Goal: Task Accomplishment & Management: Manage account settings

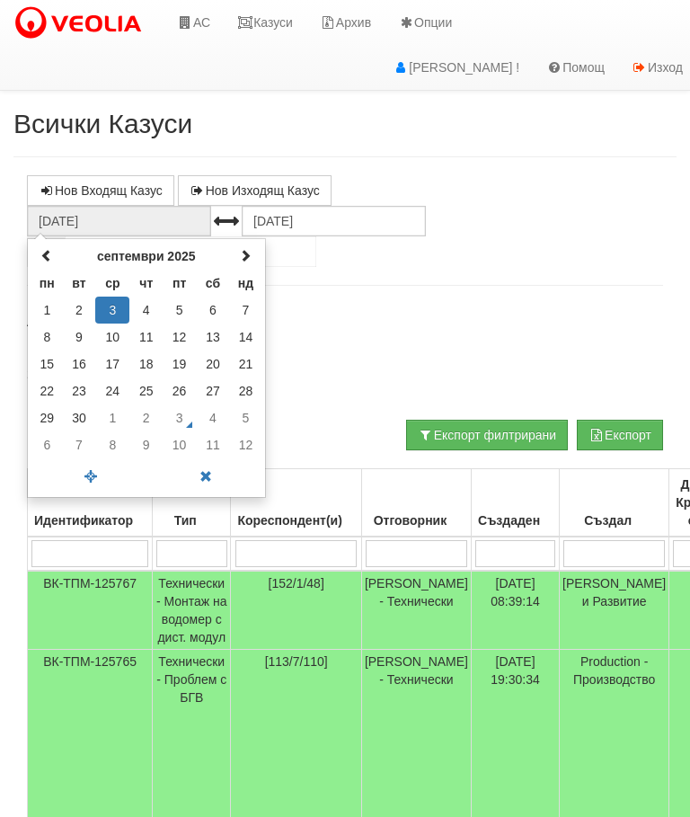
scroll to position [22, 0]
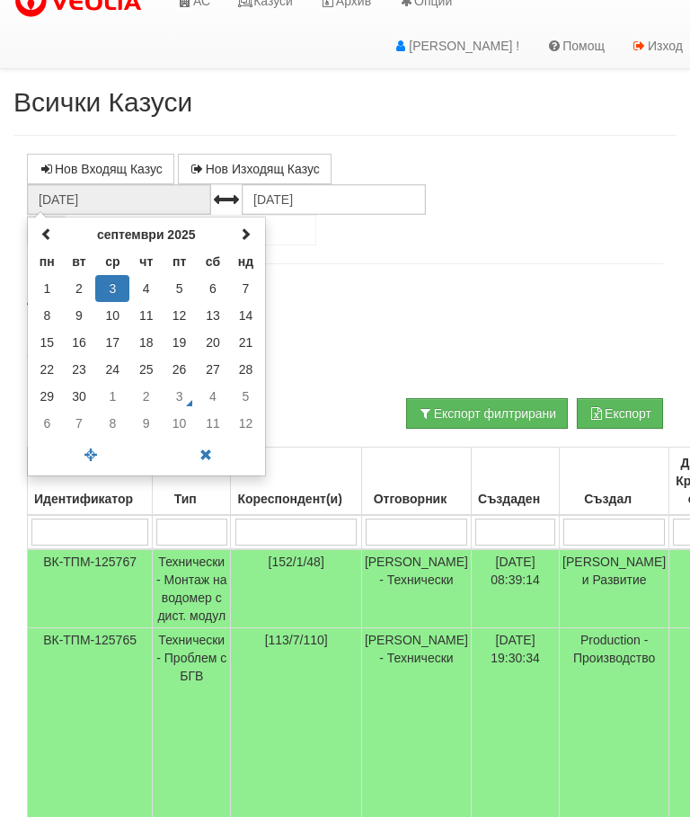
click at [40, 226] on th at bounding box center [46, 234] width 31 height 27
click at [177, 286] on td "1" at bounding box center [179, 288] width 33 height 27
type input "01.08.2025"
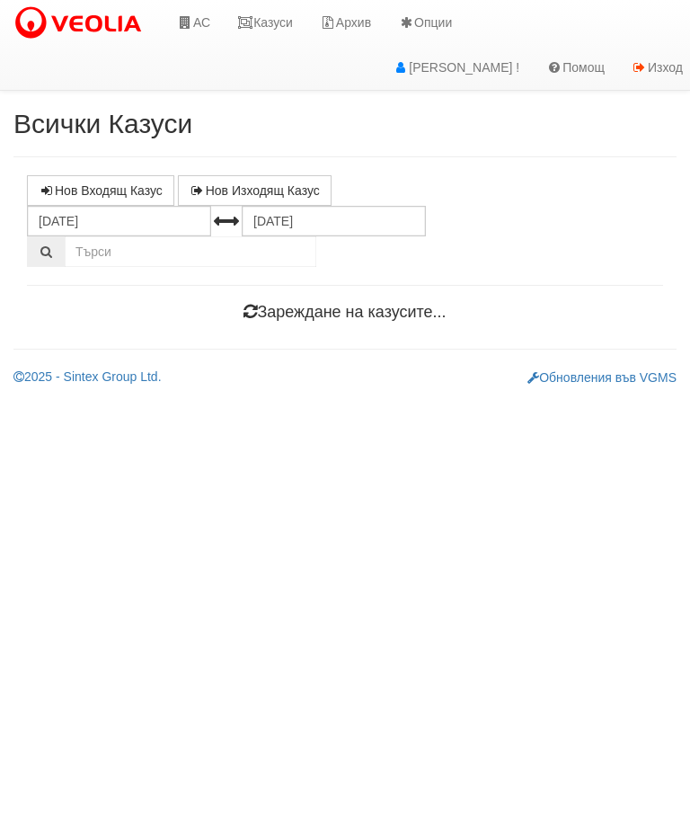
scroll to position [0, 0]
select select "10"
select select "1"
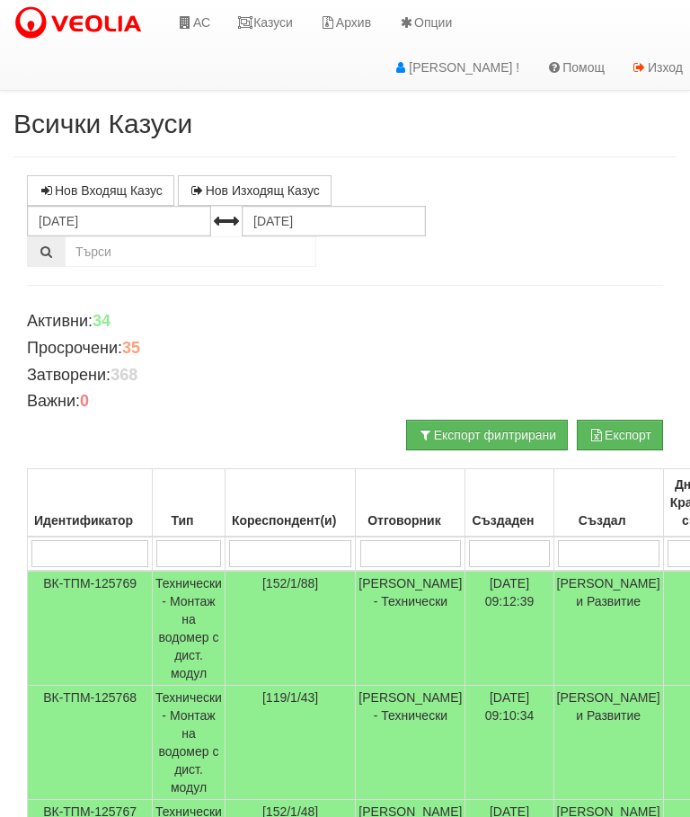
click at [277, 544] on input "search" at bounding box center [290, 553] width 122 height 27
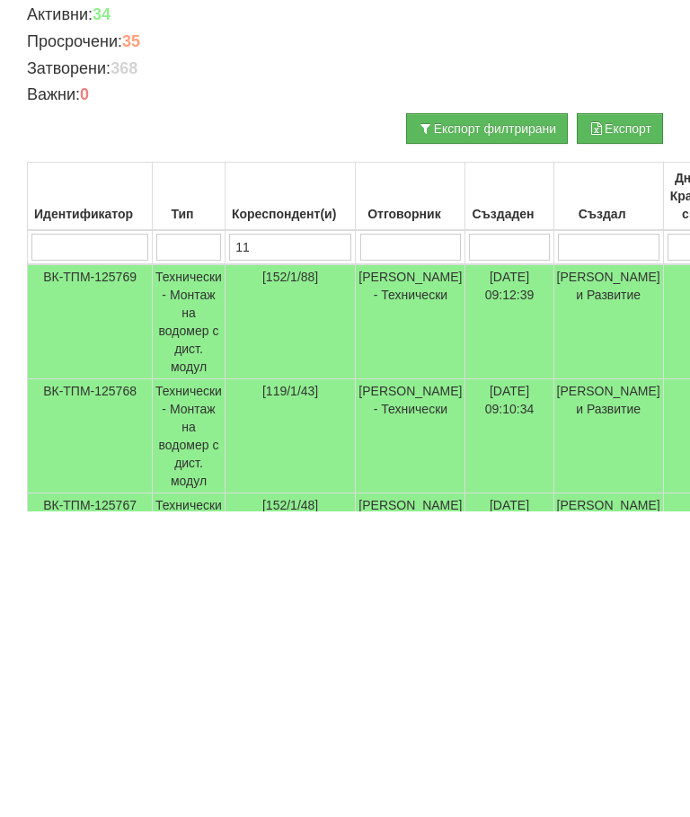
type input "113"
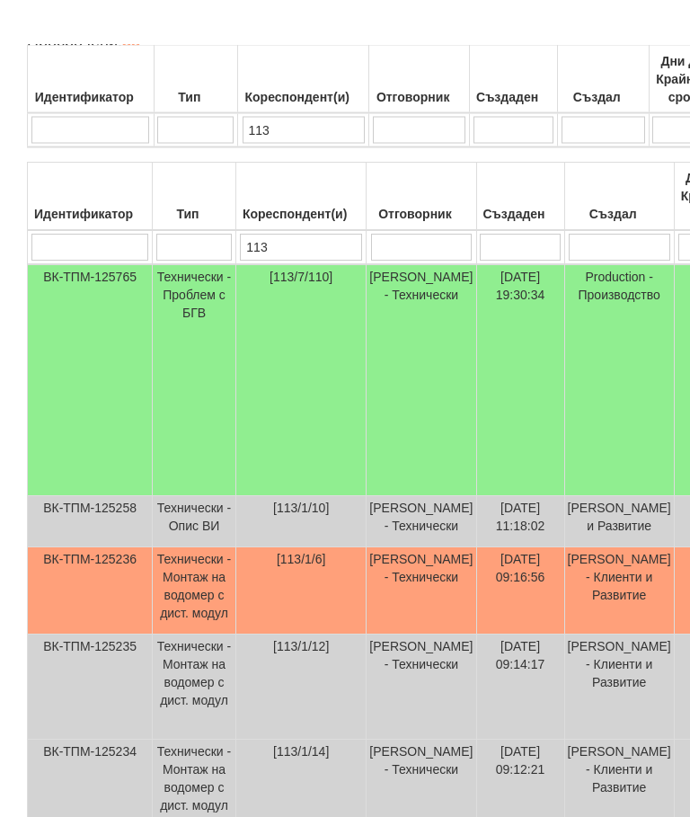
scroll to position [362, 0]
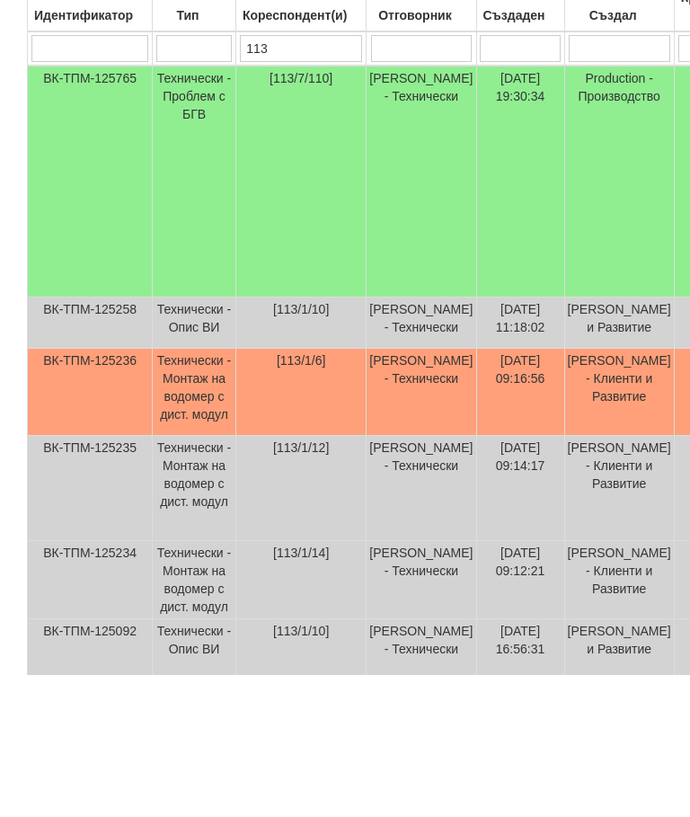
type input "113"
click at [164, 208] on td "Технически - Проблем с БГВ" at bounding box center [195, 324] width 84 height 232
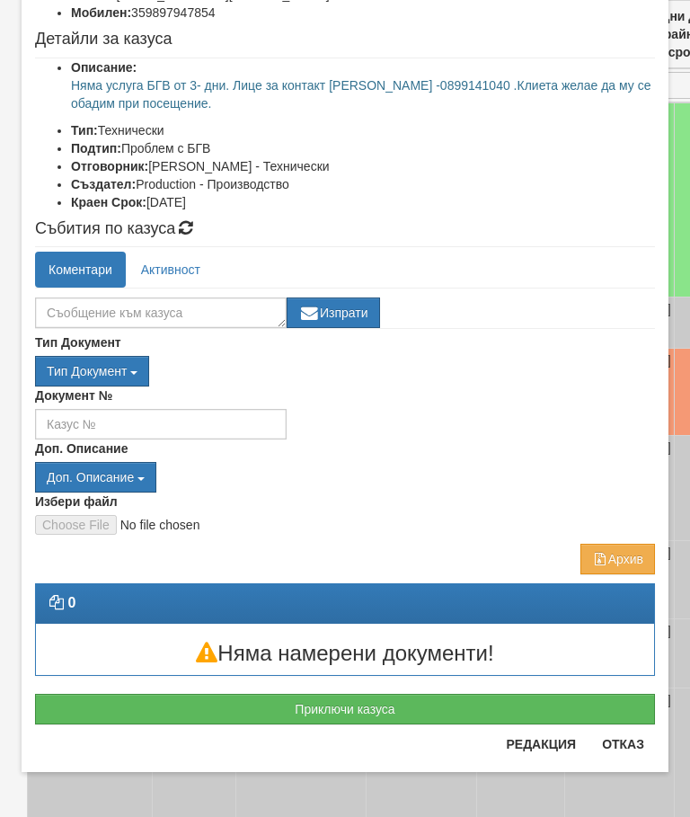
scroll to position [201, 0]
click at [379, 703] on button "Приключи казуса" at bounding box center [345, 709] width 620 height 31
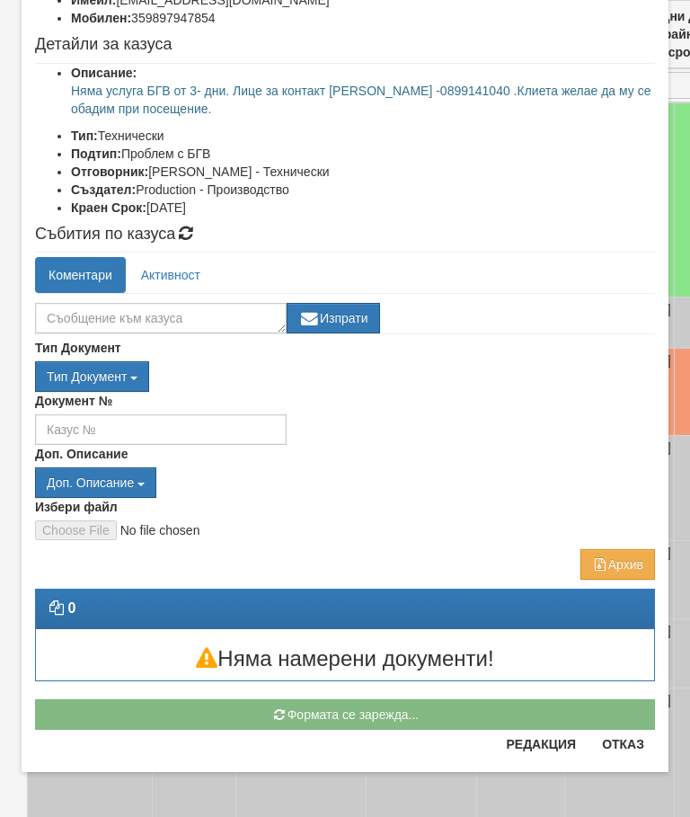
scroll to position [196, 0]
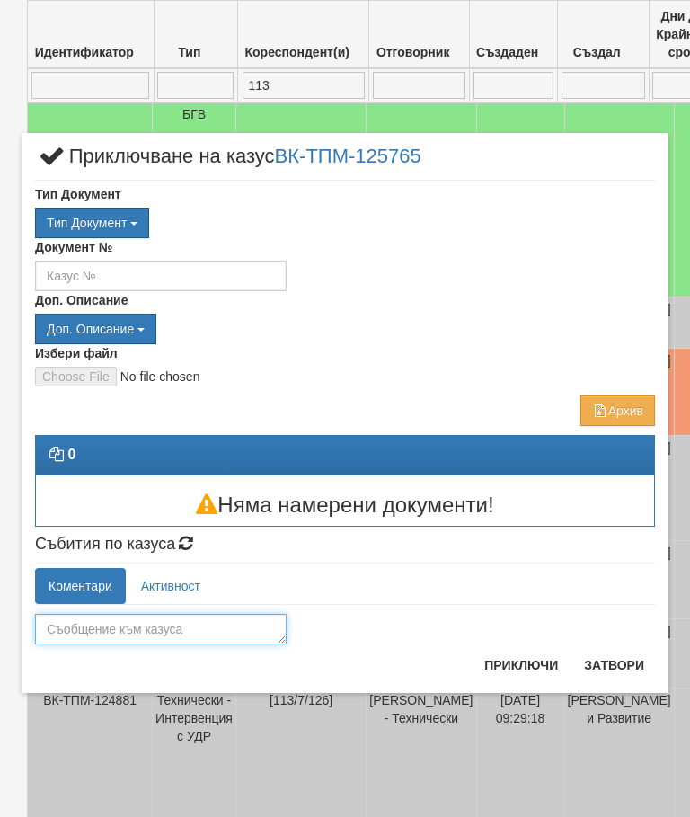
click at [66, 614] on textarea at bounding box center [161, 629] width 252 height 31
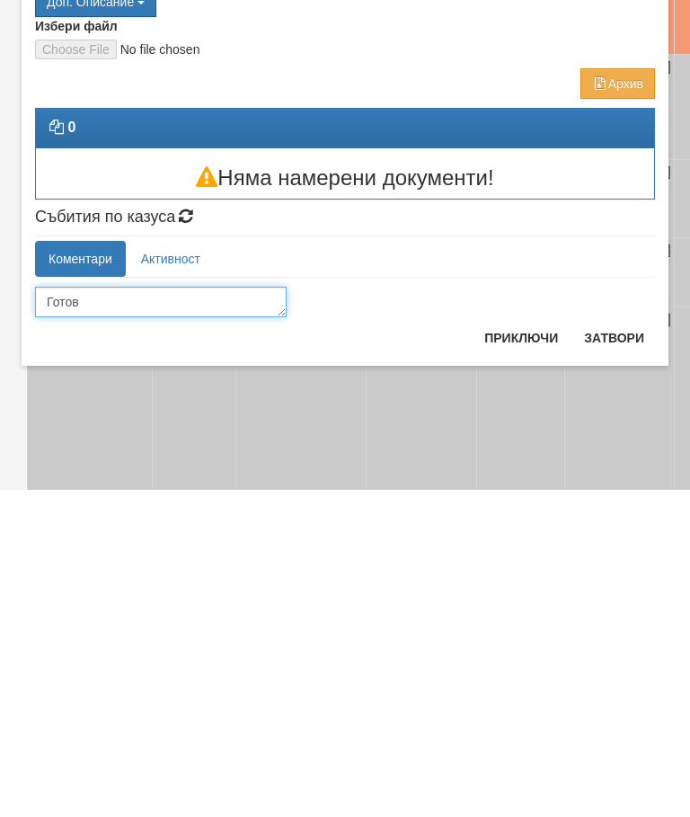
type textarea "Готов"
click at [518, 650] on button "Приключи" at bounding box center [520, 664] width 95 height 29
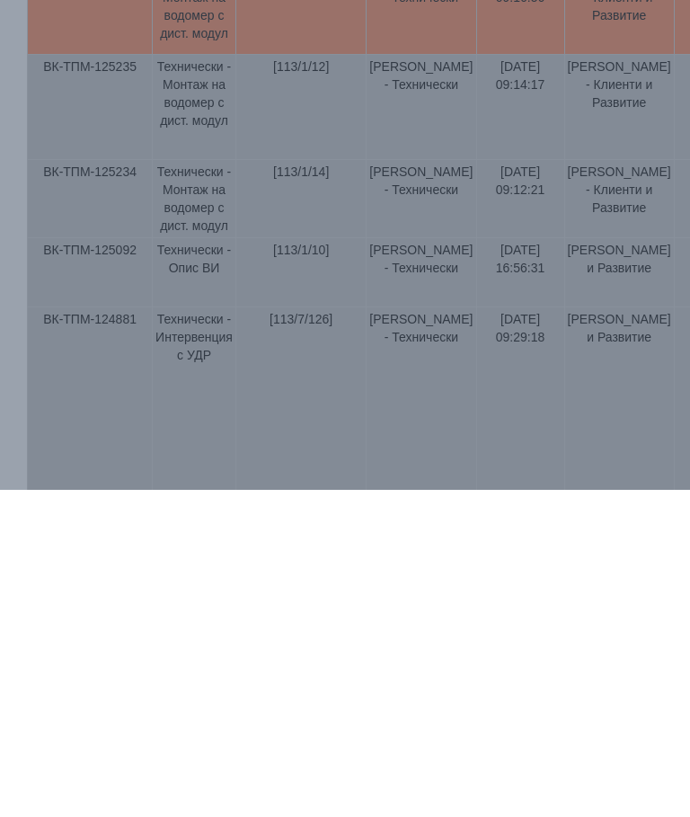
scroll to position [707, 0]
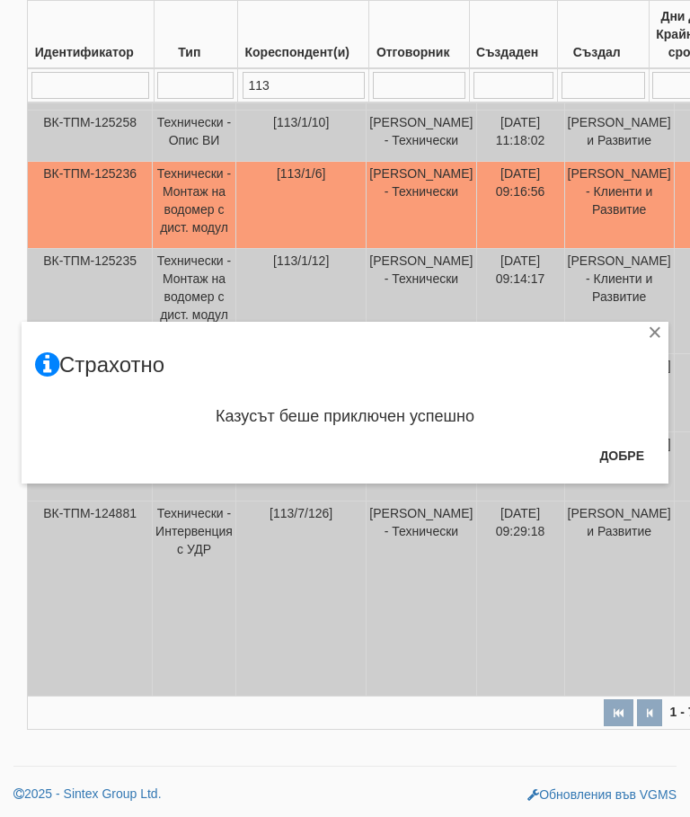
click at [625, 454] on button "Добре" at bounding box center [621, 455] width 66 height 29
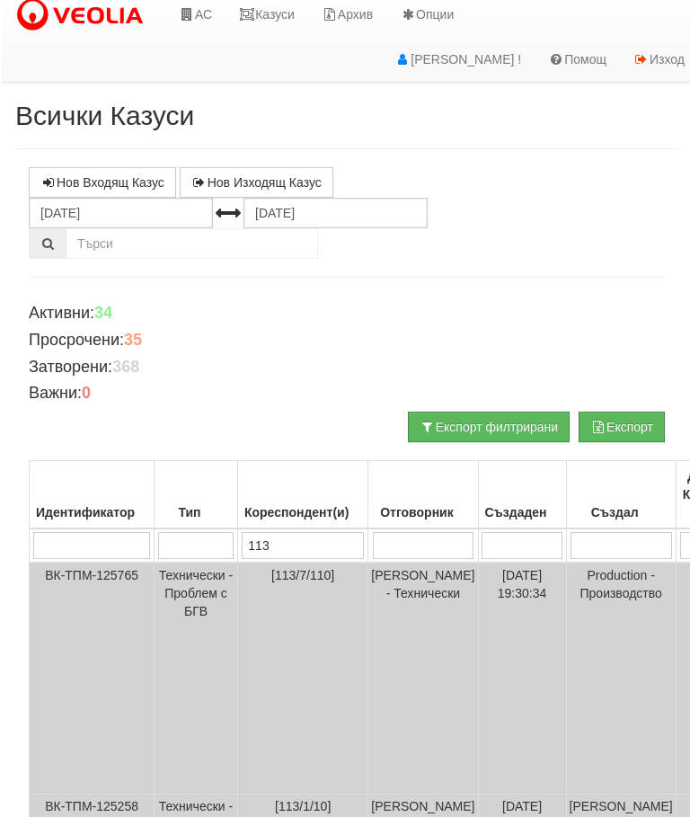
scroll to position [0, 0]
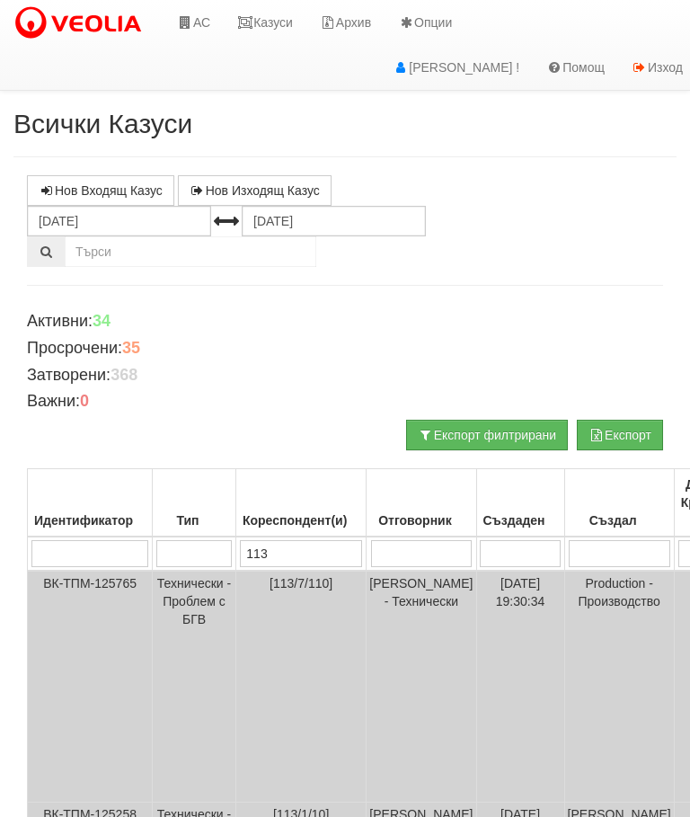
click at [275, 11] on link "Казуси" at bounding box center [265, 22] width 83 height 45
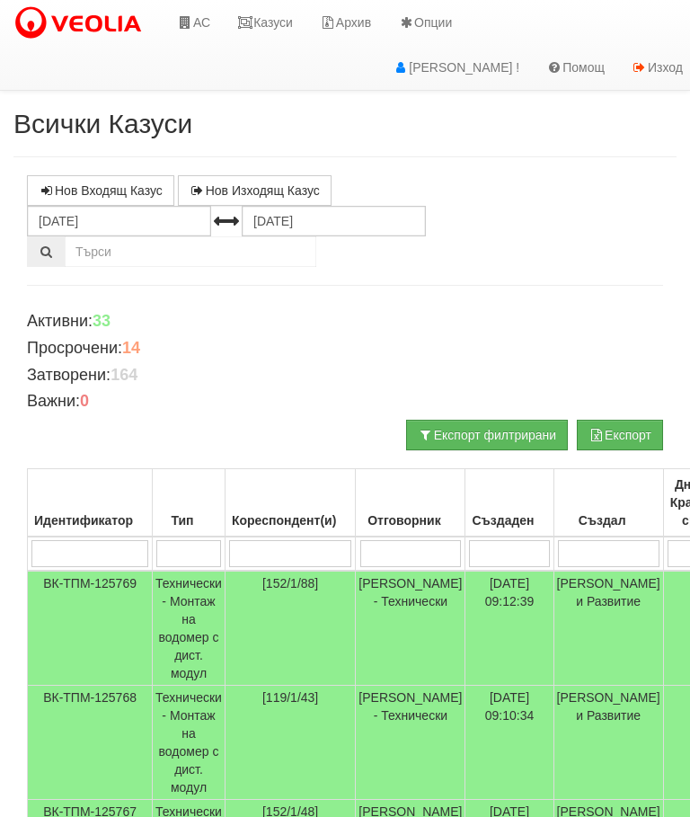
click at [201, 26] on link "АС" at bounding box center [194, 22] width 60 height 45
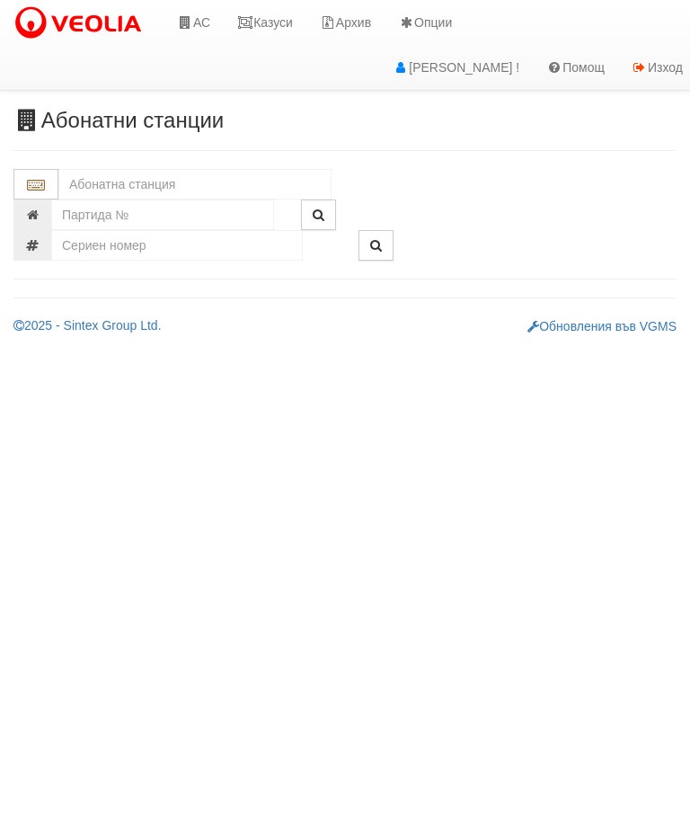
click at [79, 181] on input "text" at bounding box center [194, 184] width 273 height 31
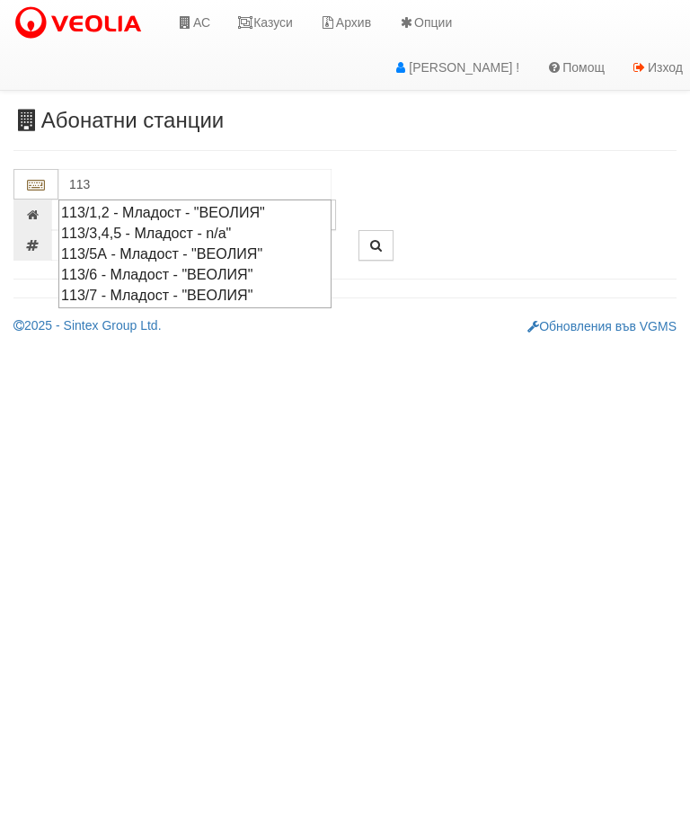
click at [183, 208] on div "113/1,2 - Младост - "ВЕОЛИЯ"" at bounding box center [195, 212] width 268 height 21
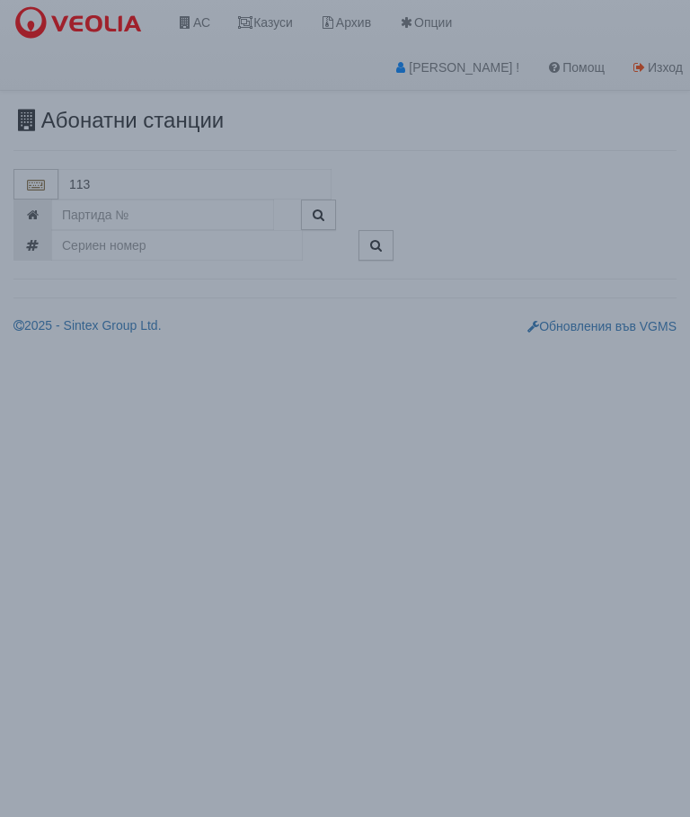
type input "113/1,2 - Младост - "ВЕОЛИЯ""
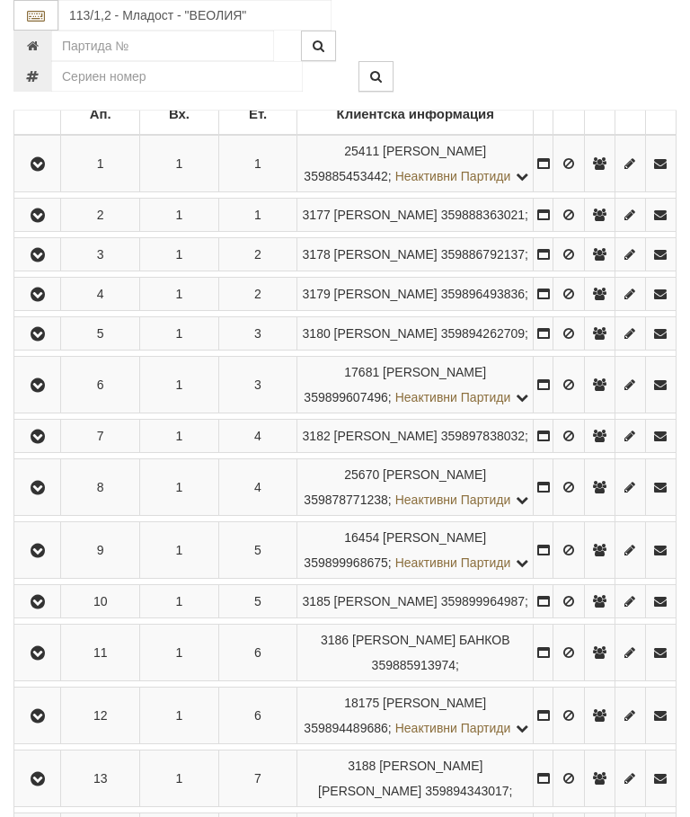
scroll to position [365, 2]
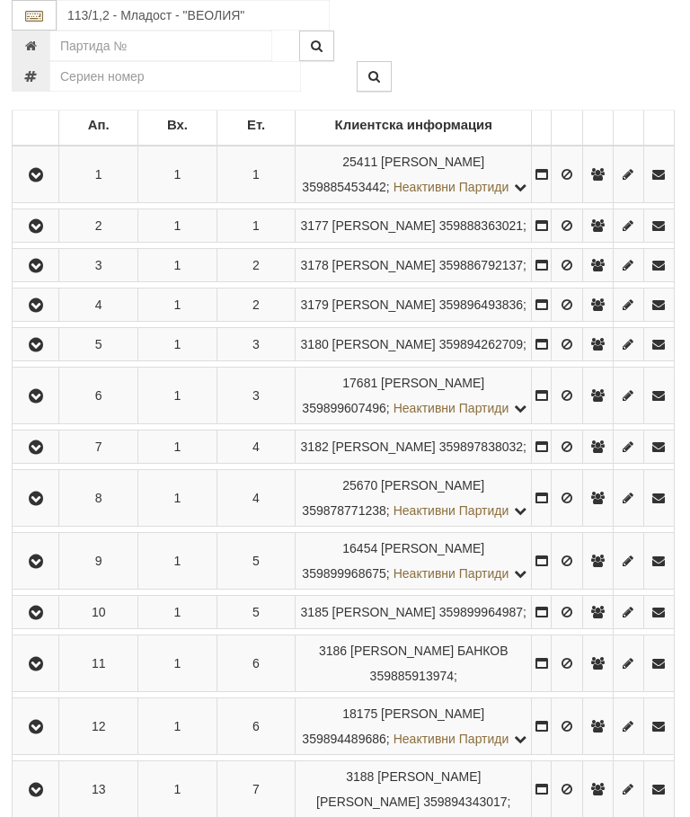
click at [36, 403] on icon "button" at bounding box center [36, 396] width 22 height 13
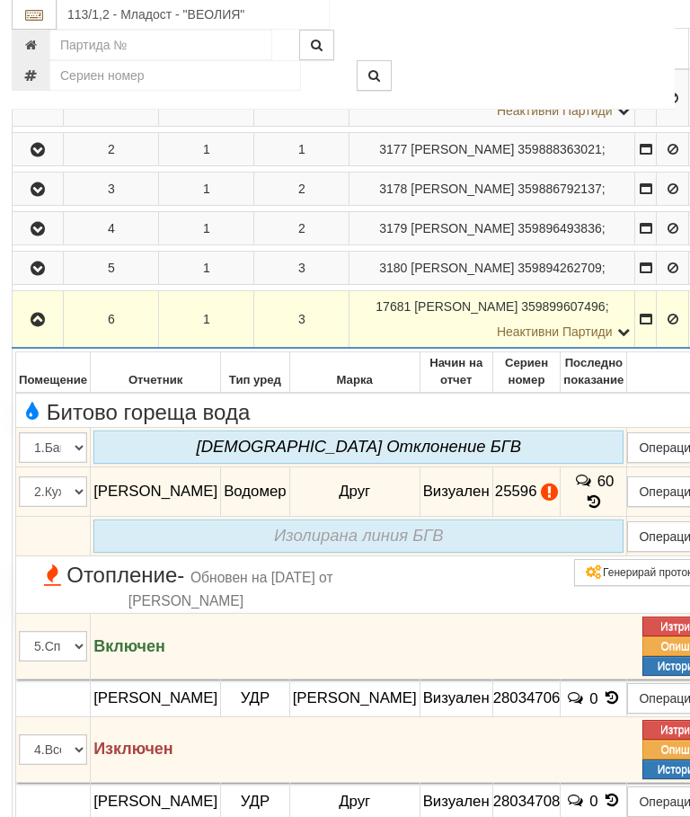
scroll to position [441, 2]
click at [0, 0] on button "Подмяна" at bounding box center [0, 0] width 0 height 0
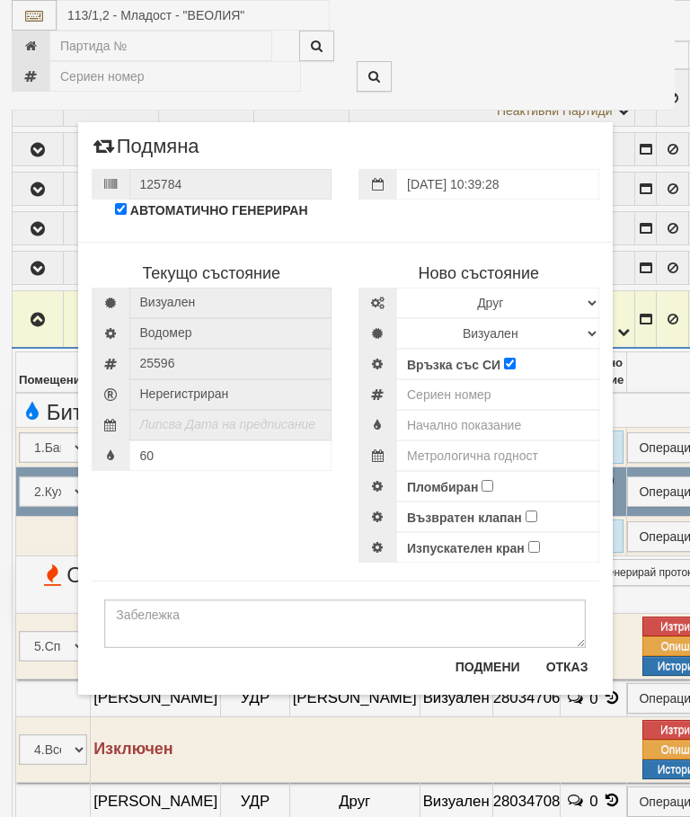
scroll to position [509, 2]
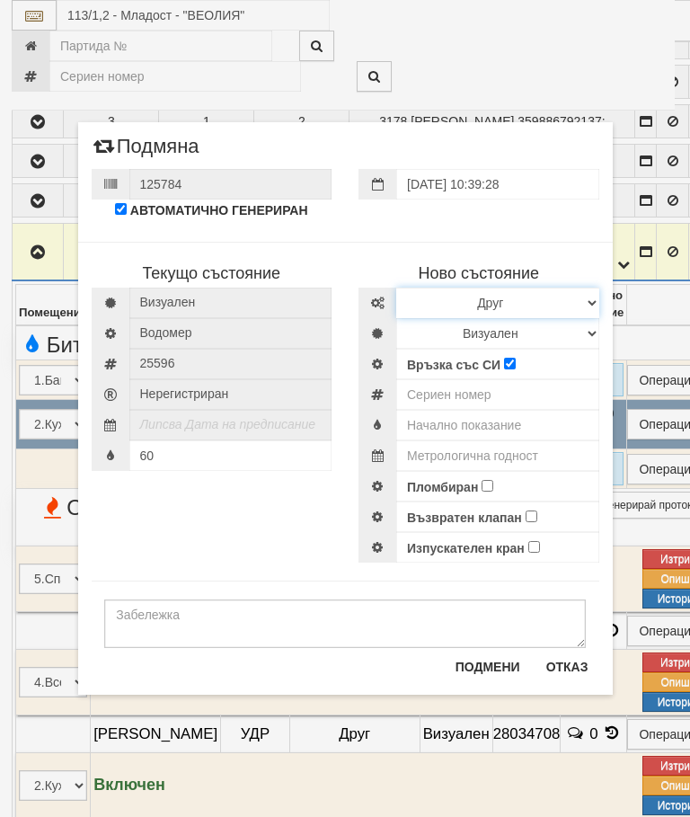
click at [438, 300] on select "Избери Марка и модел Апатор Повогаз Друг Кундис Радио Сименс Визуален Сименс Ра…" at bounding box center [497, 303] width 203 height 31
select select "ed08aeea-bb71-eb11-810c-b7de96689bdf"
click at [443, 328] on select "Визуален Дистанционен Изолирана линия БГВ Няма Oтклонение БГВ Няма Щранг БГВ" at bounding box center [497, 333] width 203 height 31
select select "2"
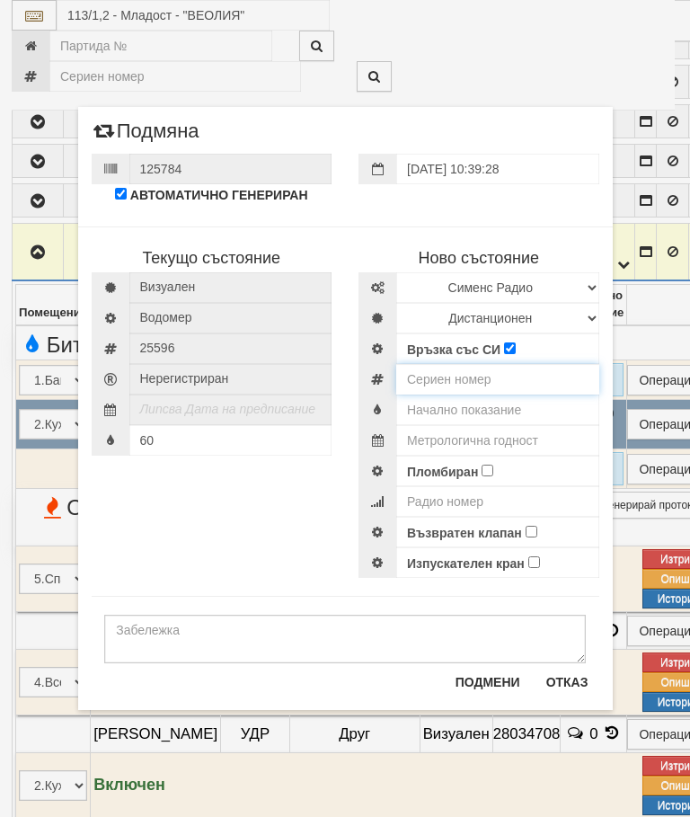
click at [453, 374] on input "number" at bounding box center [497, 379] width 203 height 31
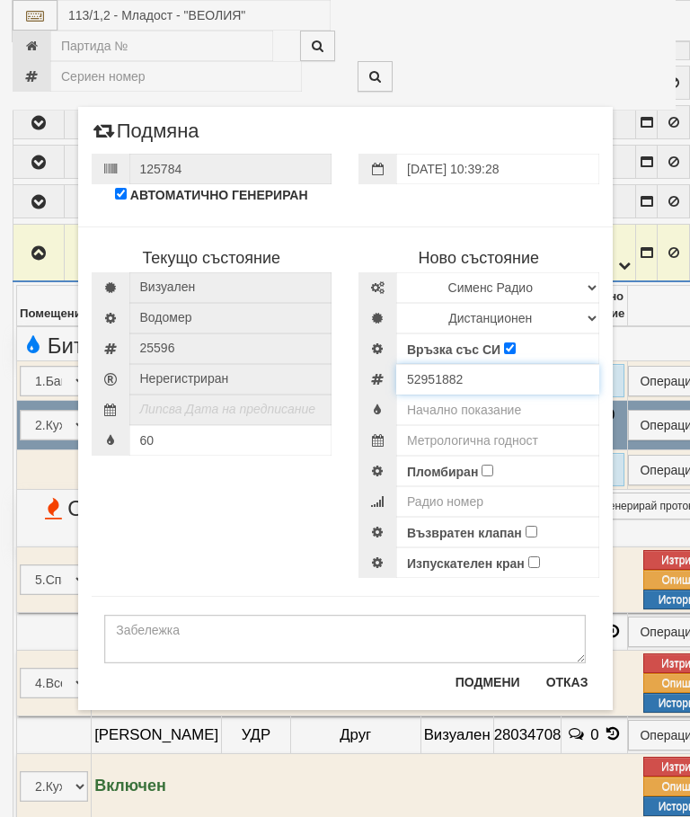
type input "52951882"
click at [503, 418] on input "text" at bounding box center [497, 409] width 203 height 31
click at [507, 407] on input "text" at bounding box center [497, 409] width 203 height 31
type input "0"
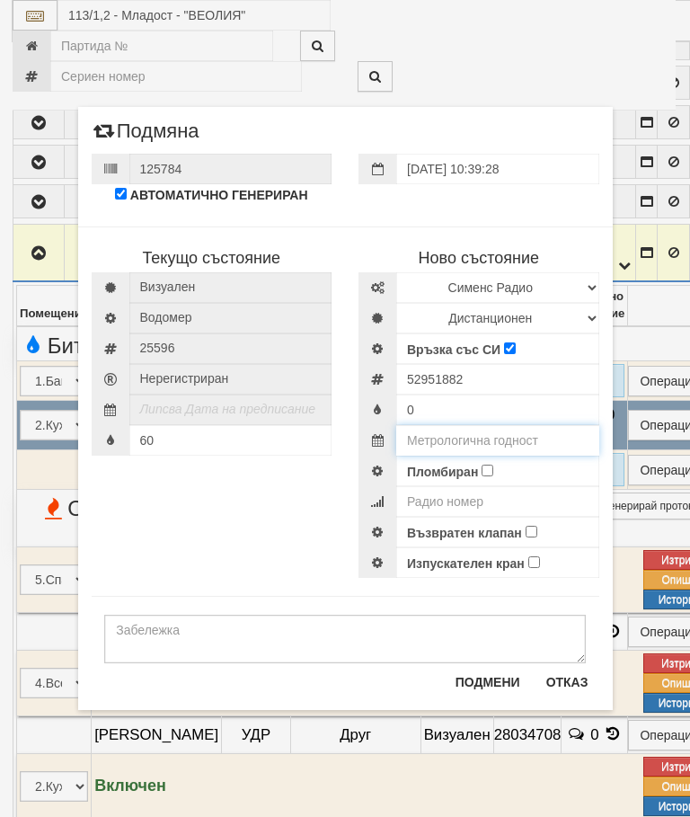
click at [529, 447] on input "text" at bounding box center [497, 440] width 203 height 31
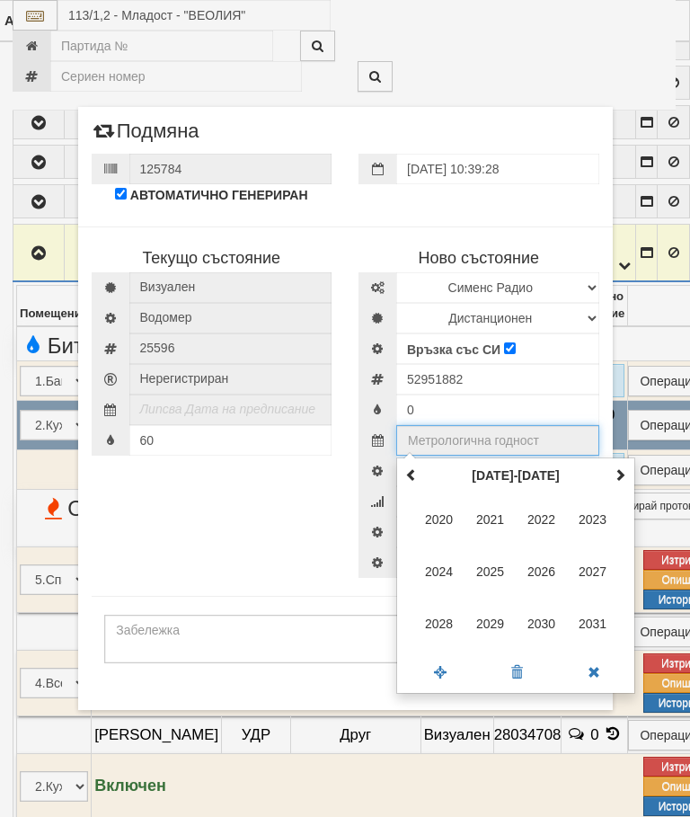
scroll to position [508, 96]
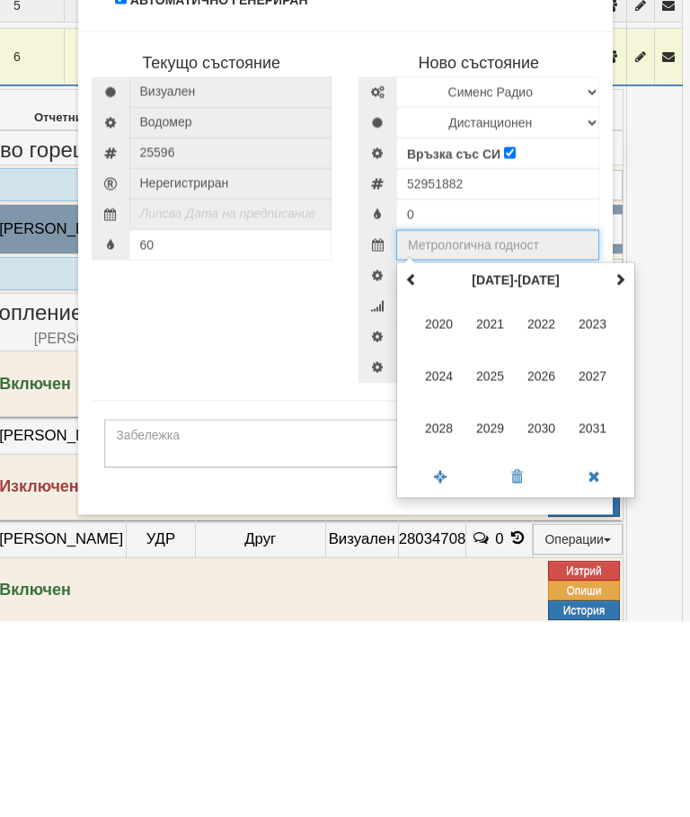
click at [622, 468] on span at bounding box center [620, 474] width 13 height 13
click at [495, 547] on span "2035" at bounding box center [490, 571] width 49 height 49
type input "2035"
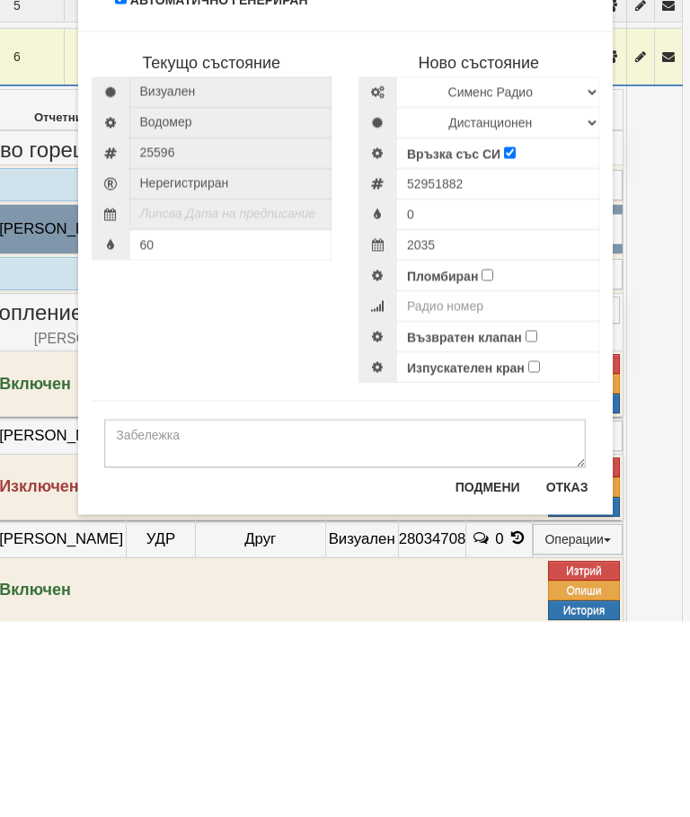
scroll to position [703, 96]
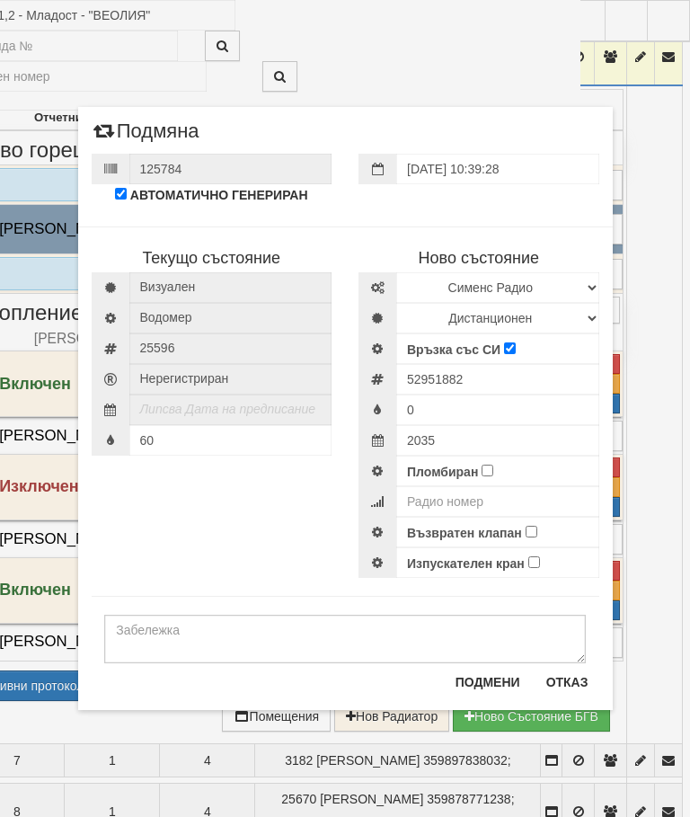
click at [493, 466] on input "Пломбиран" at bounding box center [488, 471] width 12 height 12
checkbox input "true"
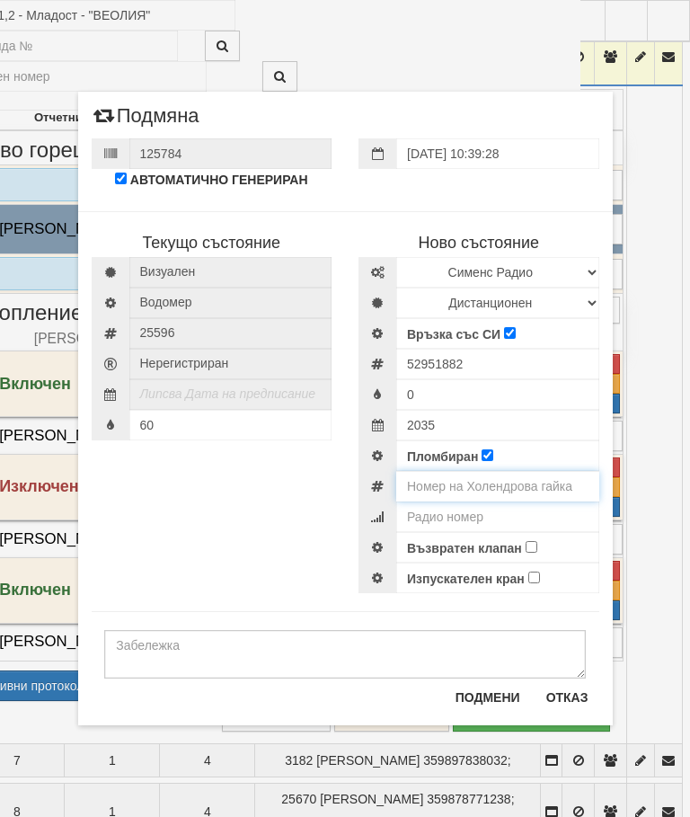
click at [513, 493] on input "number" at bounding box center [497, 486] width 203 height 31
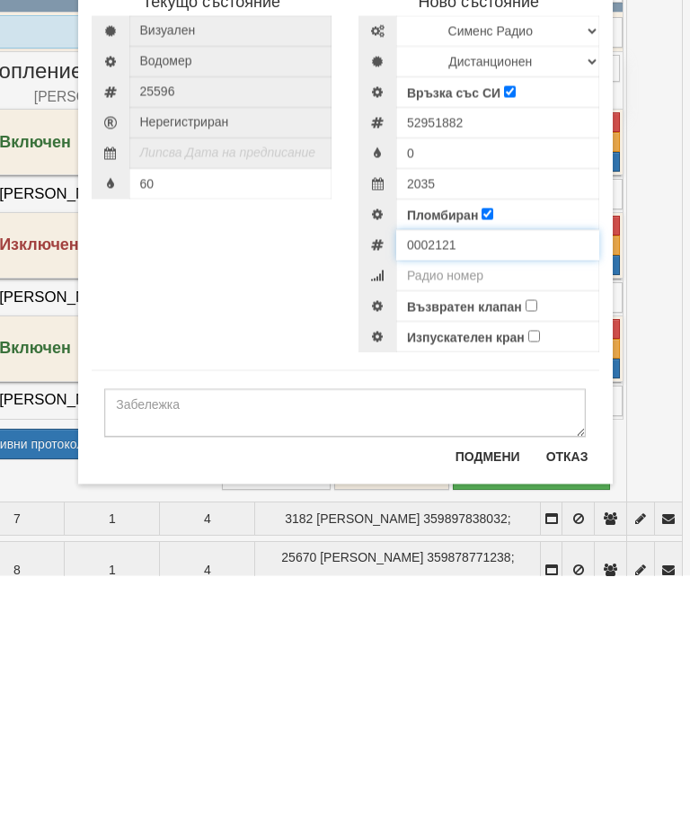
type input "0002121"
click at [534, 541] on input "Възвратен клапан" at bounding box center [532, 547] width 12 height 12
checkbox input "true"
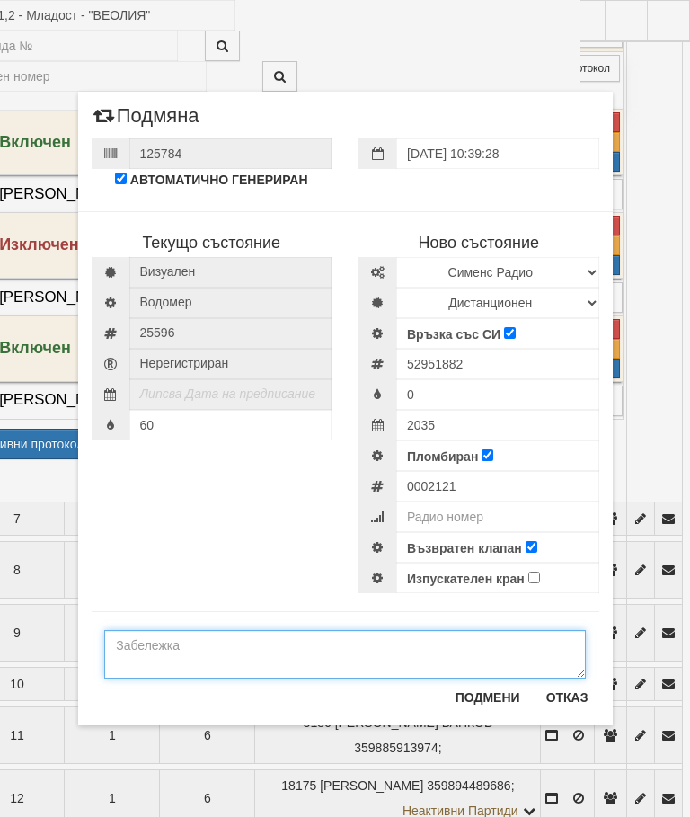
click at [138, 650] on textarea at bounding box center [345, 654] width 482 height 49
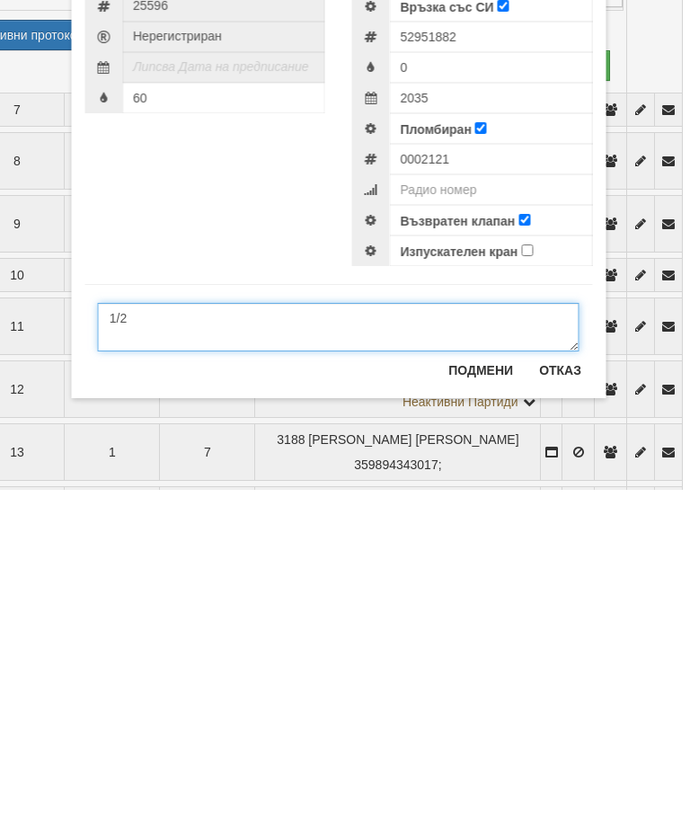
scroll to position [1027, 88]
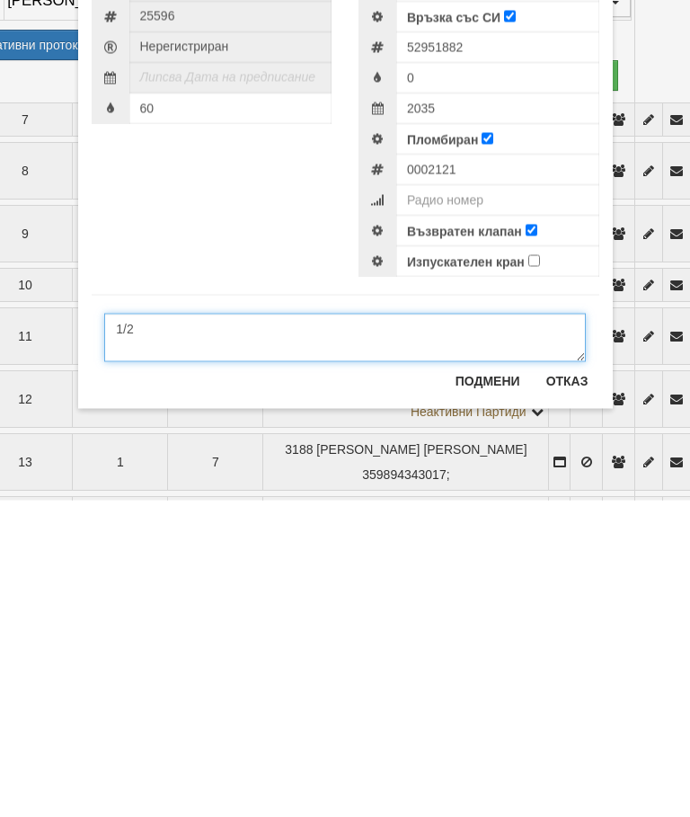
type textarea "1/2"
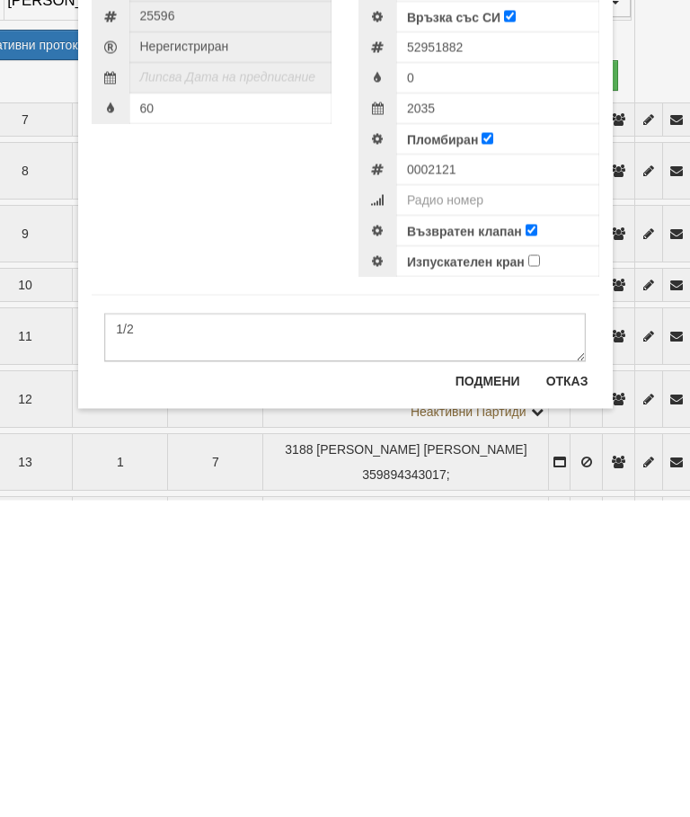
click at [489, 683] on button "Подмени" at bounding box center [488, 697] width 86 height 29
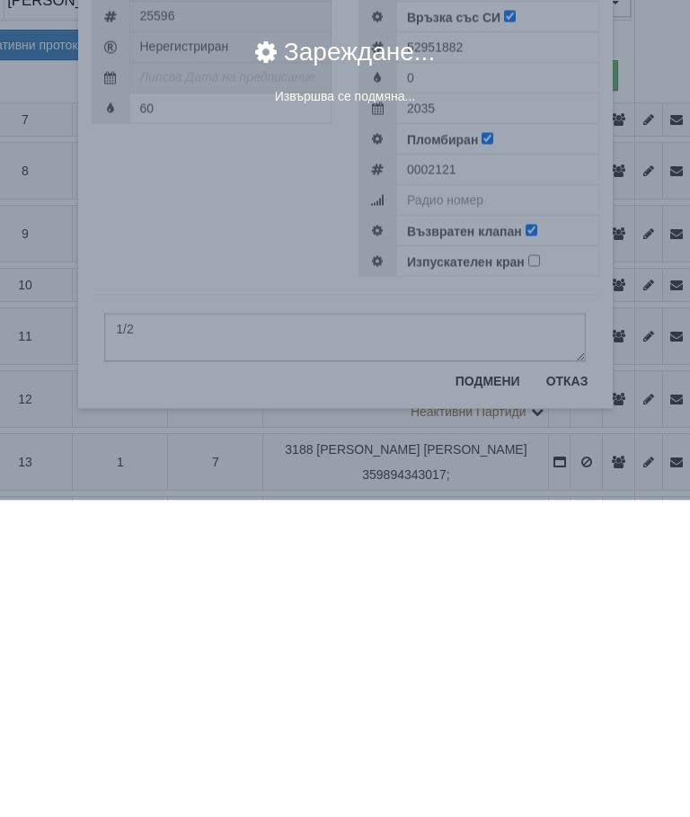
scroll to position [1344, 88]
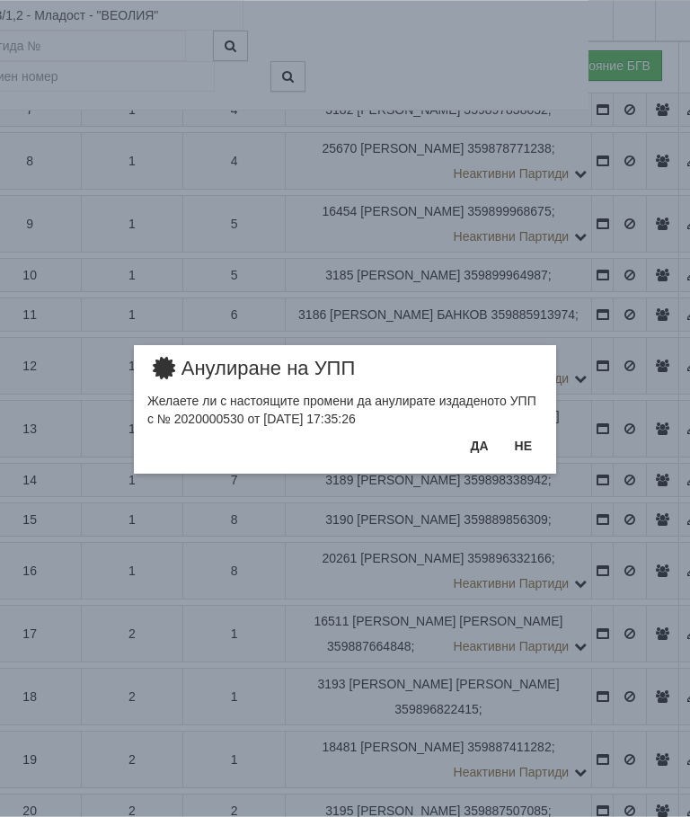
click at [481, 450] on button "Да" at bounding box center [479, 445] width 40 height 29
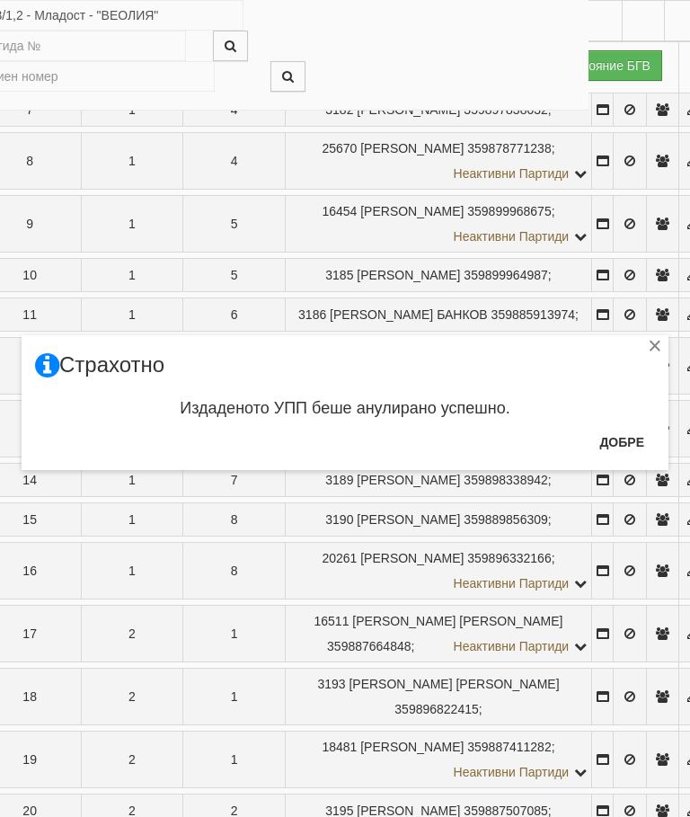
click at [619, 444] on button "Добре" at bounding box center [621, 442] width 66 height 29
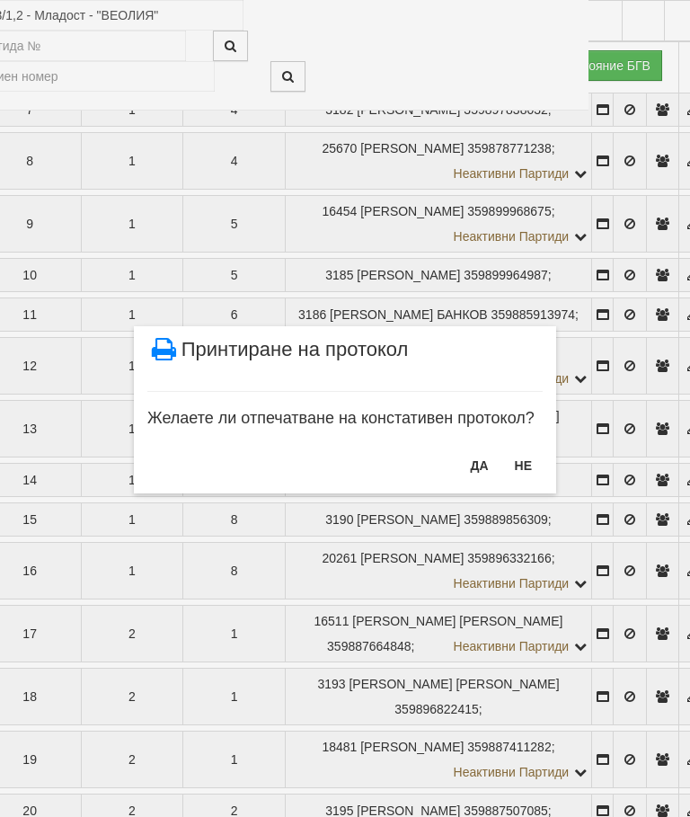
click at [474, 463] on button "ДА" at bounding box center [479, 465] width 40 height 29
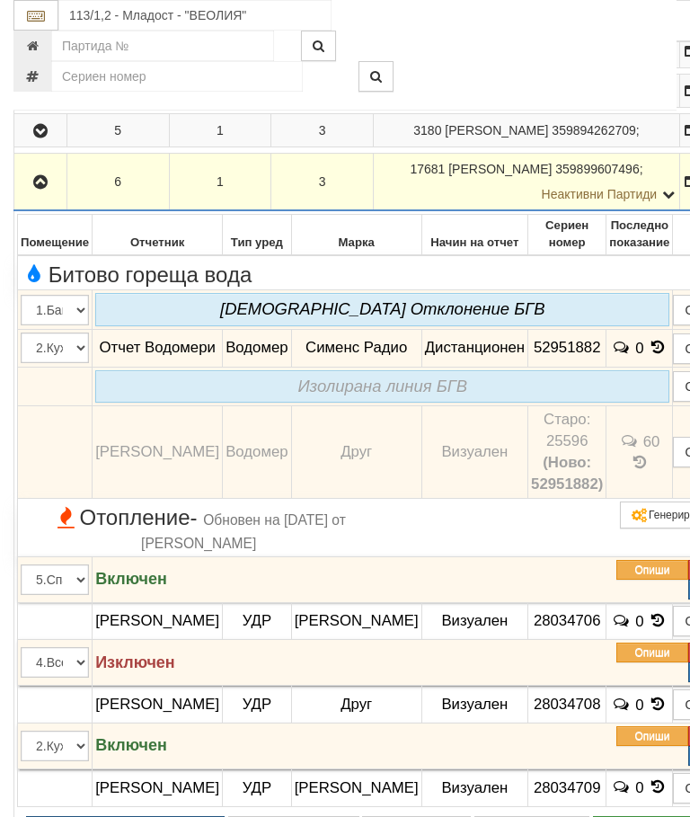
scroll to position [578, 0]
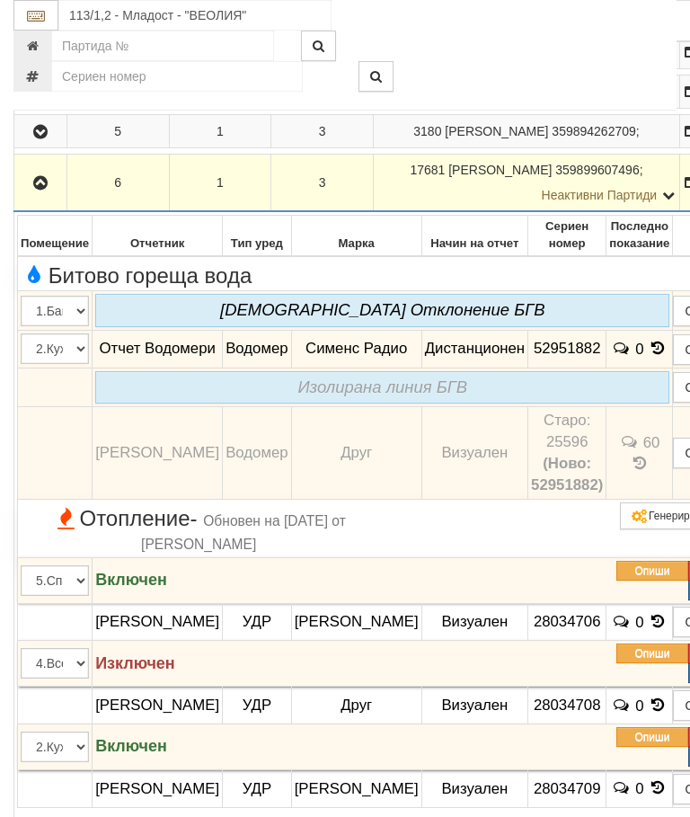
click at [39, 190] on icon "button" at bounding box center [41, 183] width 22 height 13
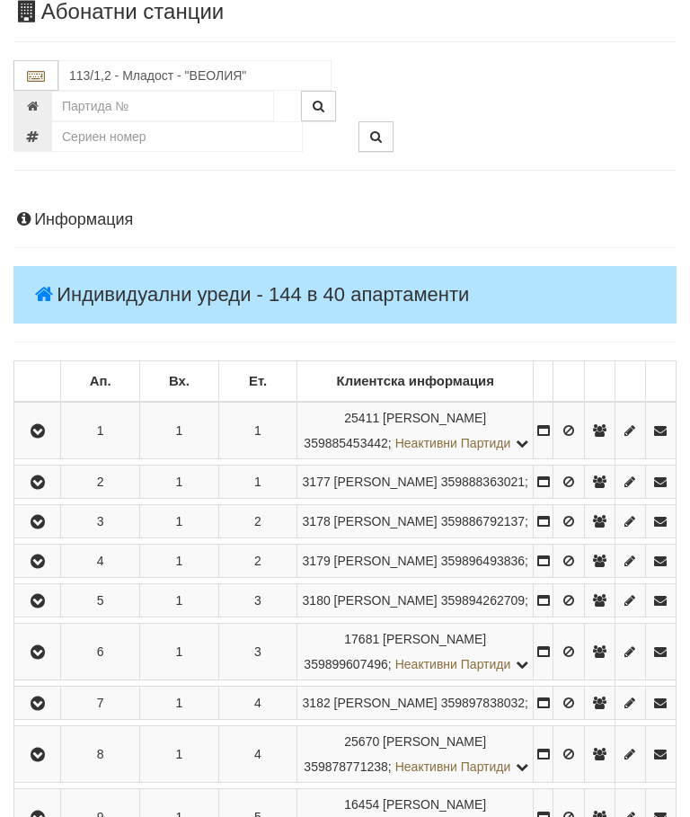
scroll to position [0, 0]
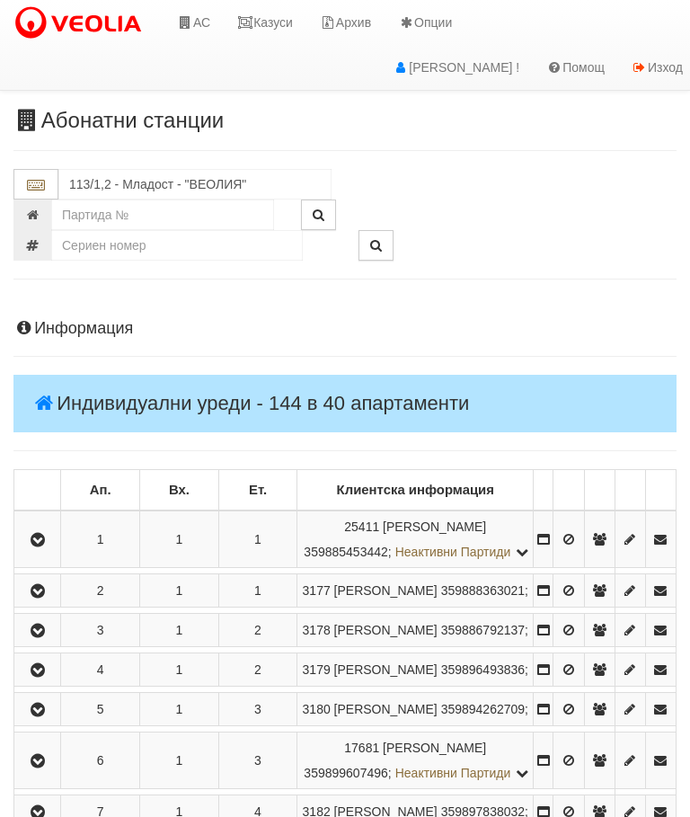
click at [289, 13] on link "Казуси" at bounding box center [265, 22] width 83 height 45
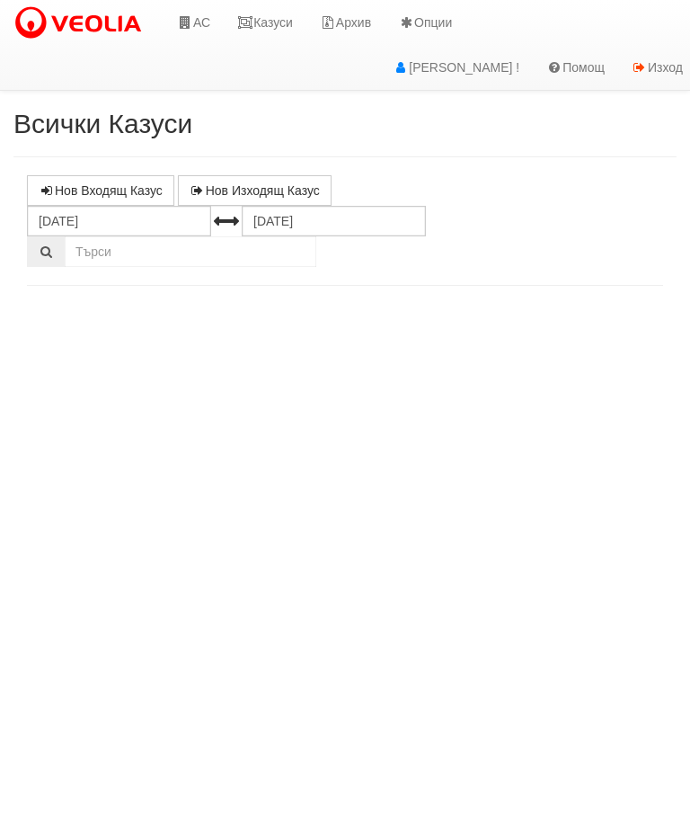
select select "10"
select select "1"
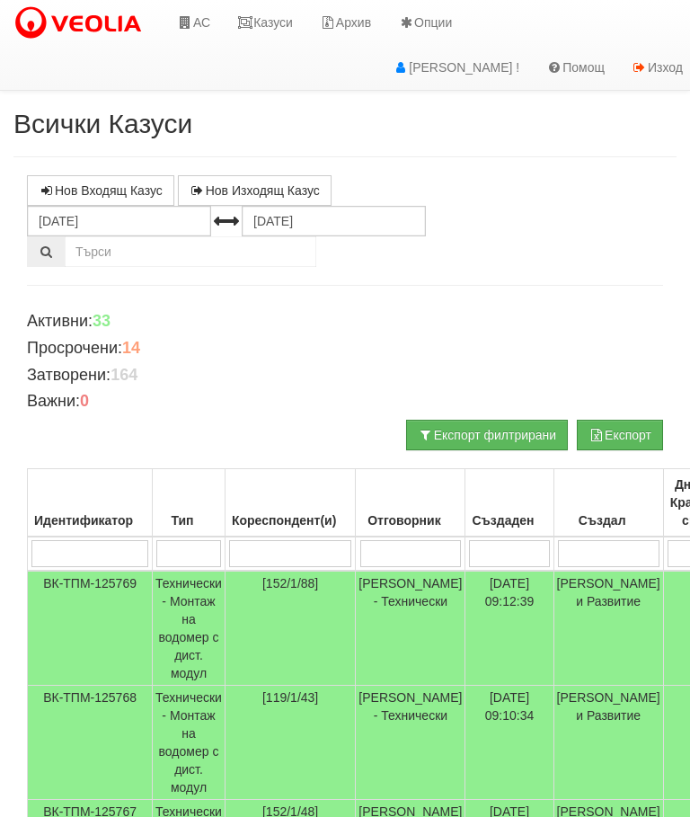
click at [264, 548] on input "search" at bounding box center [290, 553] width 122 height 27
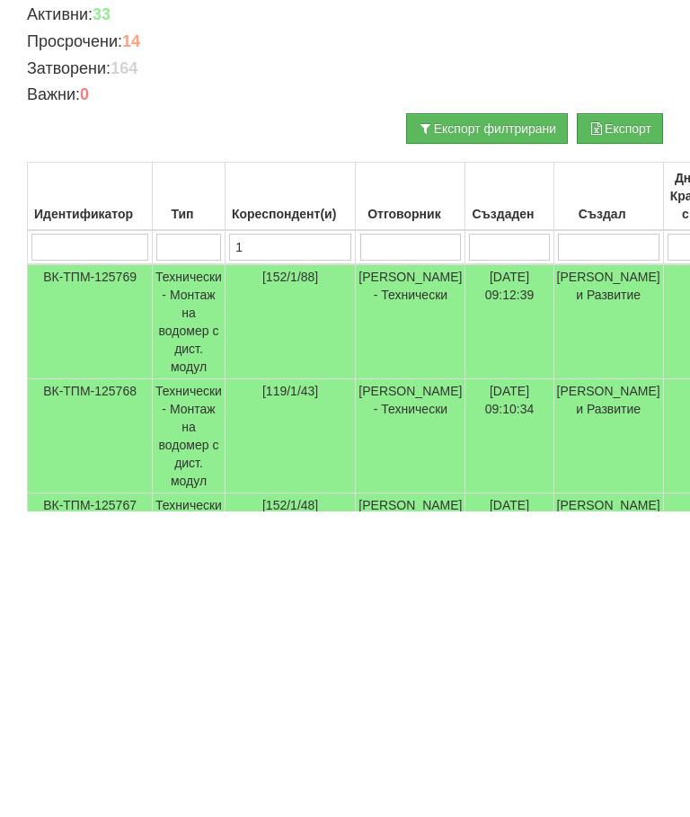
type input "11"
type input "113"
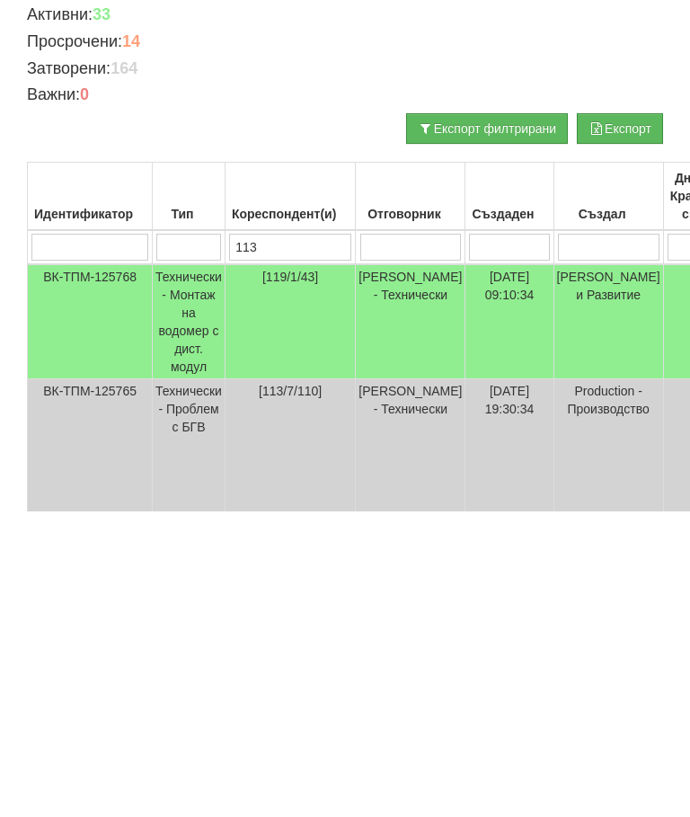
type input "113"
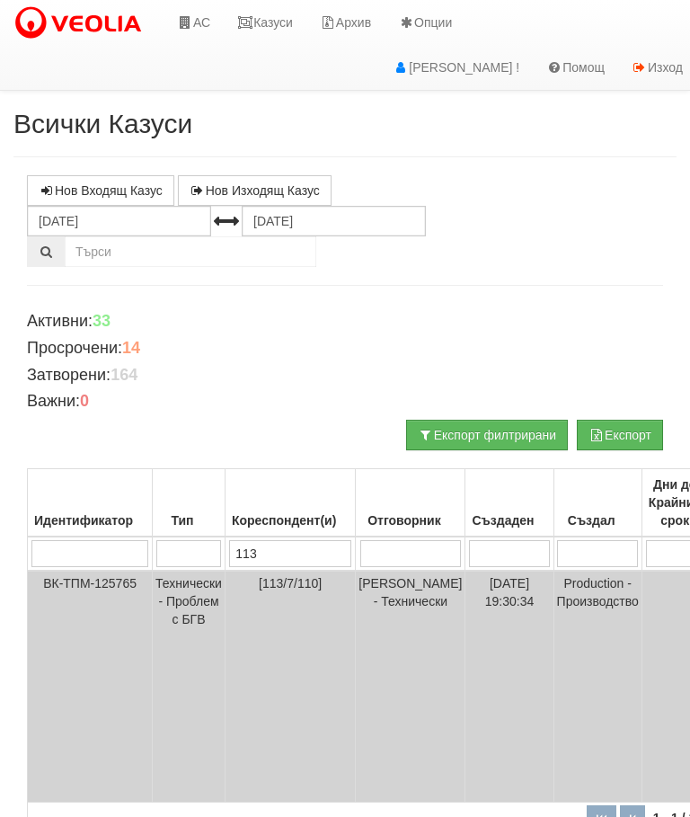
type input "113"
click at [75, 217] on input "03.09.2025" at bounding box center [119, 221] width 184 height 31
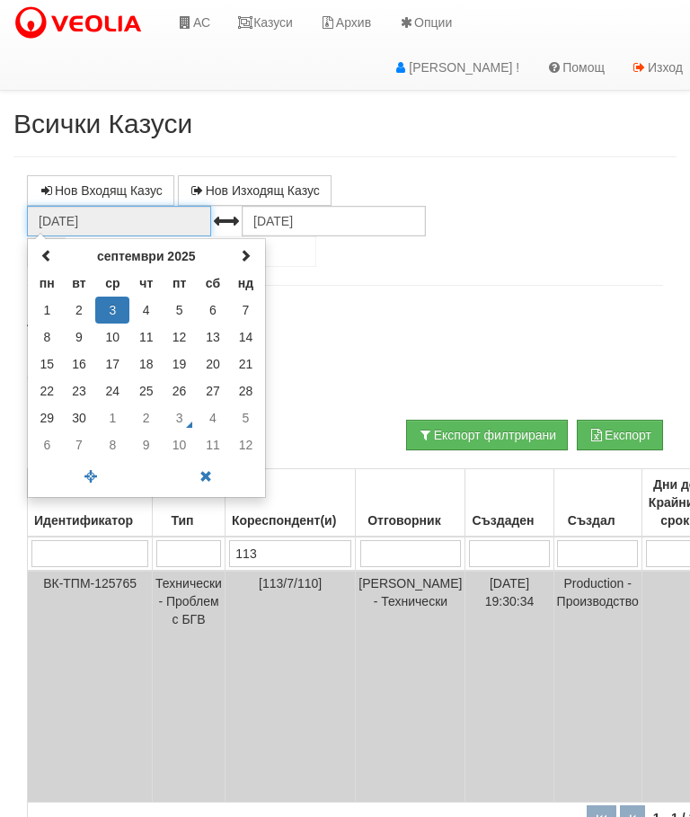
click at [50, 256] on span at bounding box center [46, 255] width 13 height 13
click at [177, 308] on td "1" at bounding box center [179, 309] width 33 height 27
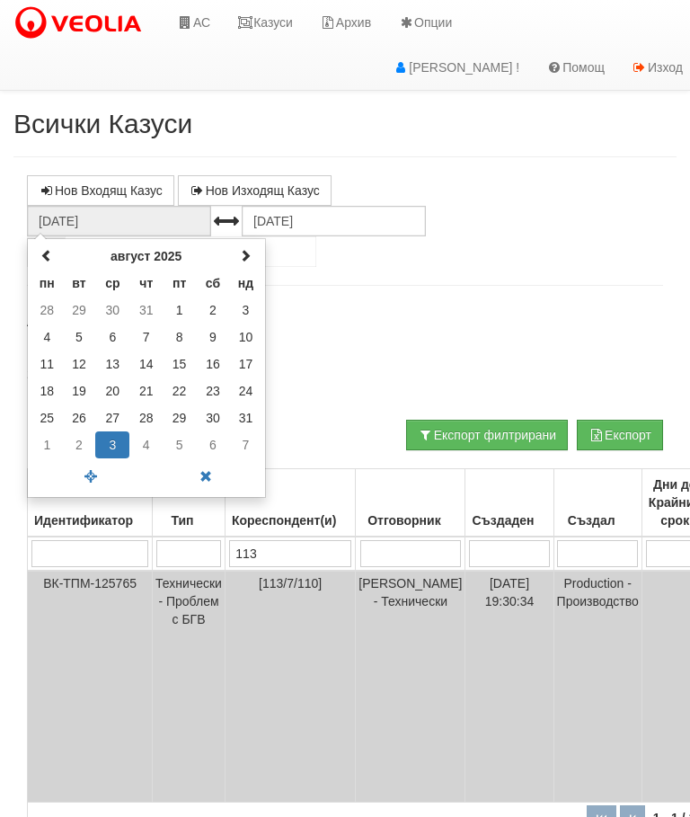
type input "01.08.2025"
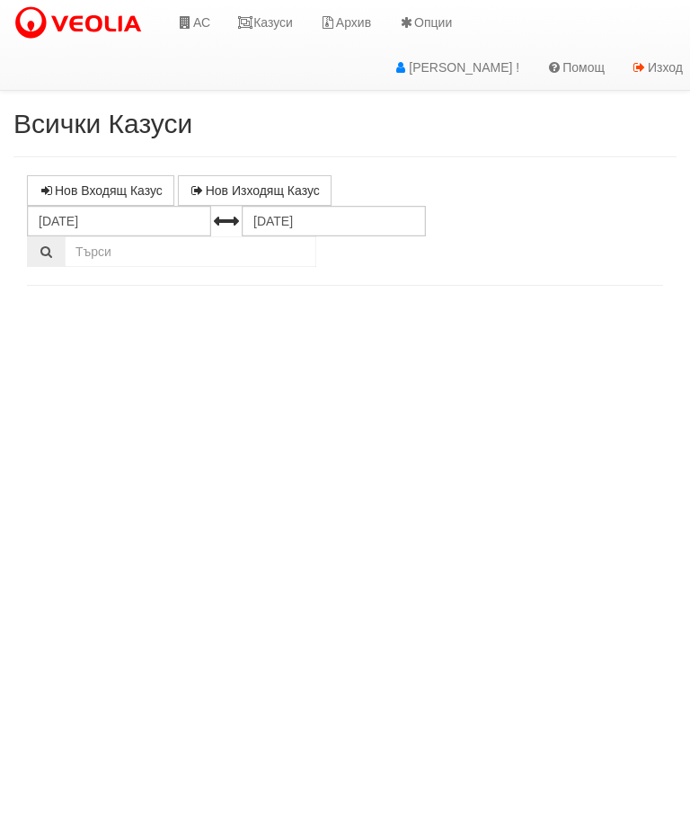
select select "10"
select select "1"
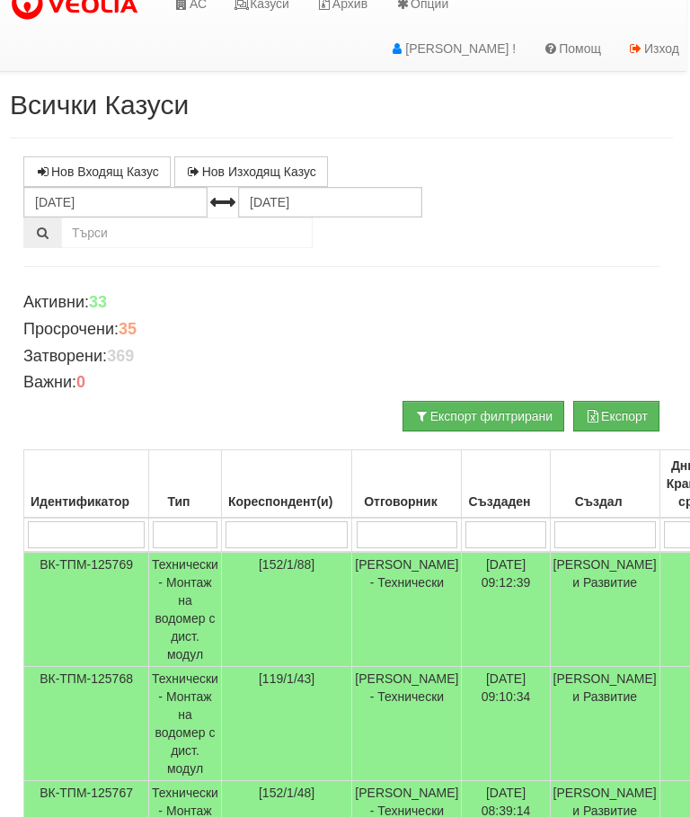
scroll to position [19, 4]
click at [260, 541] on input "search" at bounding box center [287, 534] width 122 height 27
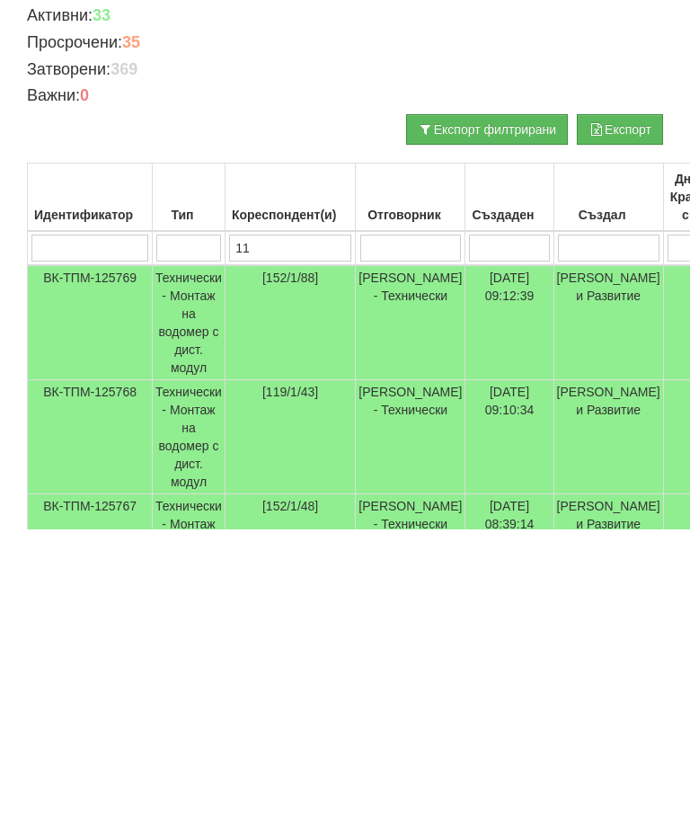
type input "113"
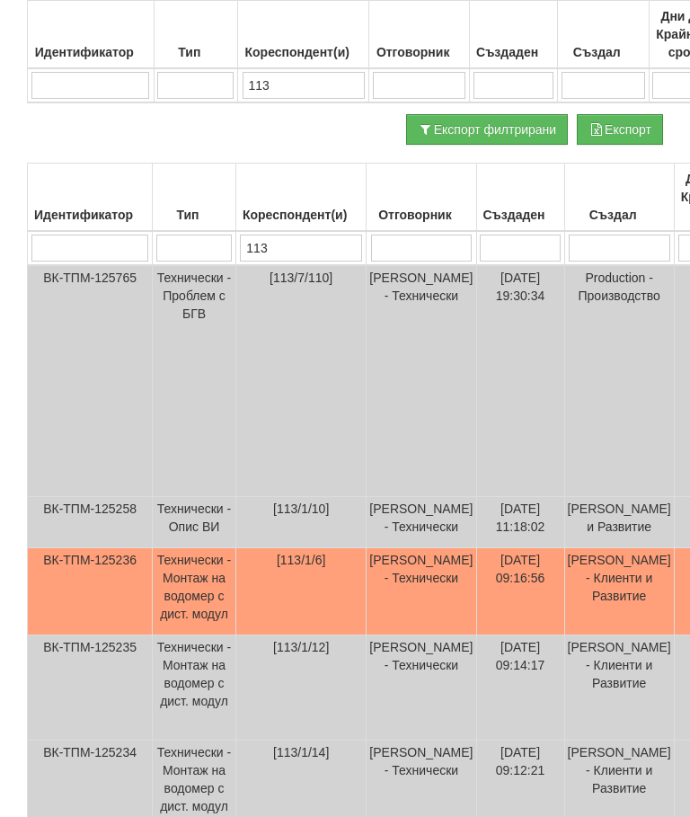
scroll to position [340, 0]
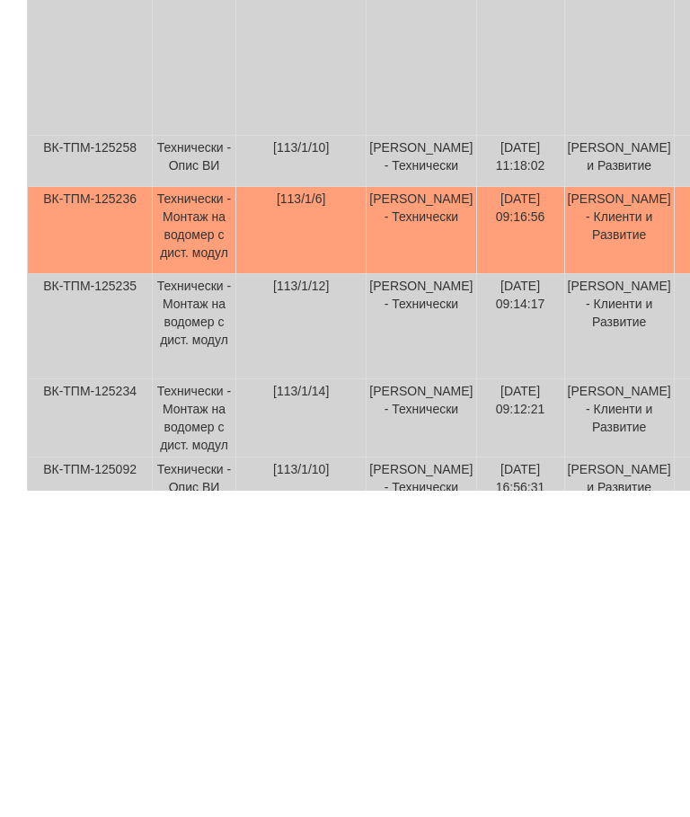
type input "113"
click at [183, 514] on td "Технически - Монтаж на водомер с дист. модул" at bounding box center [195, 557] width 84 height 87
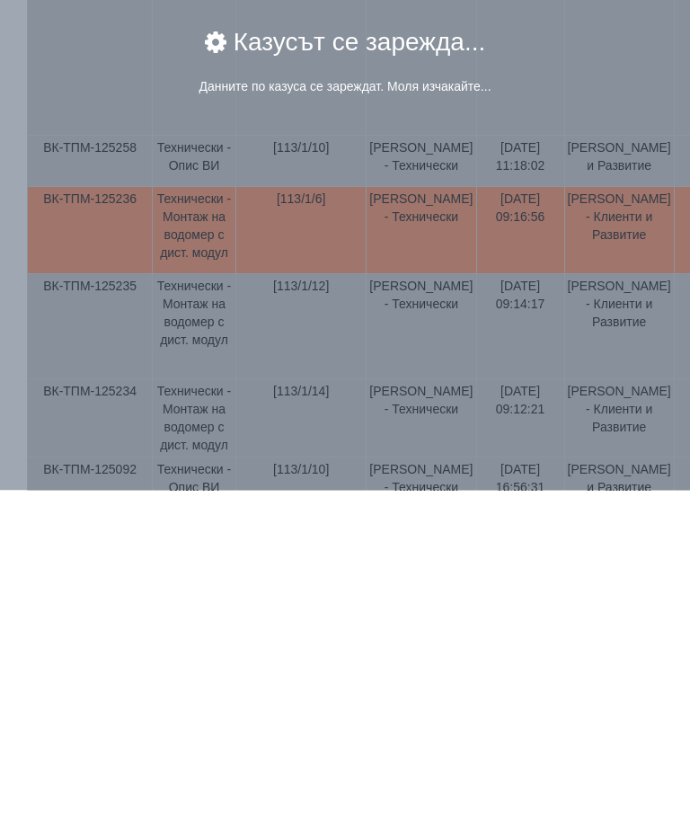
scroll to position [667, 0]
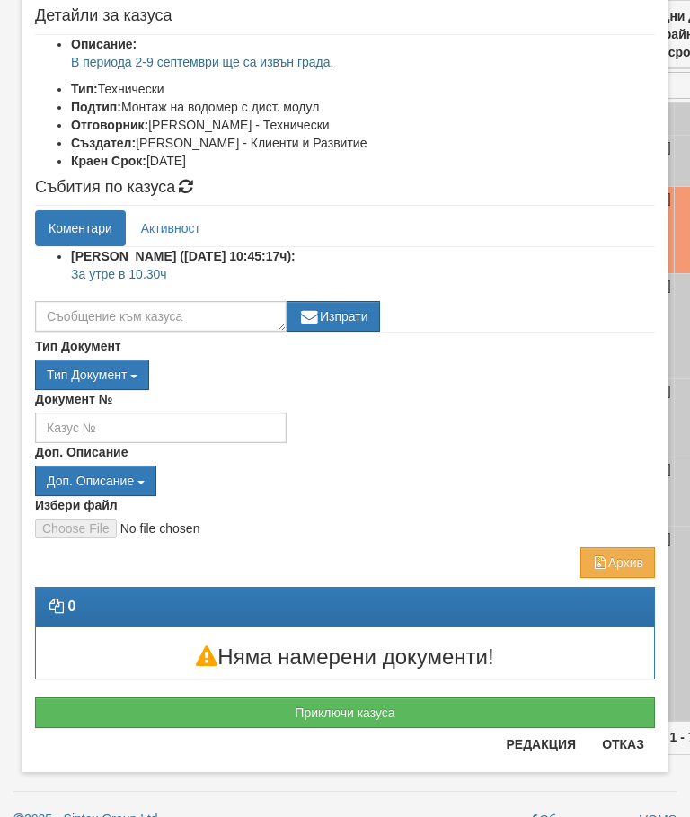
click at [377, 713] on button "Приключи казуса" at bounding box center [345, 712] width 620 height 31
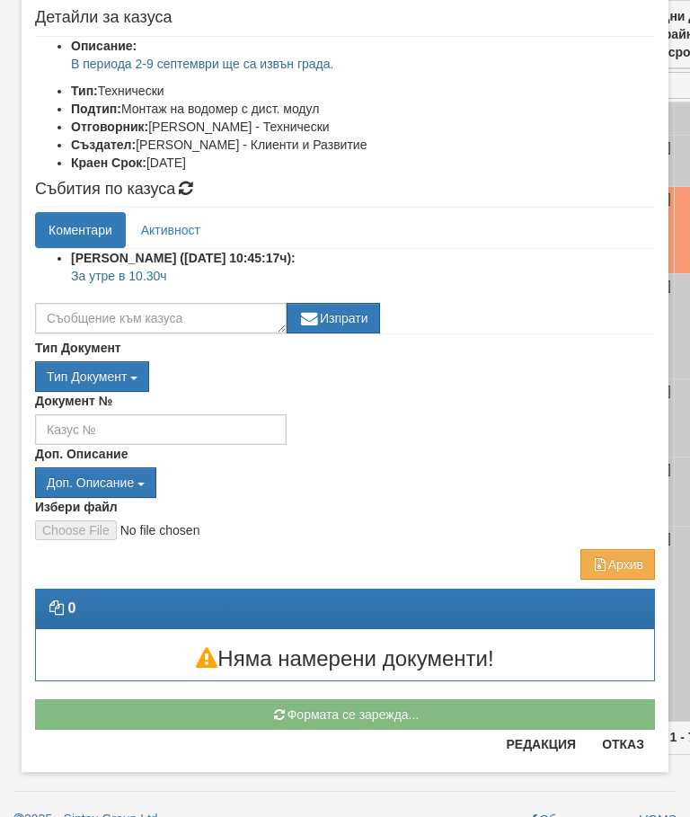
scroll to position [205, 0]
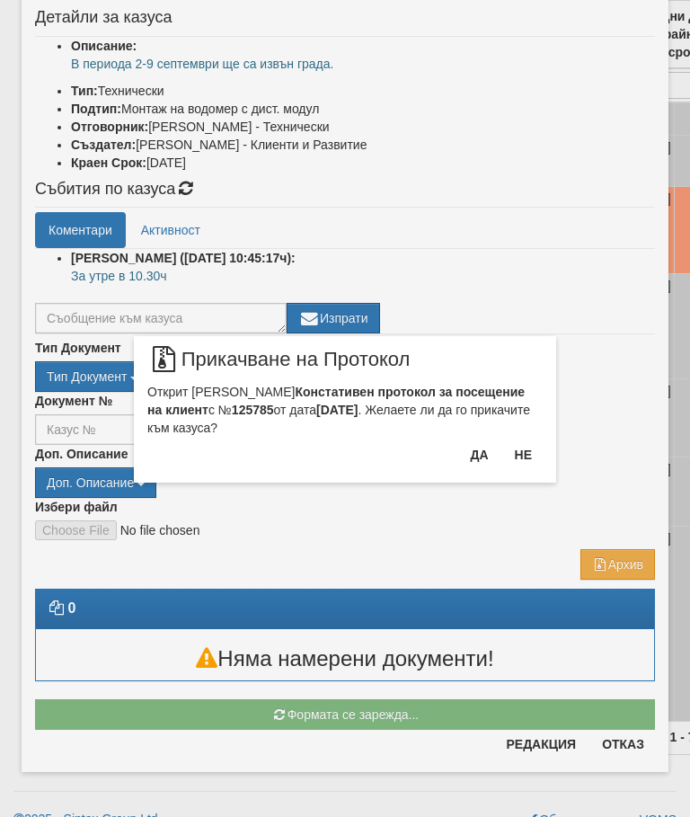
click at [474, 450] on button "Да" at bounding box center [479, 454] width 40 height 29
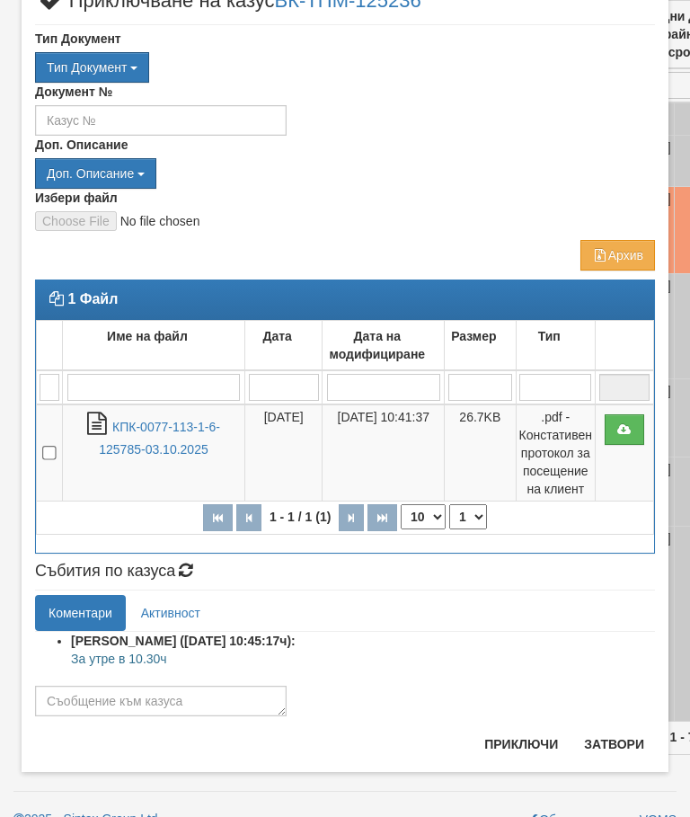
scroll to position [67, 0]
click at [84, 709] on textarea at bounding box center [161, 701] width 252 height 31
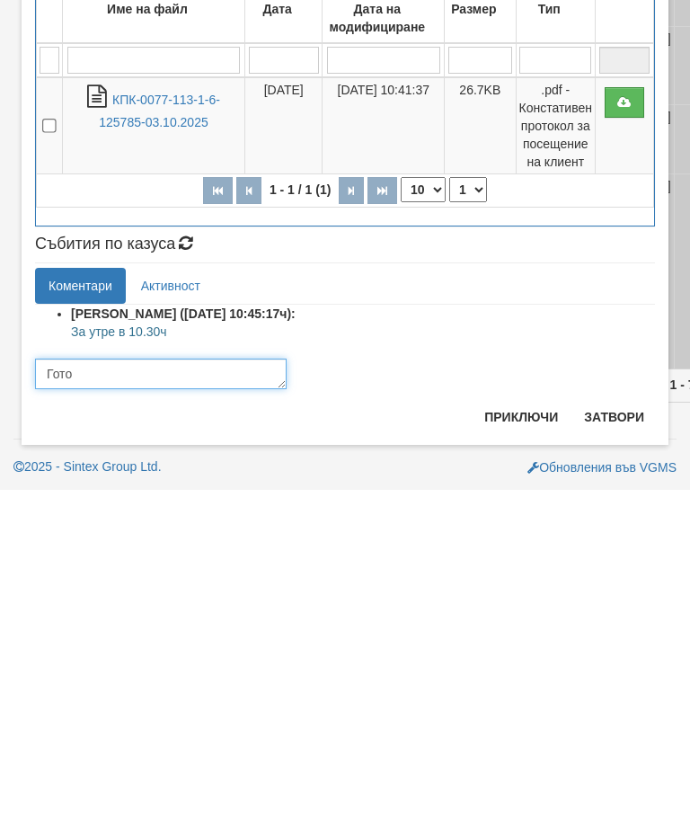
type textarea "Готов"
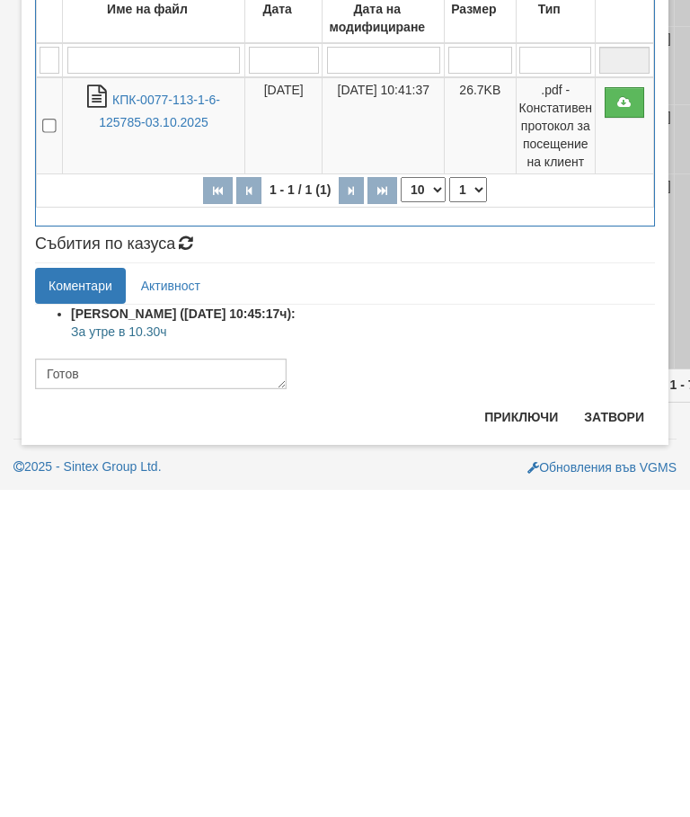
click at [526, 730] on button "Приключи" at bounding box center [520, 744] width 95 height 29
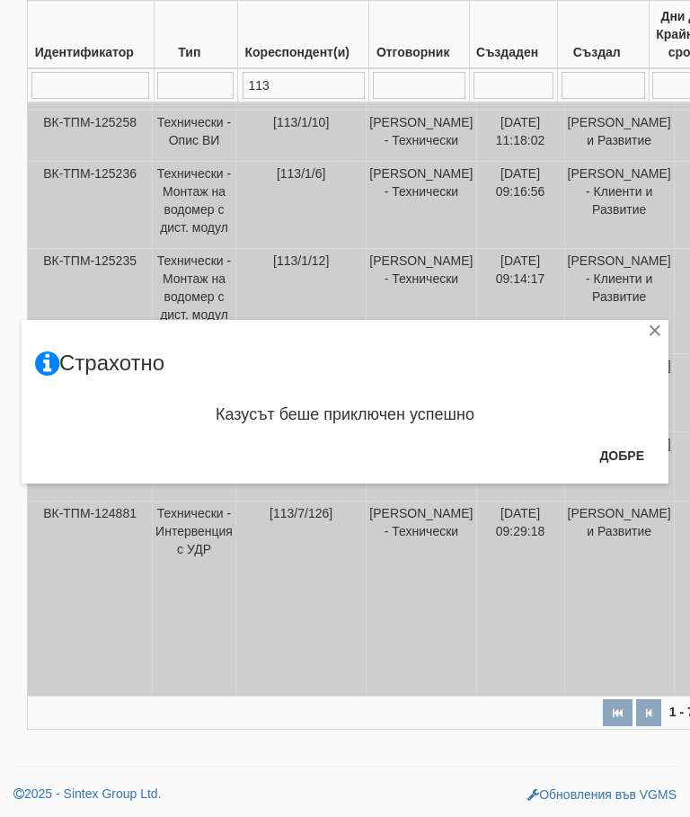
click at [616, 443] on button "Добре" at bounding box center [621, 455] width 66 height 29
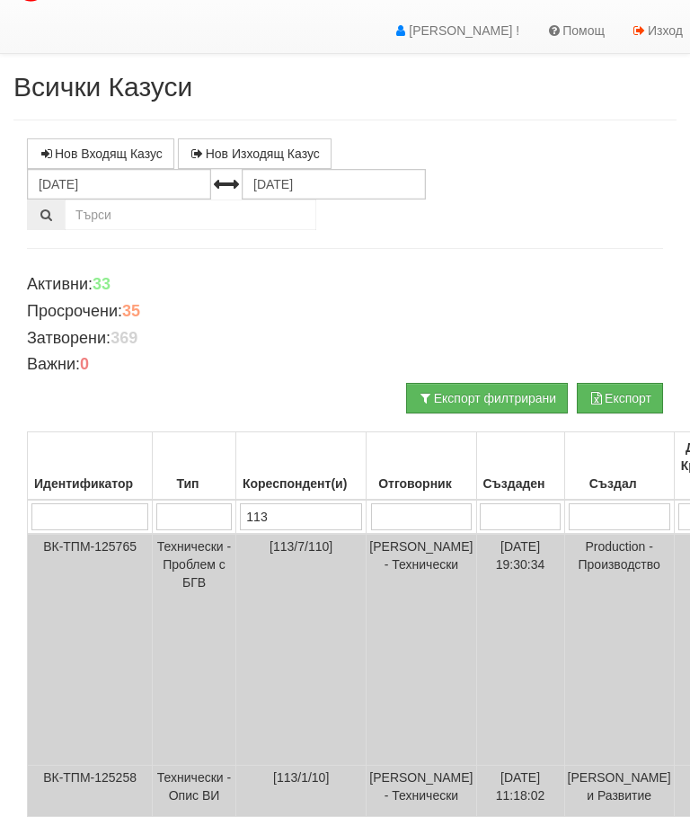
scroll to position [0, 0]
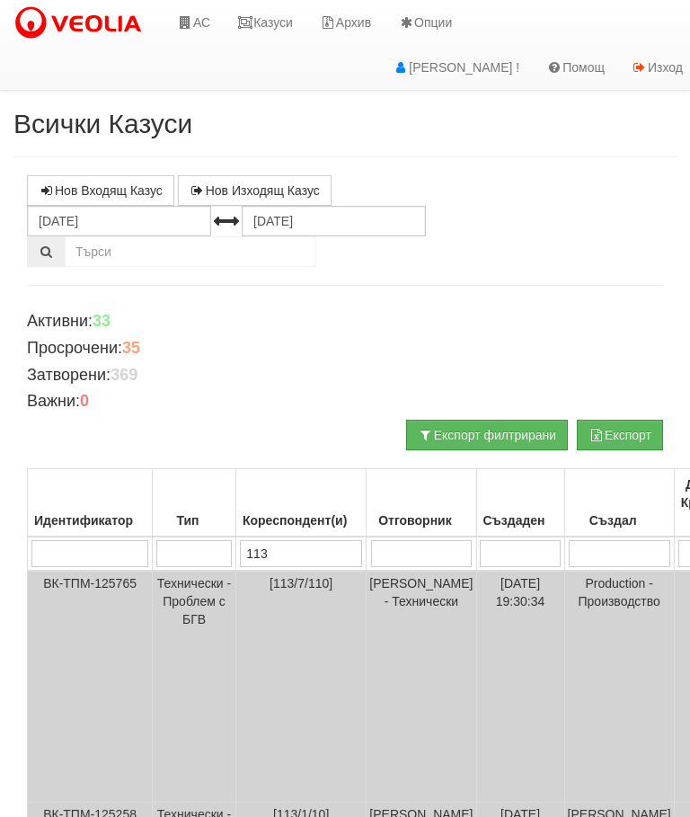
click at [272, 32] on link "Казуси" at bounding box center [265, 22] width 83 height 45
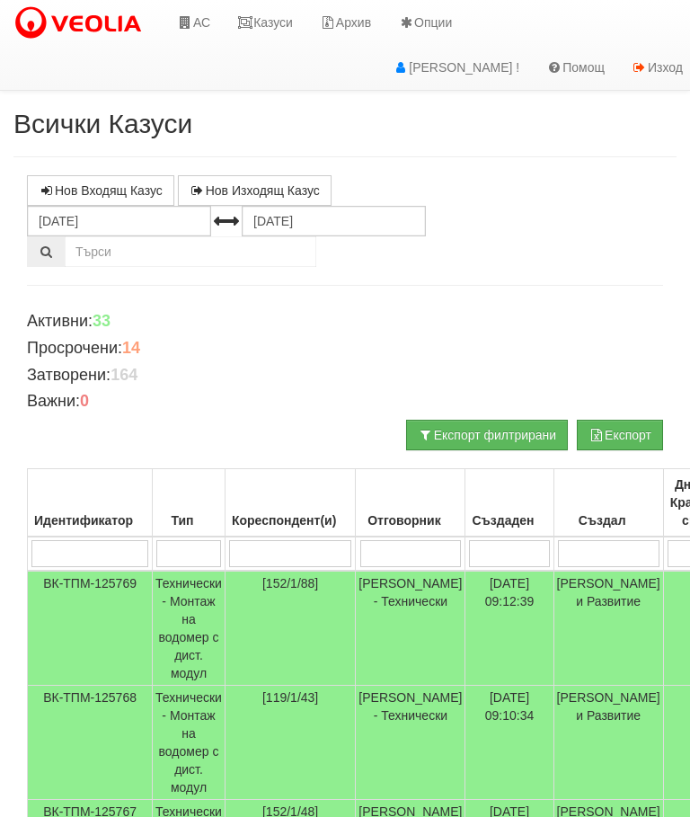
click at [275, 19] on link "Казуси" at bounding box center [265, 22] width 83 height 45
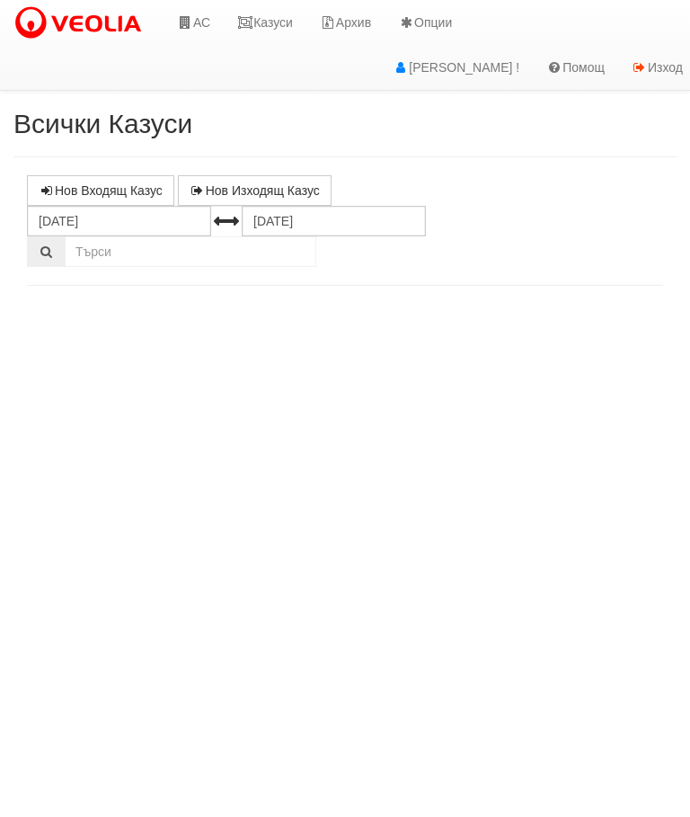
select select "10"
select select "1"
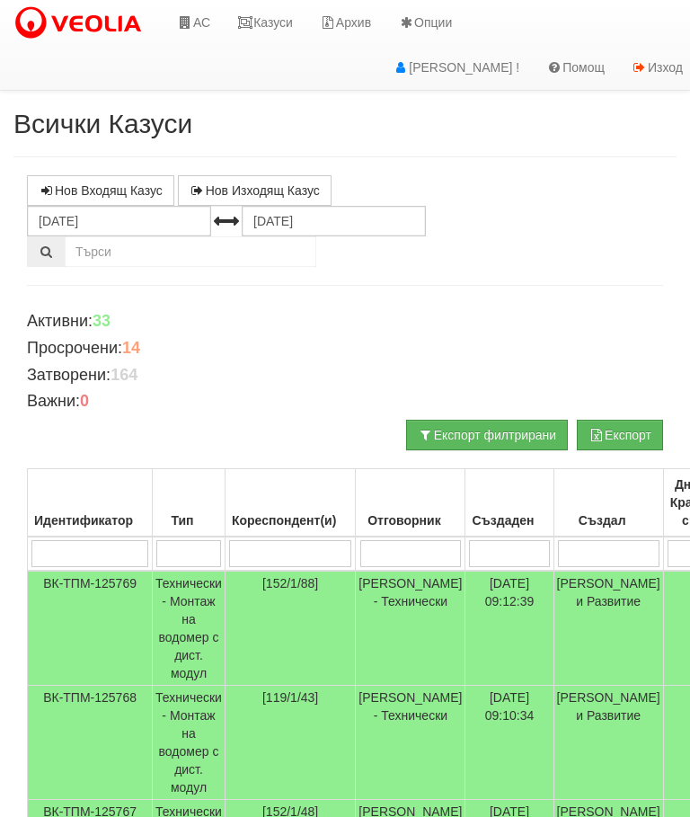
click at [279, 18] on link "Казуси" at bounding box center [265, 22] width 83 height 45
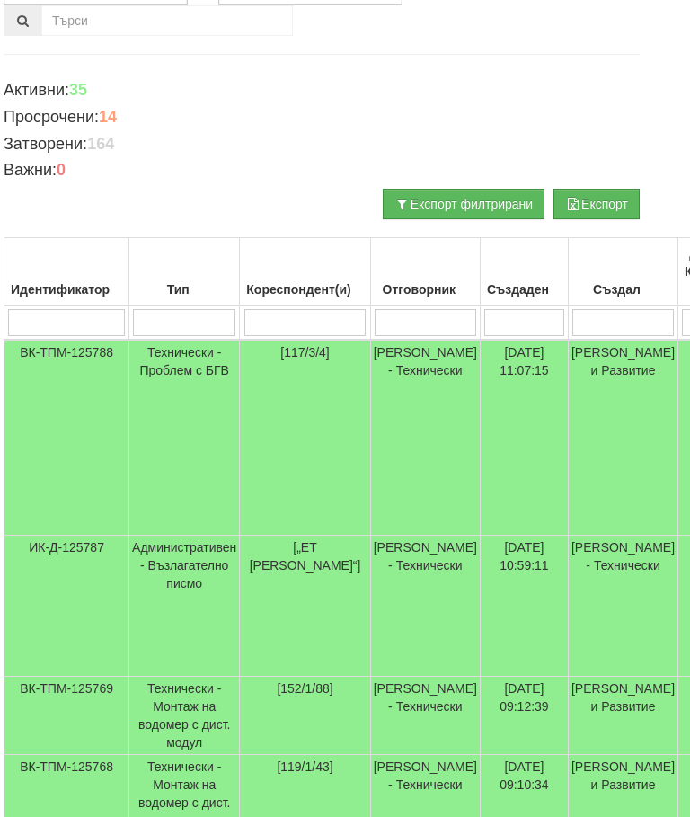
scroll to position [231, 0]
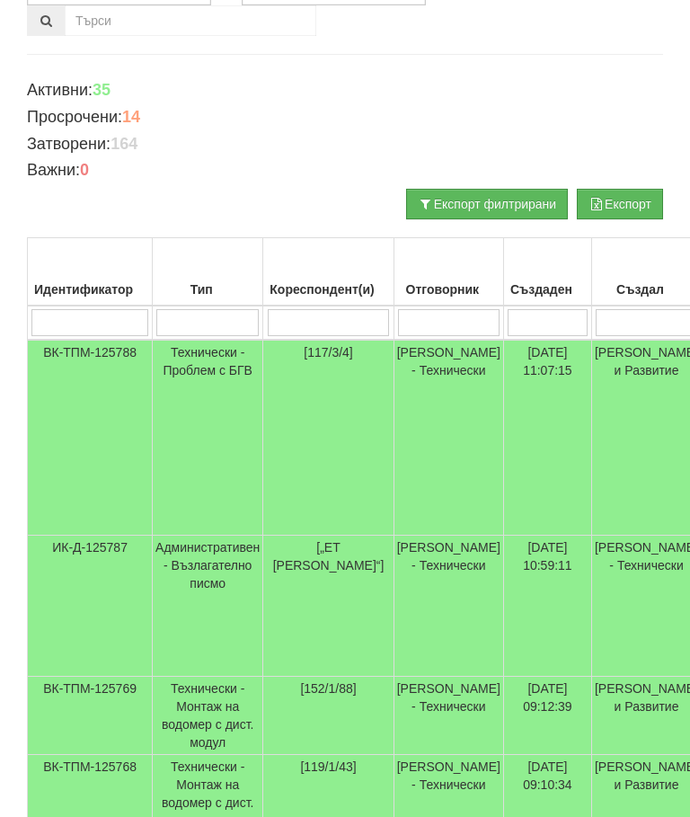
click at [207, 380] on td "Технически - Проблем с БГВ" at bounding box center [208, 438] width 111 height 196
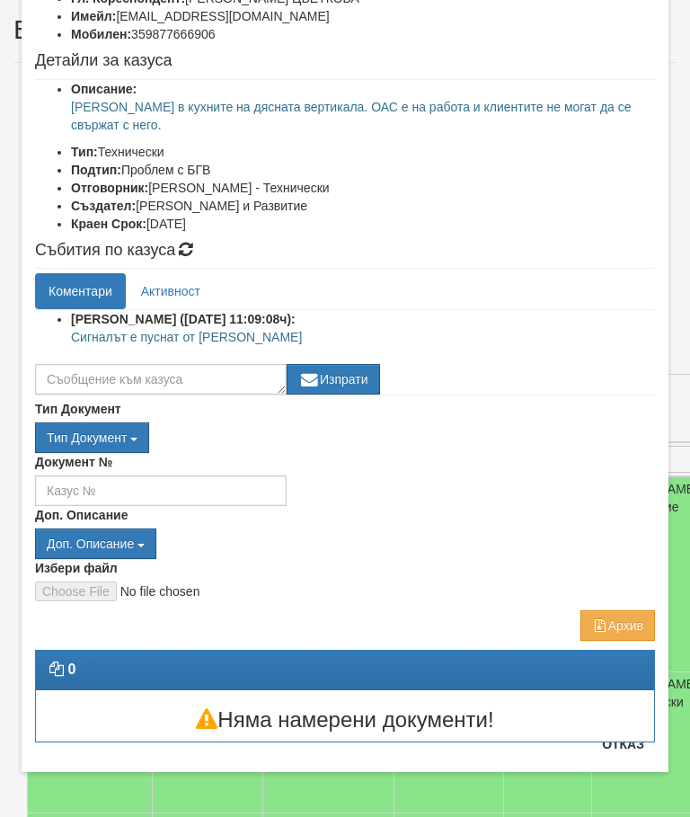
scroll to position [180, 0]
click at [632, 753] on button "Отказ" at bounding box center [623, 744] width 64 height 29
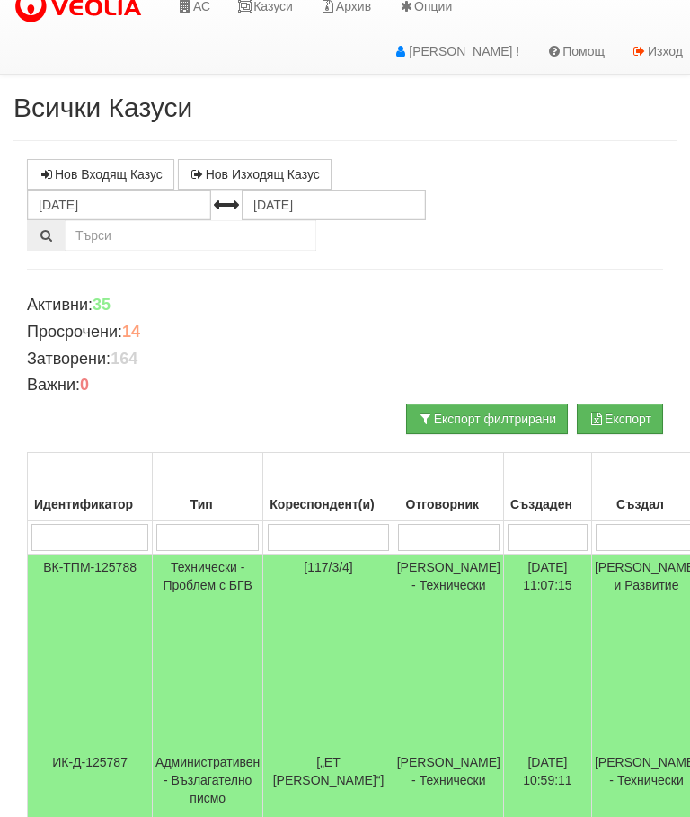
scroll to position [0, 0]
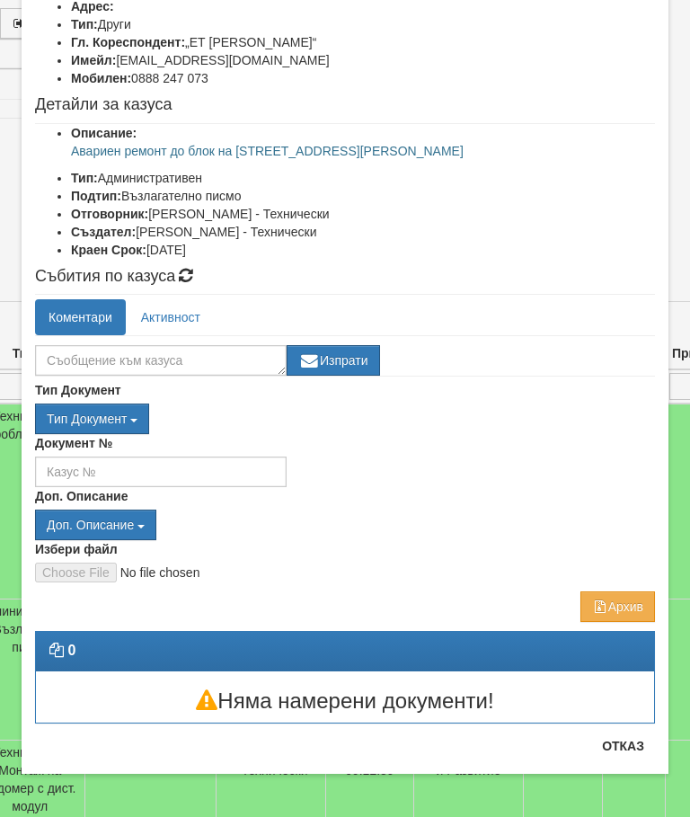
scroll to position [136, 0]
click at [640, 752] on button "Отказ" at bounding box center [623, 745] width 64 height 29
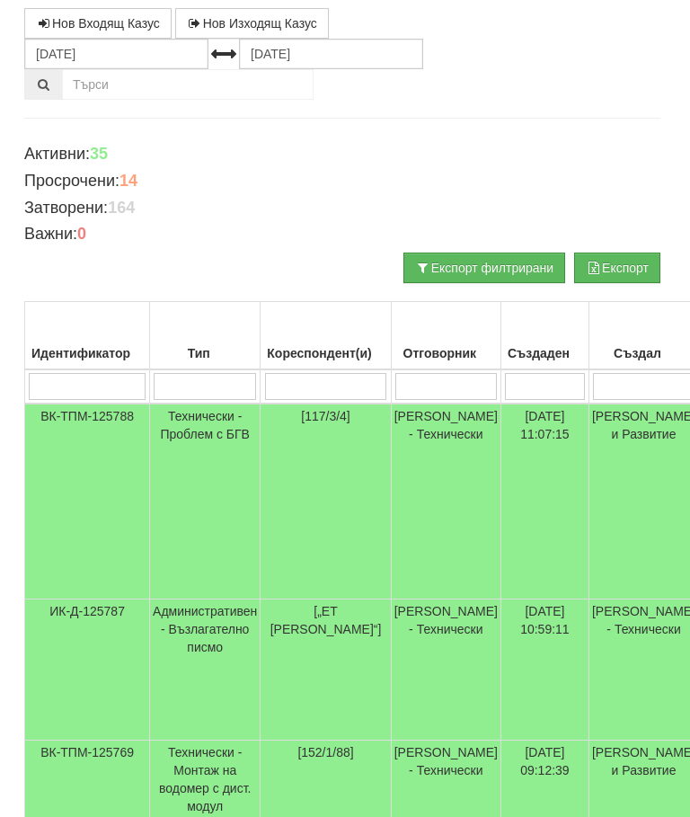
scroll to position [167, 0]
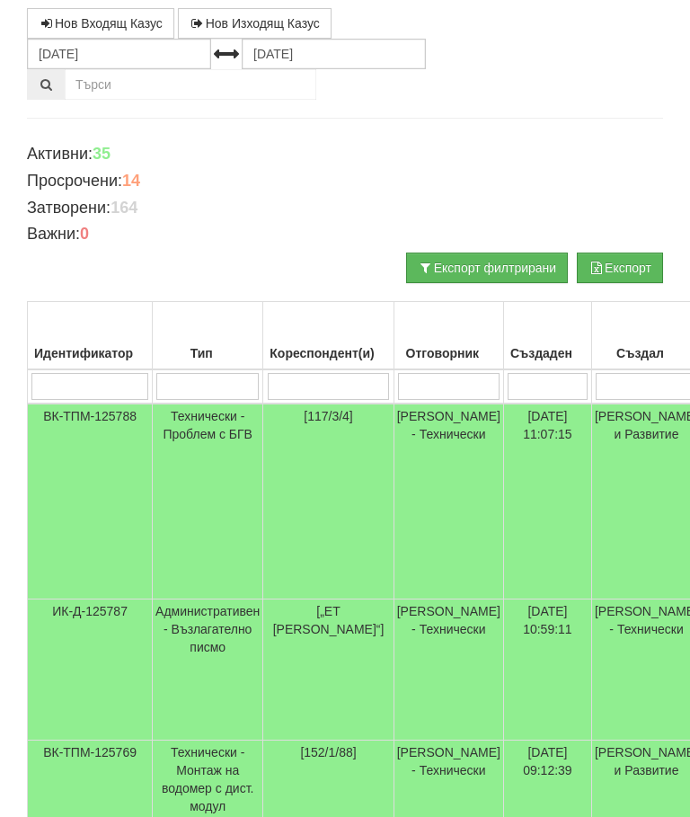
click at [215, 429] on td "Технически - Проблем с БГВ" at bounding box center [208, 501] width 111 height 196
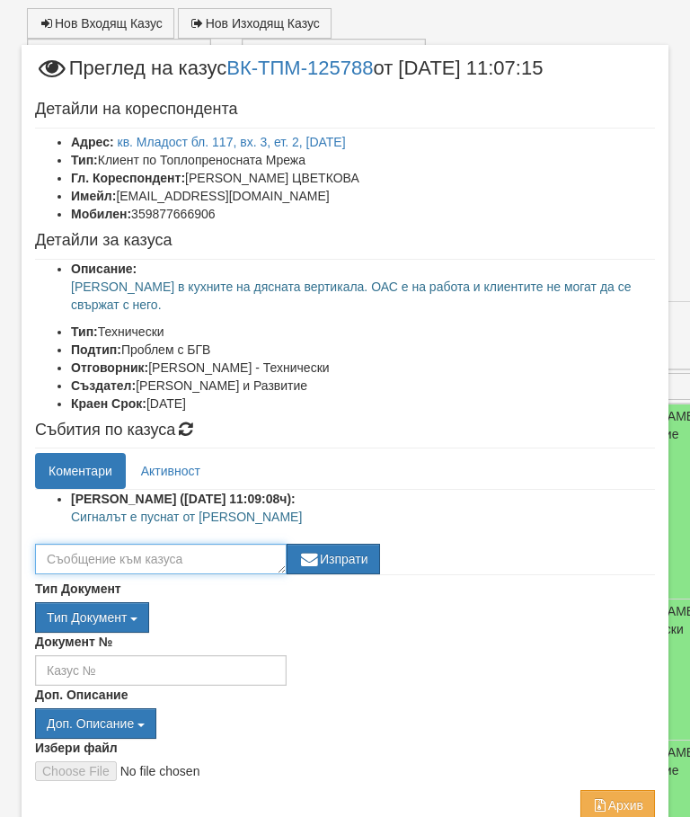
click at [74, 551] on textarea at bounding box center [161, 559] width 252 height 31
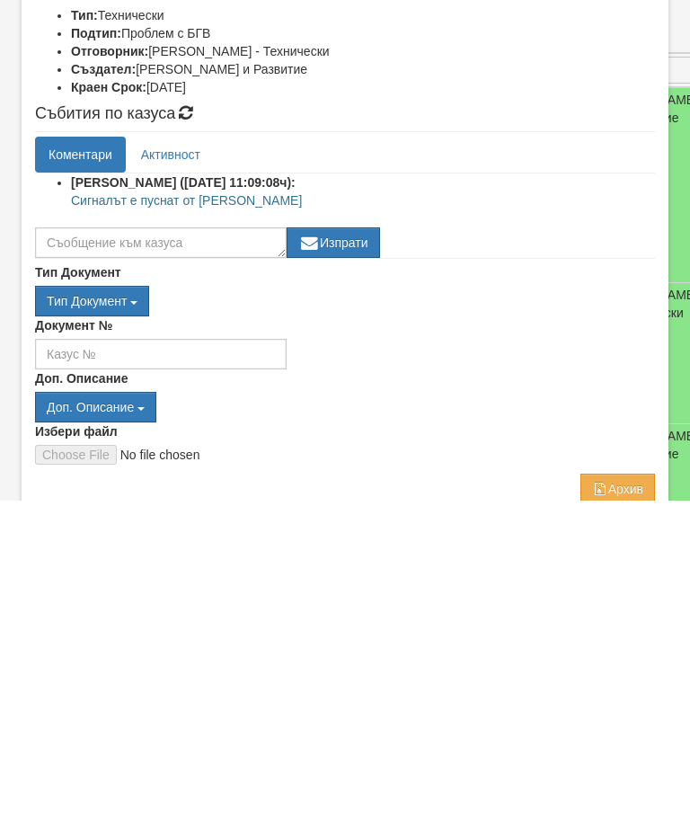
click at [462, 633] on div "Документ №" at bounding box center [345, 659] width 647 height 53
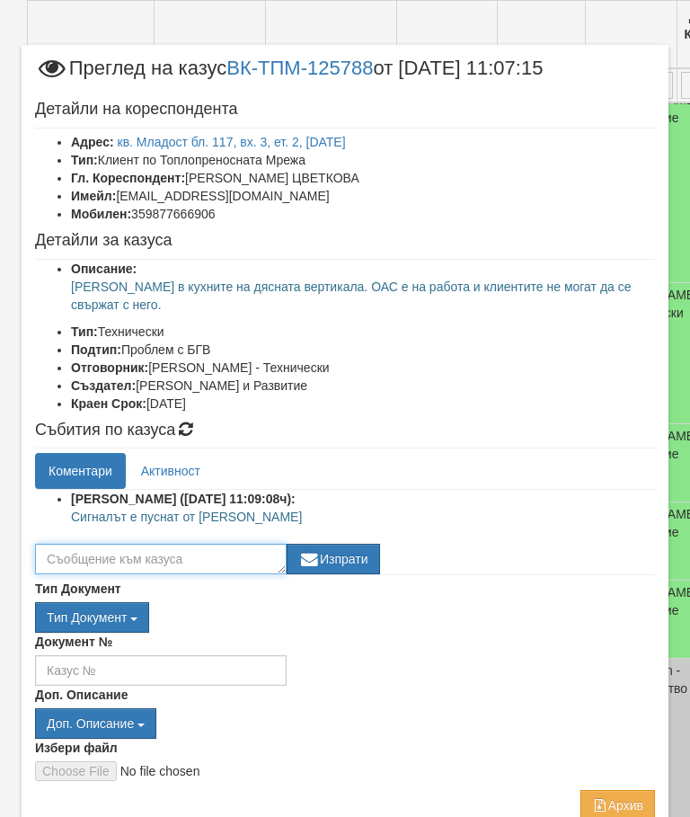
click at [92, 553] on textarea at bounding box center [161, 559] width 252 height 31
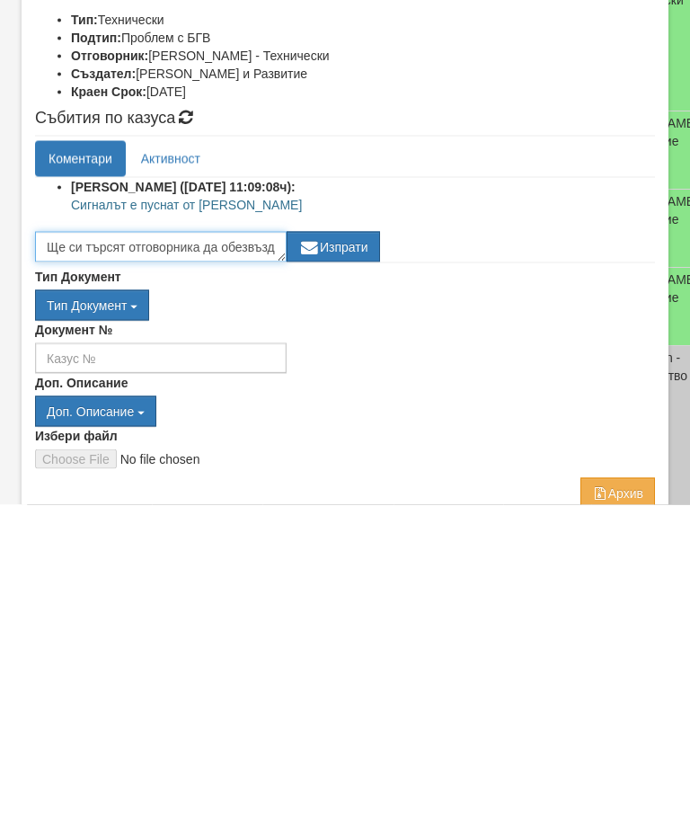
scroll to position [12, 0]
type textarea "Ще си търсят отговорника да обезвъздуши"
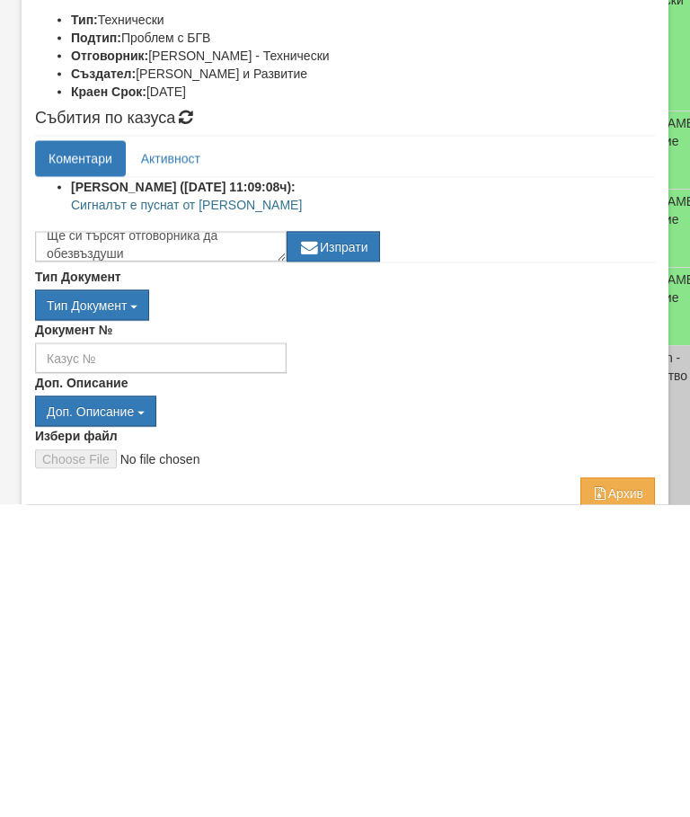
click at [339, 544] on button "Изпрати" at bounding box center [333, 559] width 93 height 31
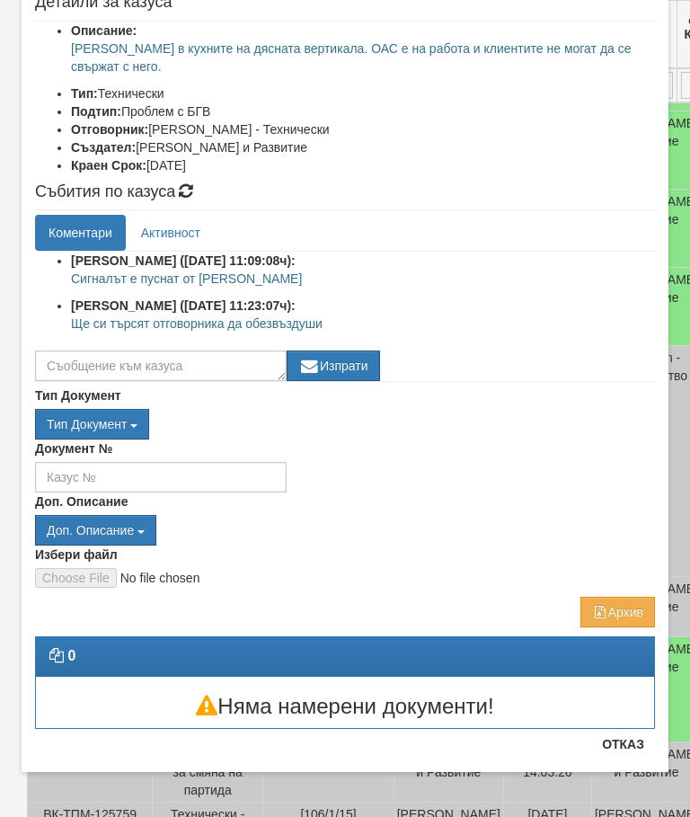
scroll to position [238, 0]
click at [626, 750] on button "Отказ" at bounding box center [623, 744] width 64 height 29
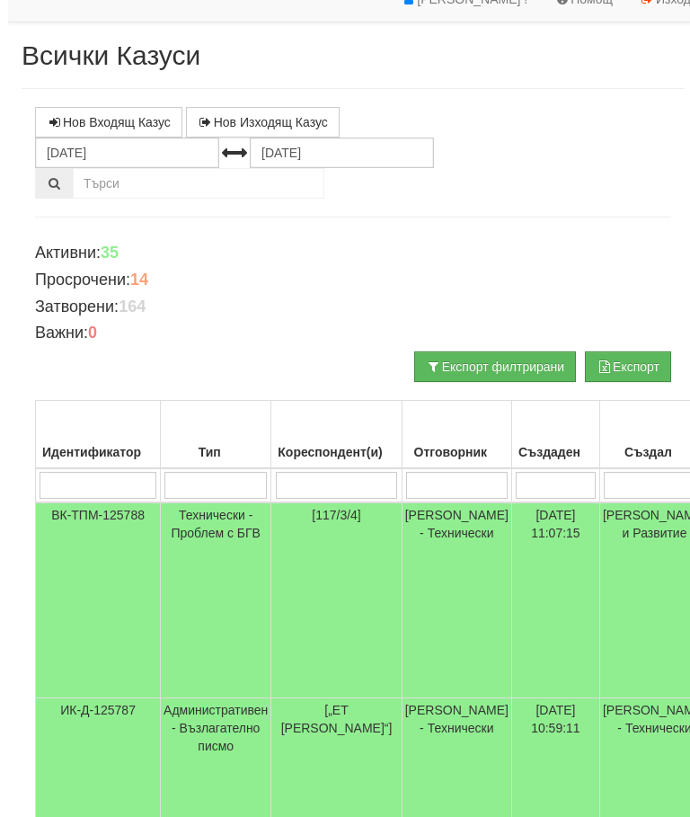
scroll to position [0, 0]
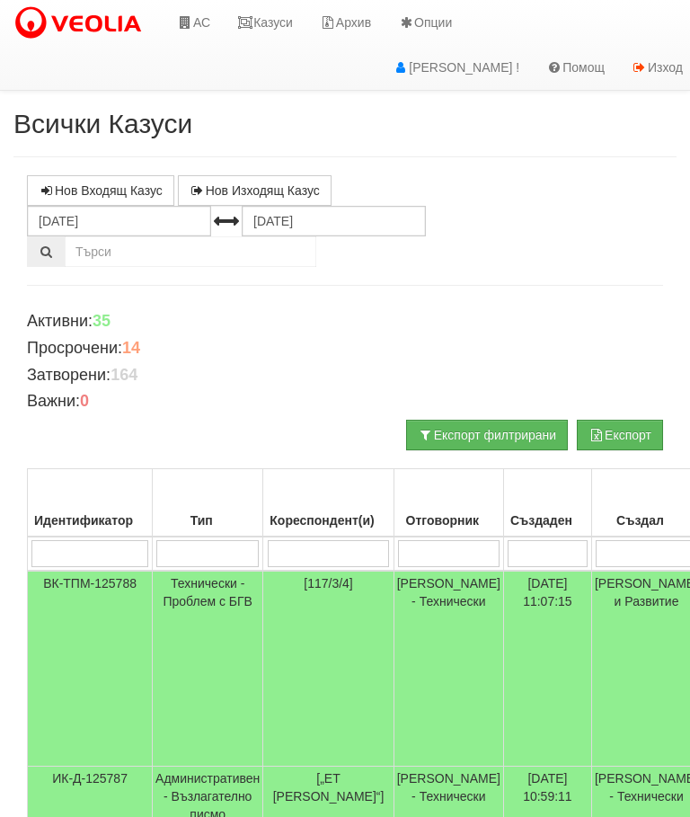
click at [276, 17] on link "Казуси" at bounding box center [265, 22] width 83 height 45
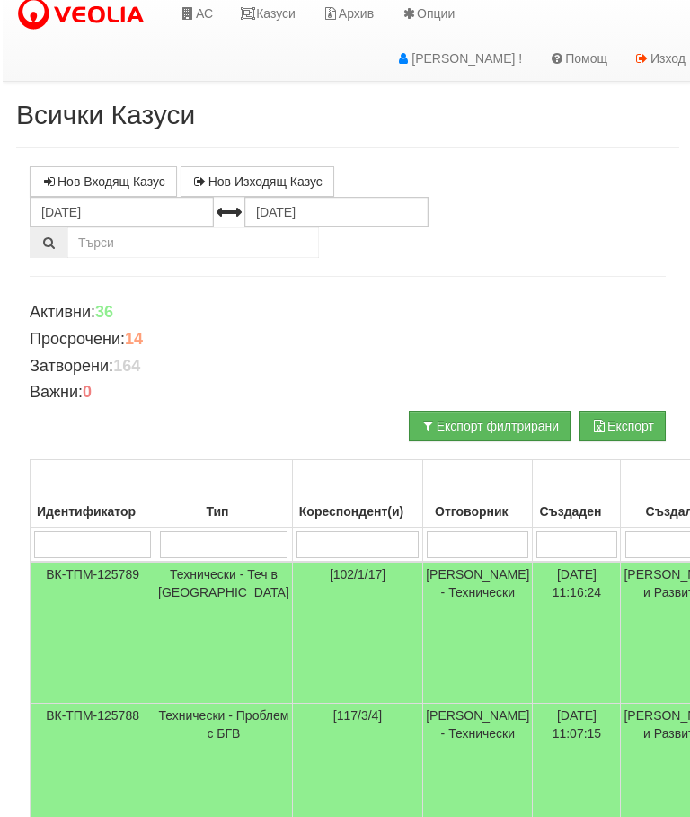
scroll to position [9, 0]
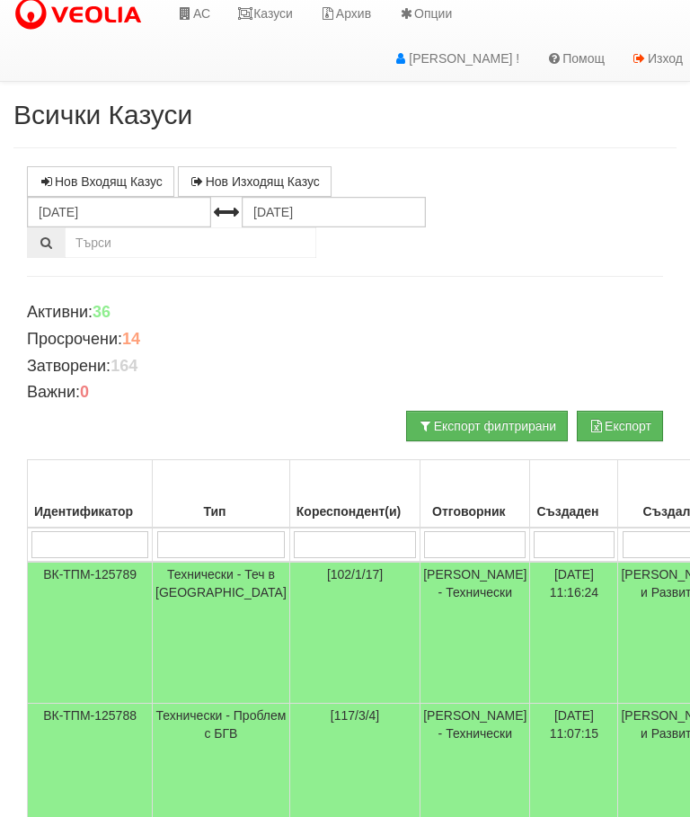
click at [194, 579] on td "Технически - Теч в АС" at bounding box center [221, 633] width 137 height 142
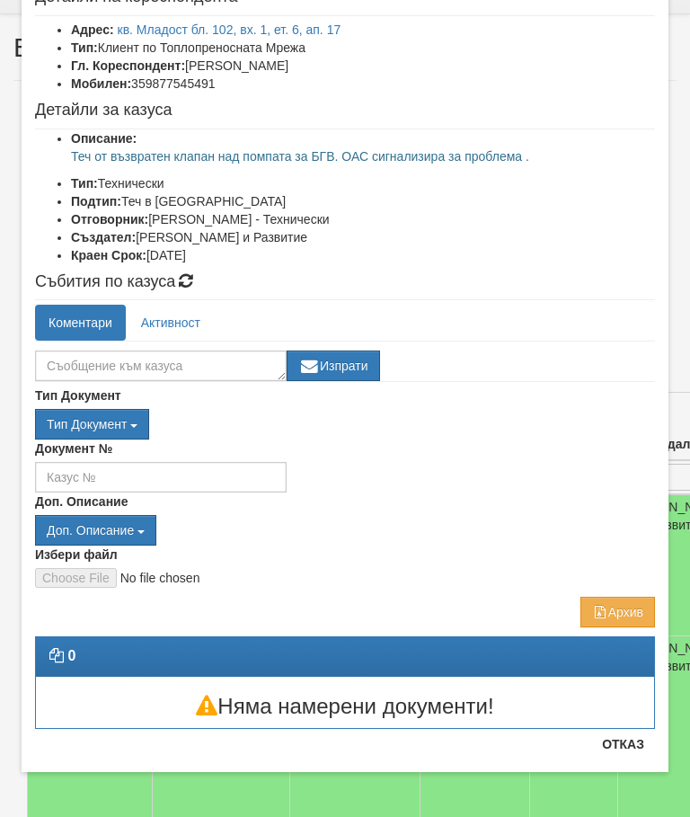
scroll to position [112, 0]
click at [625, 744] on button "Отказ" at bounding box center [623, 744] width 64 height 29
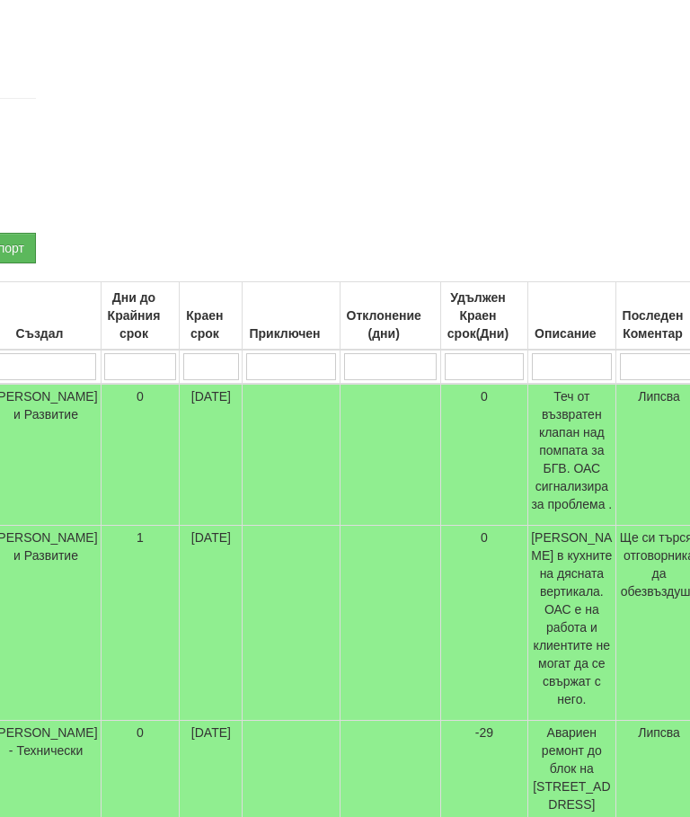
scroll to position [187, 752]
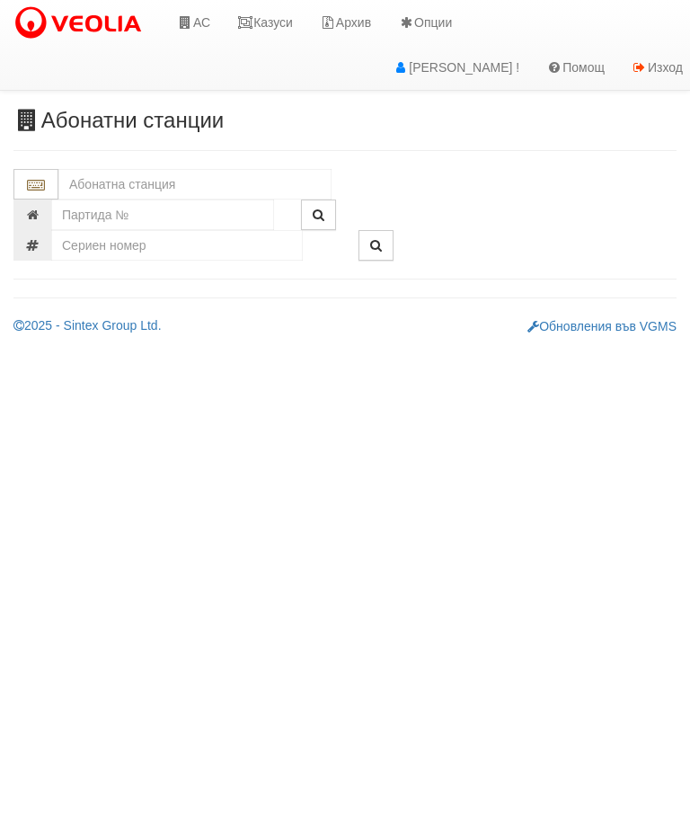
click at [268, 20] on link "Казуси" at bounding box center [265, 22] width 83 height 45
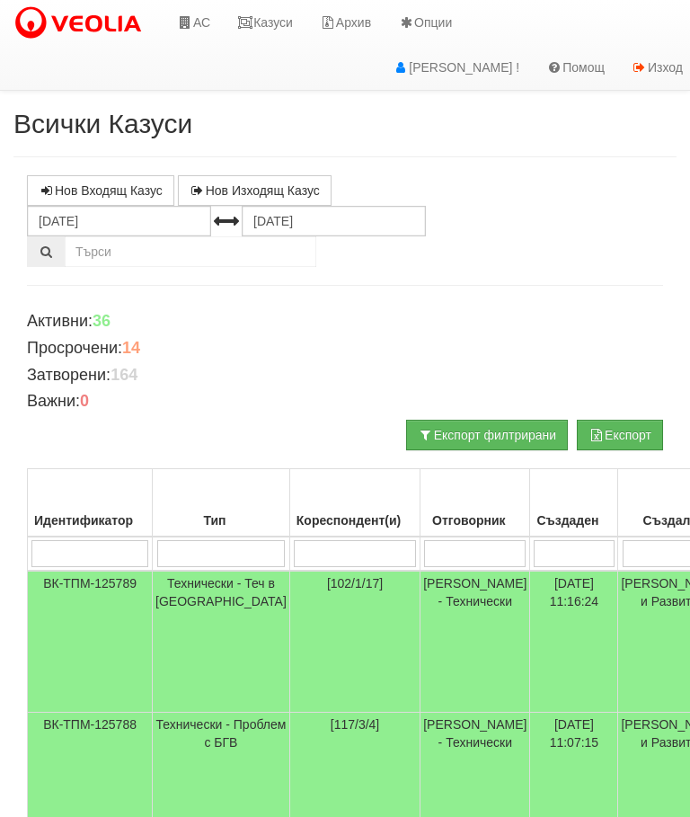
click at [205, 589] on td "Технически - Теч в [GEOGRAPHIC_DATA]" at bounding box center [221, 642] width 137 height 142
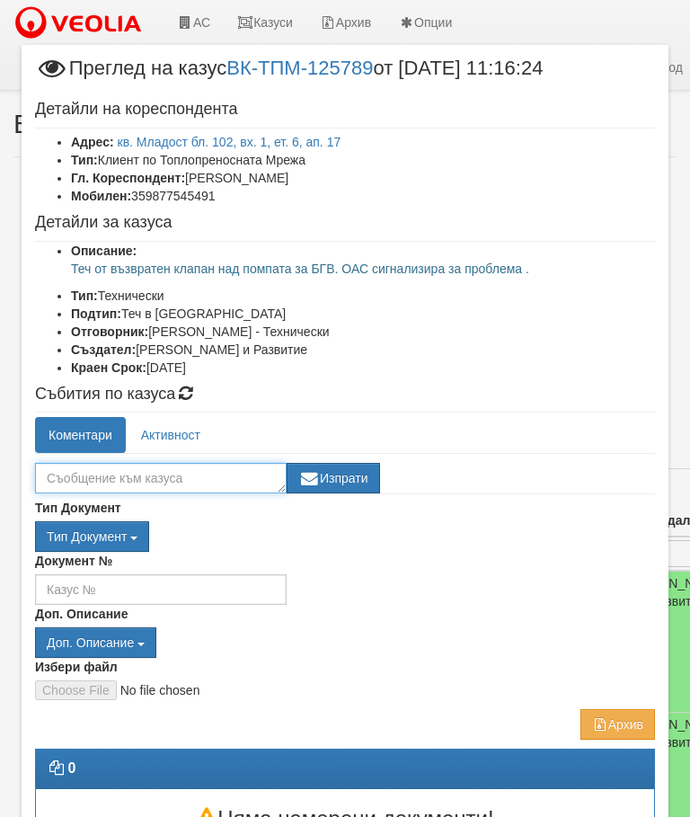
click at [93, 468] on textarea at bounding box center [161, 478] width 252 height 31
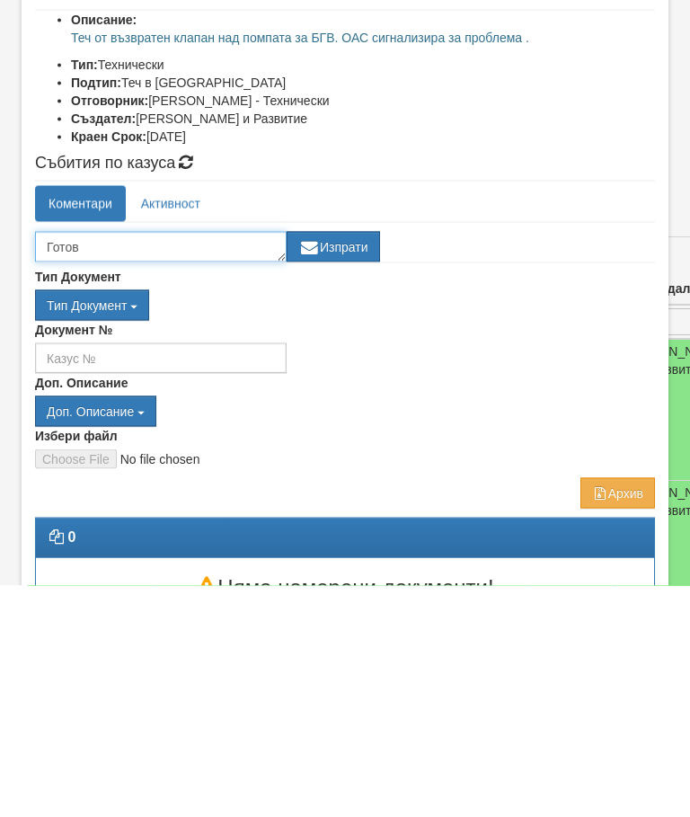
type textarea "Готов"
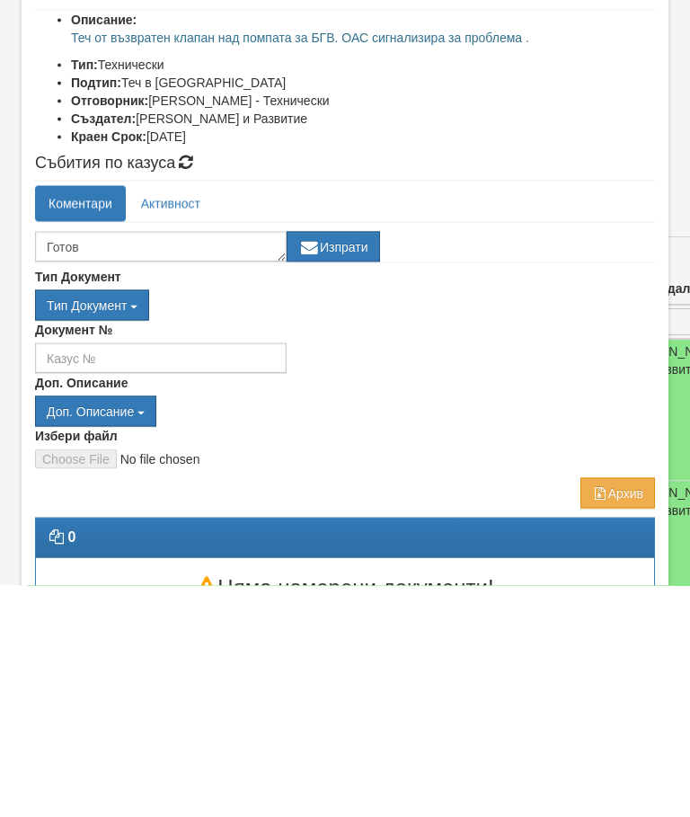
click at [338, 463] on button "Изпрати" at bounding box center [333, 478] width 93 height 31
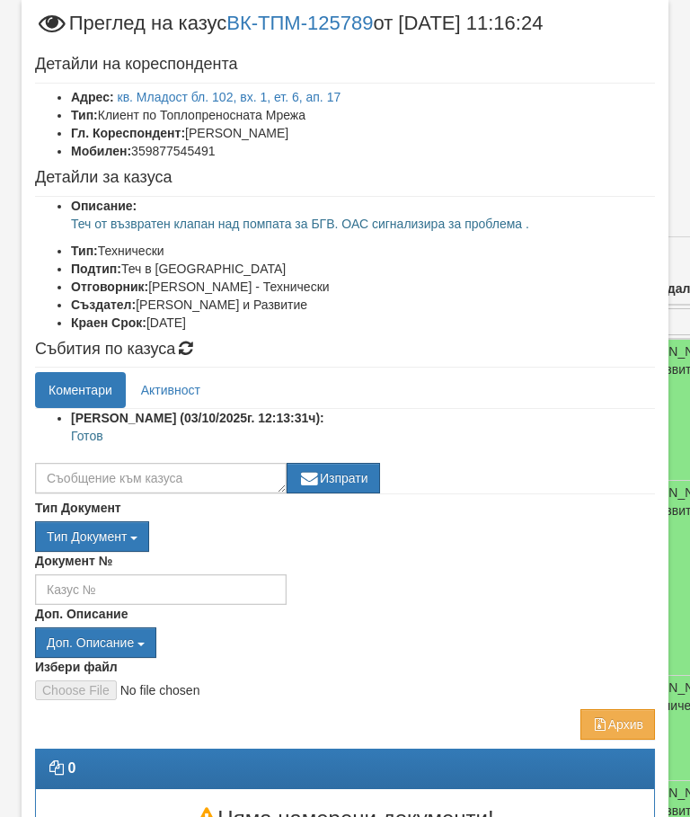
scroll to position [125, 0]
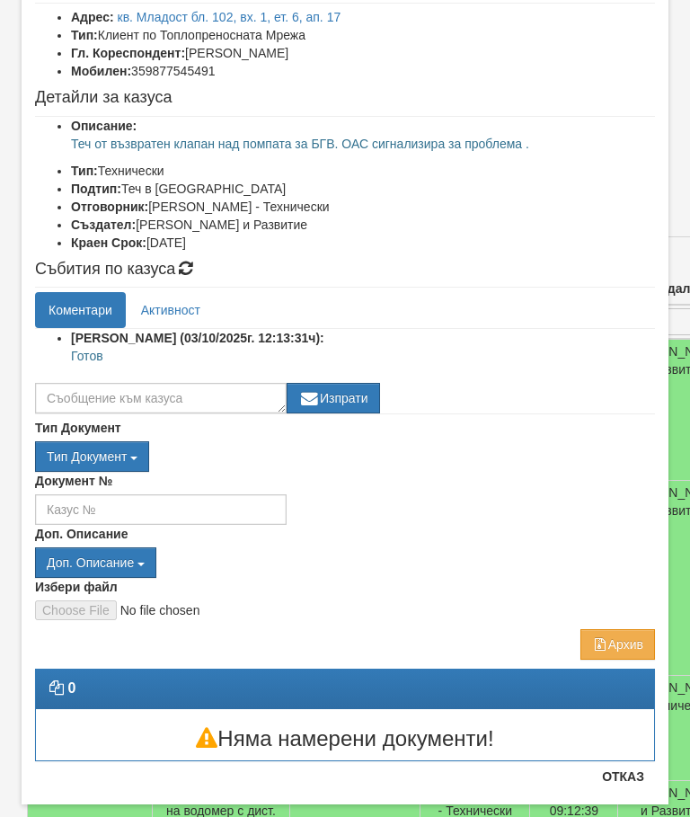
click at [628, 781] on button "Отказ" at bounding box center [623, 776] width 64 height 29
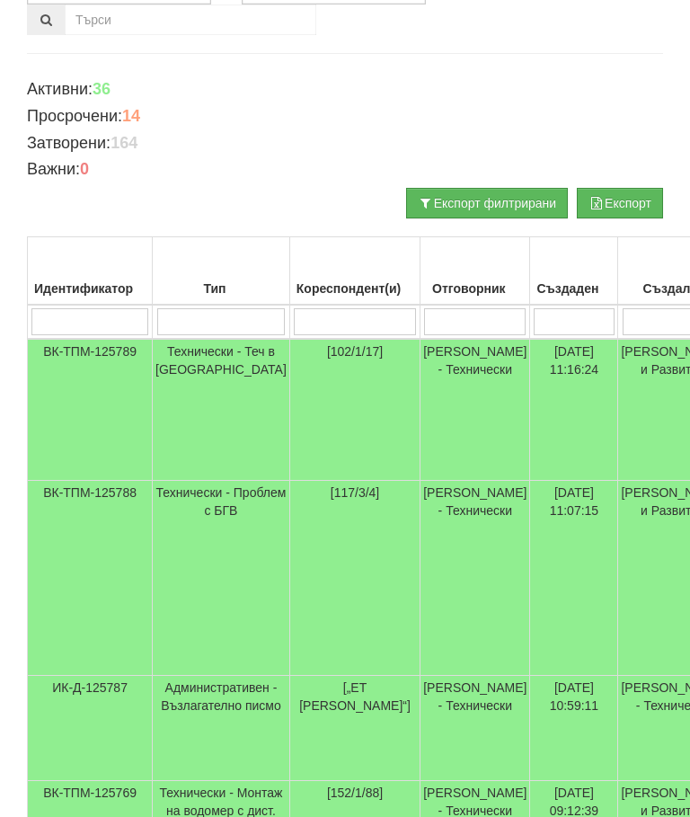
scroll to position [0, 0]
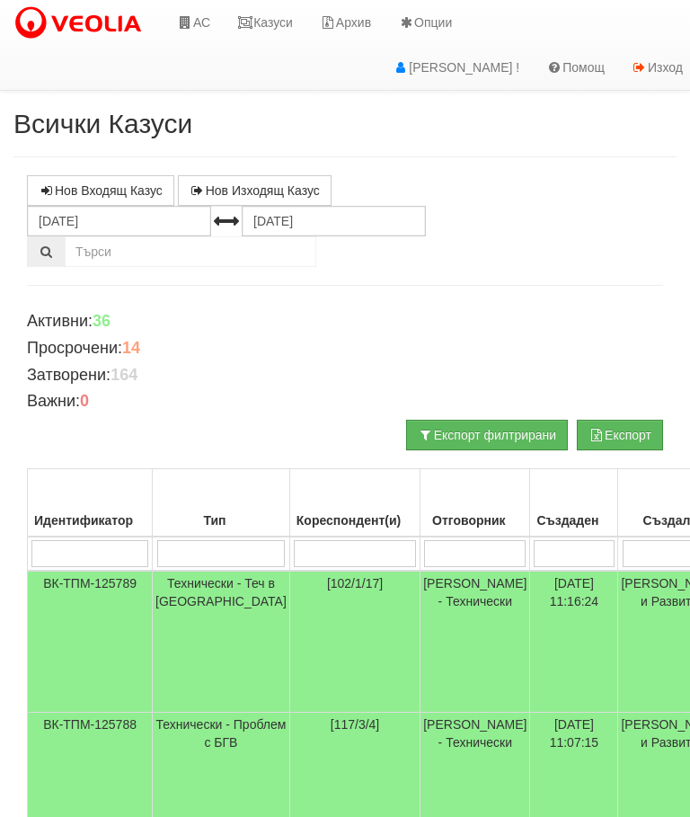
click at [272, 18] on link "Казуси" at bounding box center [265, 22] width 83 height 45
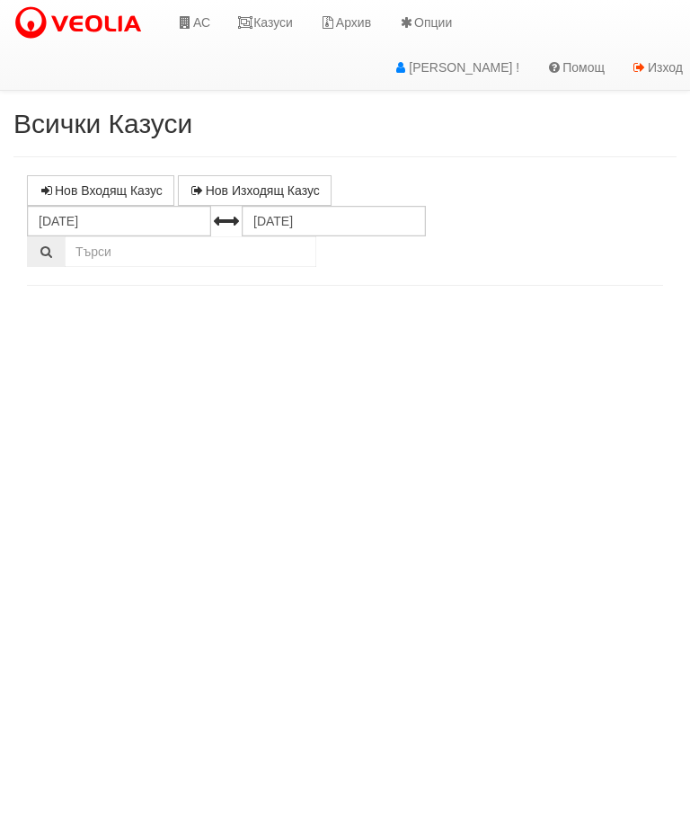
select select "10"
select select "1"
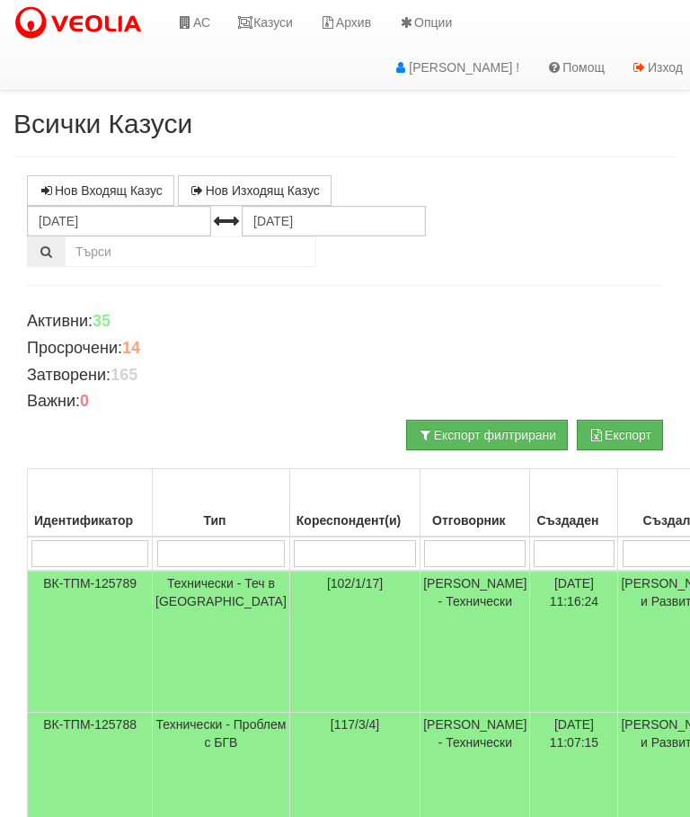
click at [276, 7] on link "Казуси" at bounding box center [265, 22] width 83 height 45
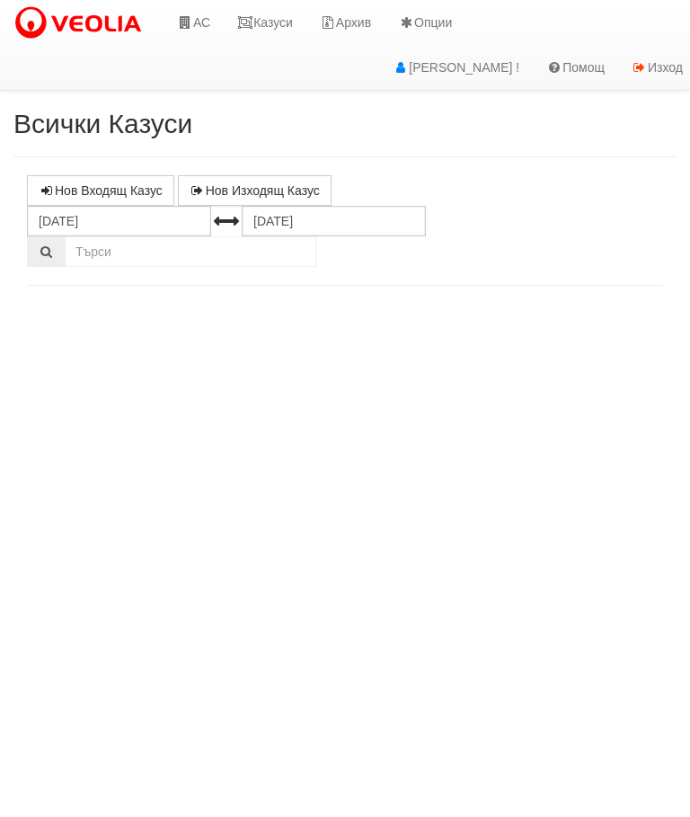
select select "10"
select select "1"
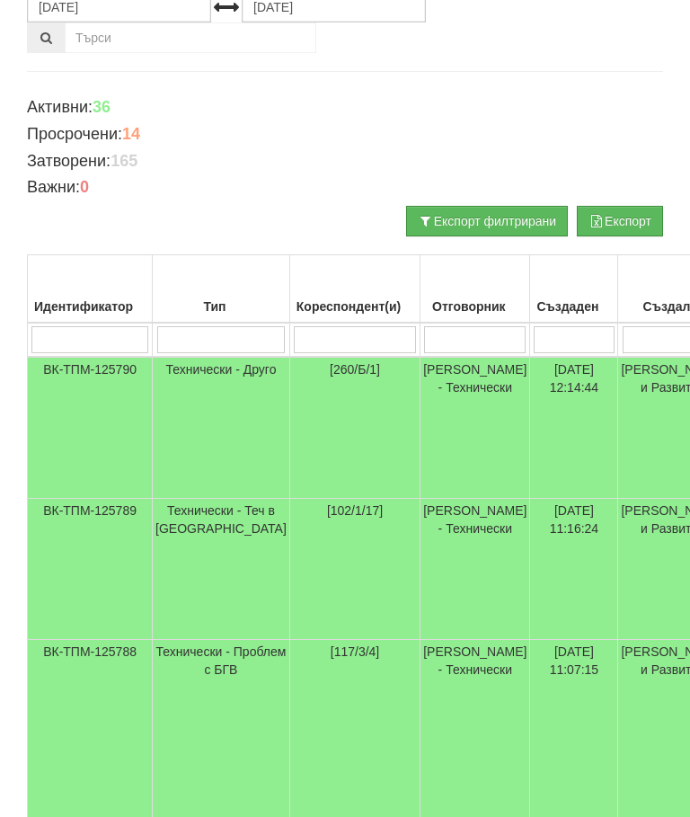
scroll to position [213, 0]
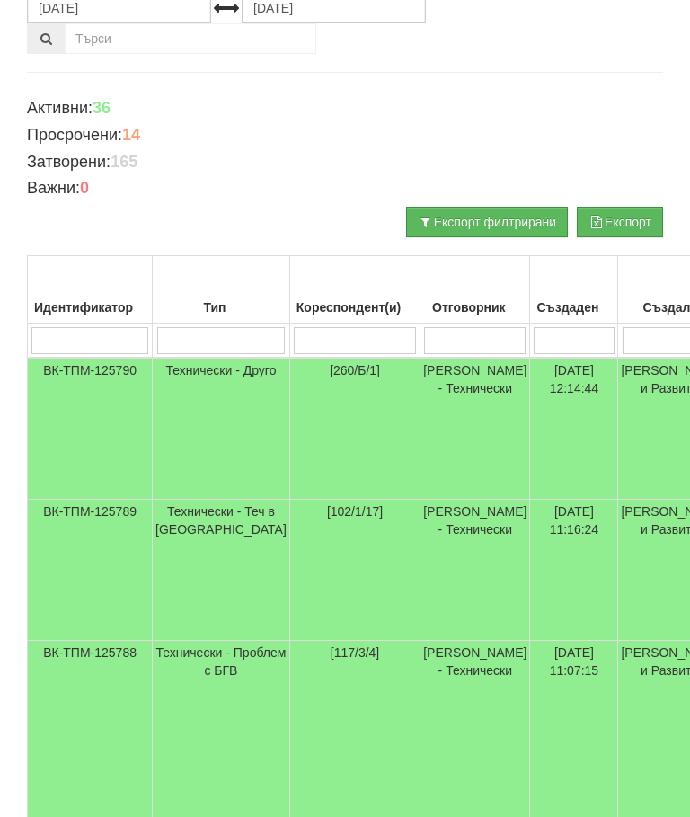
click at [196, 373] on td "Технически - Друго" at bounding box center [221, 429] width 137 height 142
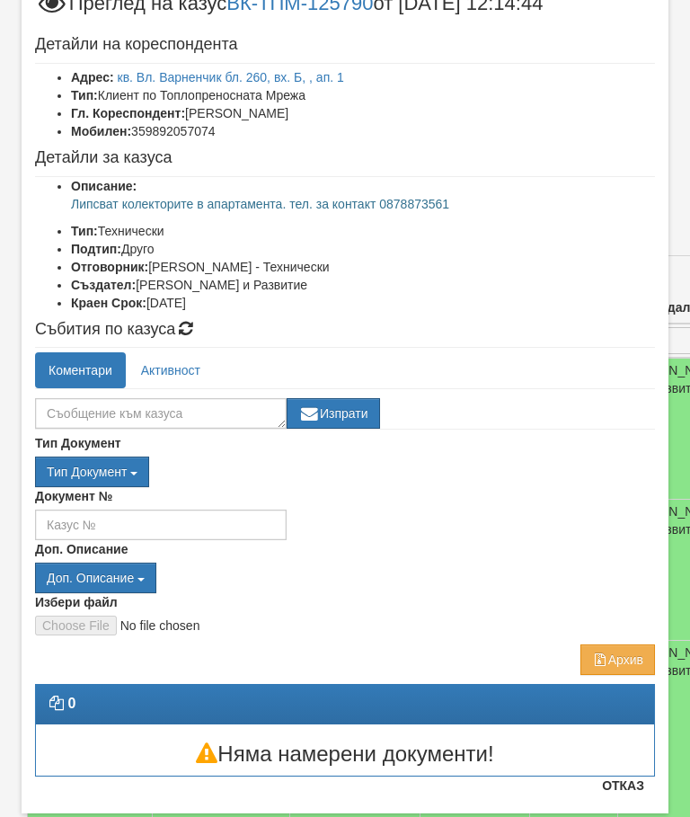
scroll to position [93, 0]
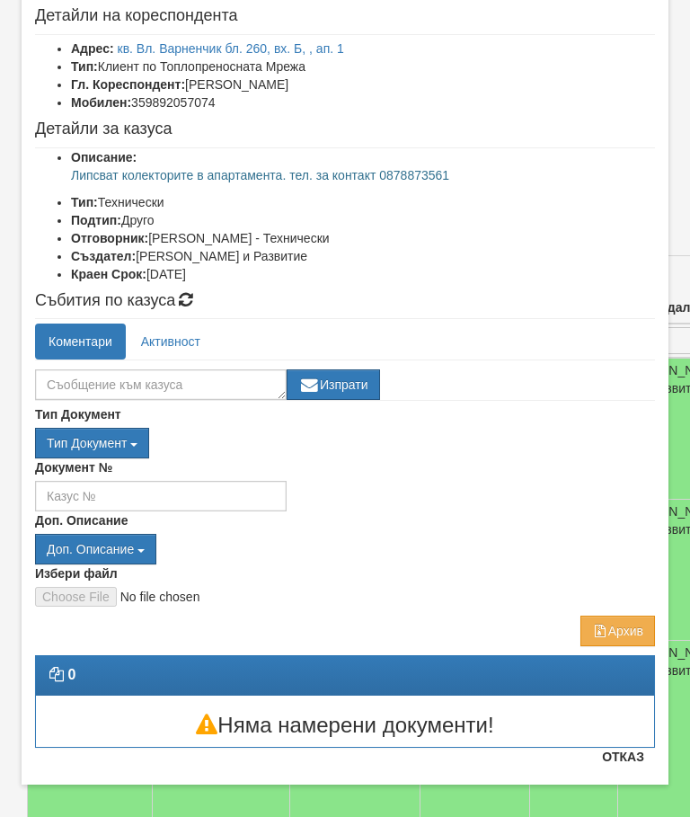
click at [631, 762] on button "Отказ" at bounding box center [623, 756] width 64 height 29
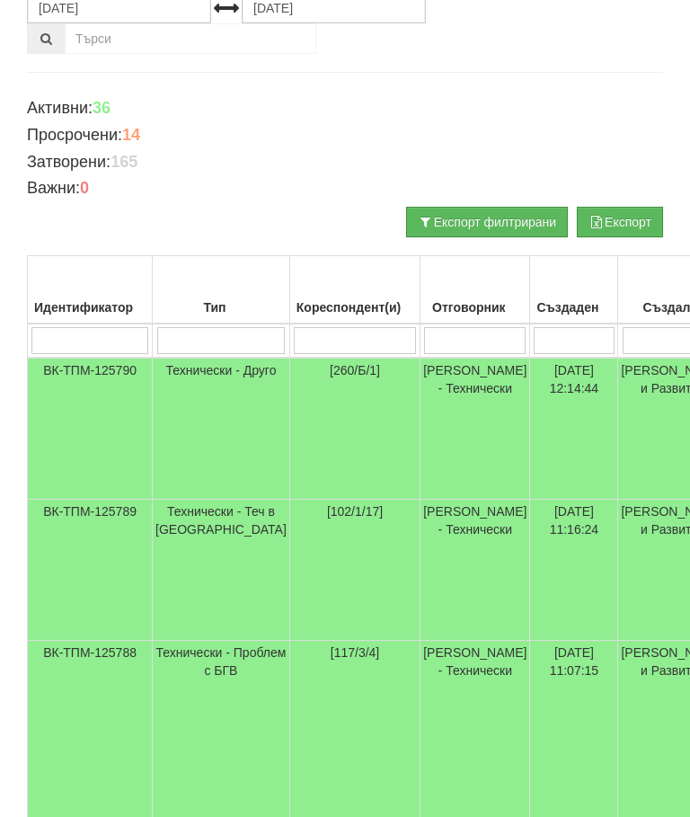
click at [314, 335] on input "search" at bounding box center [355, 340] width 122 height 27
type input "1"
type input "10"
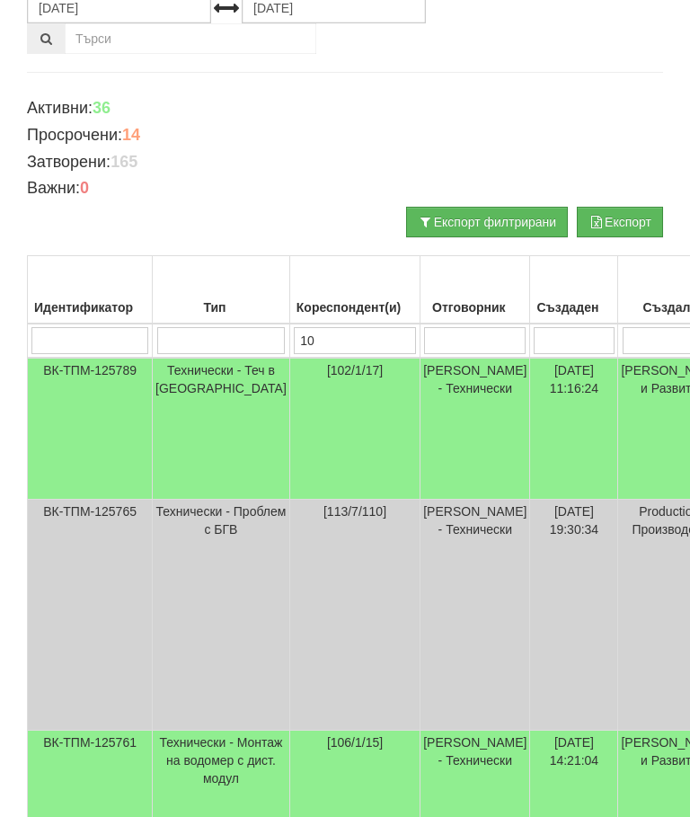
type input "106"
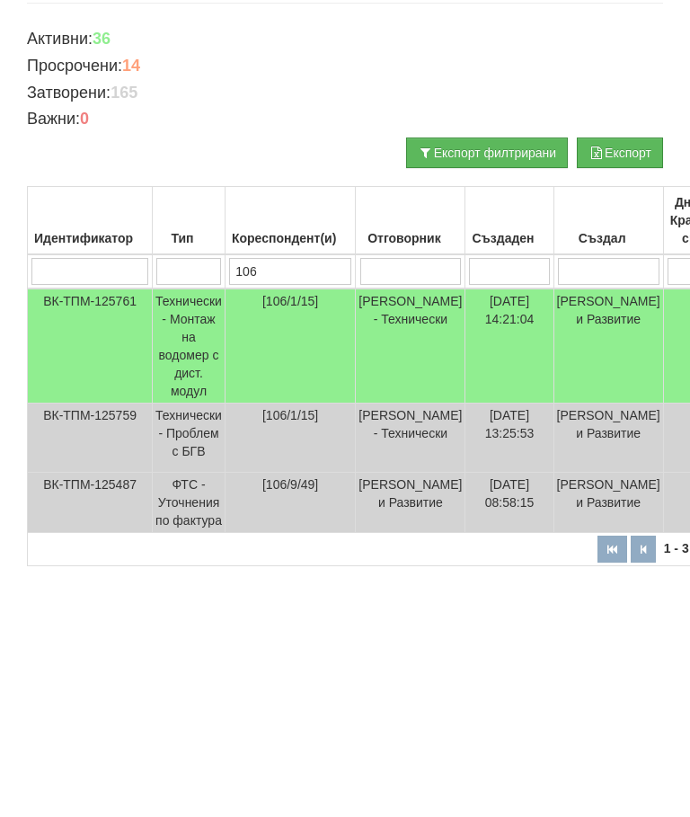
scroll to position [0, 0]
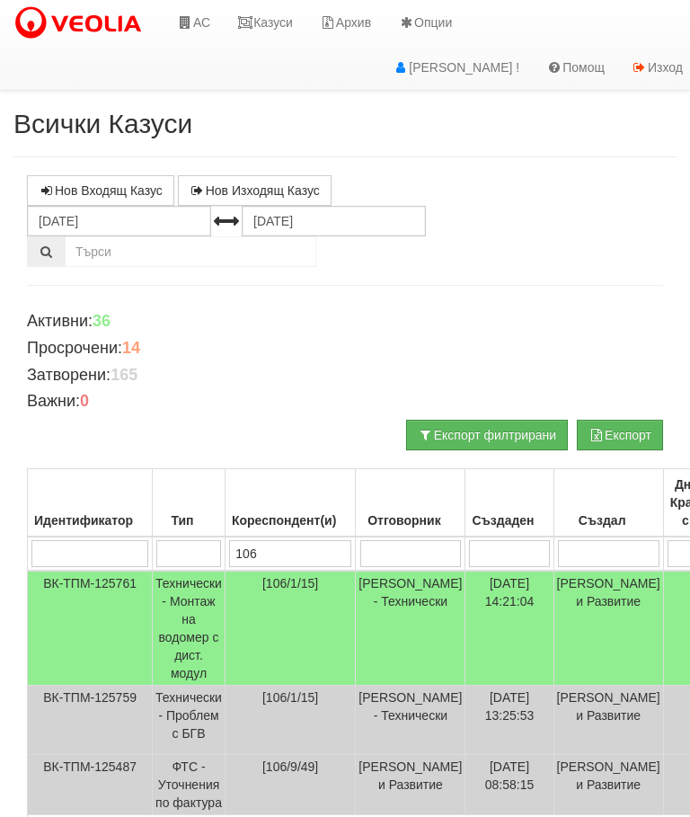
type input "106"
click at [198, 31] on link "АС" at bounding box center [194, 22] width 60 height 45
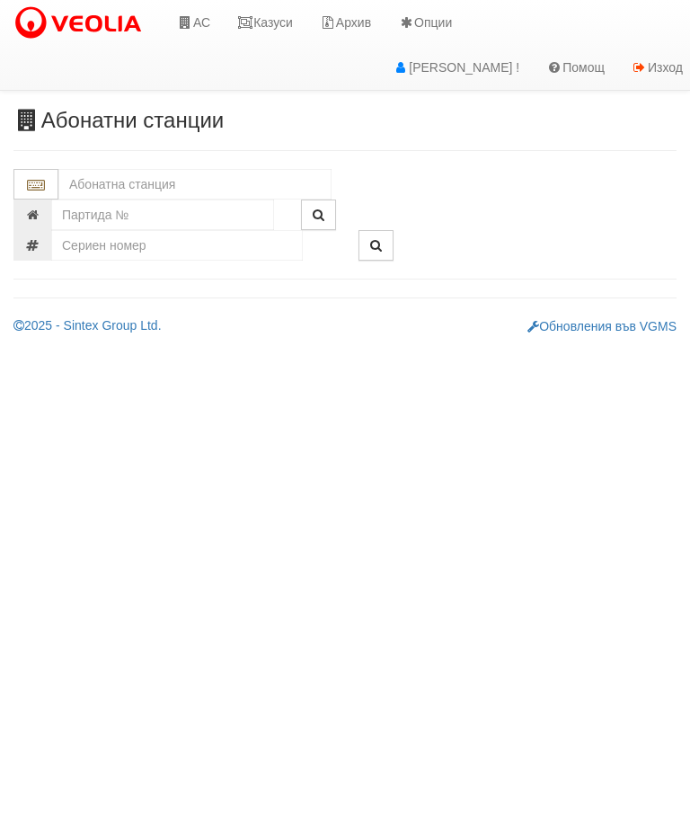
click at [80, 181] on input "text" at bounding box center [194, 184] width 273 height 31
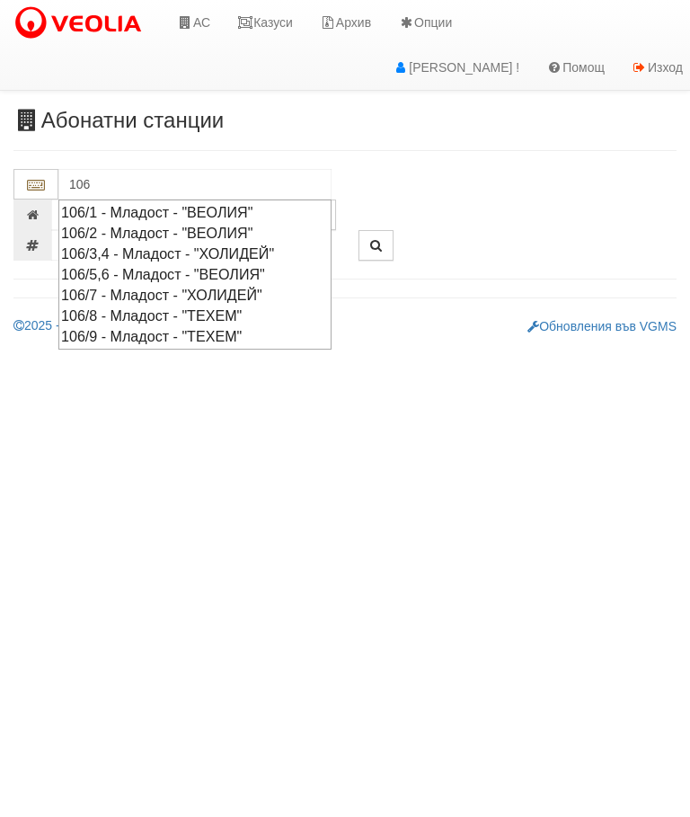
click at [145, 205] on div "106/1 - Младост - "ВЕОЛИЯ"" at bounding box center [195, 212] width 268 height 21
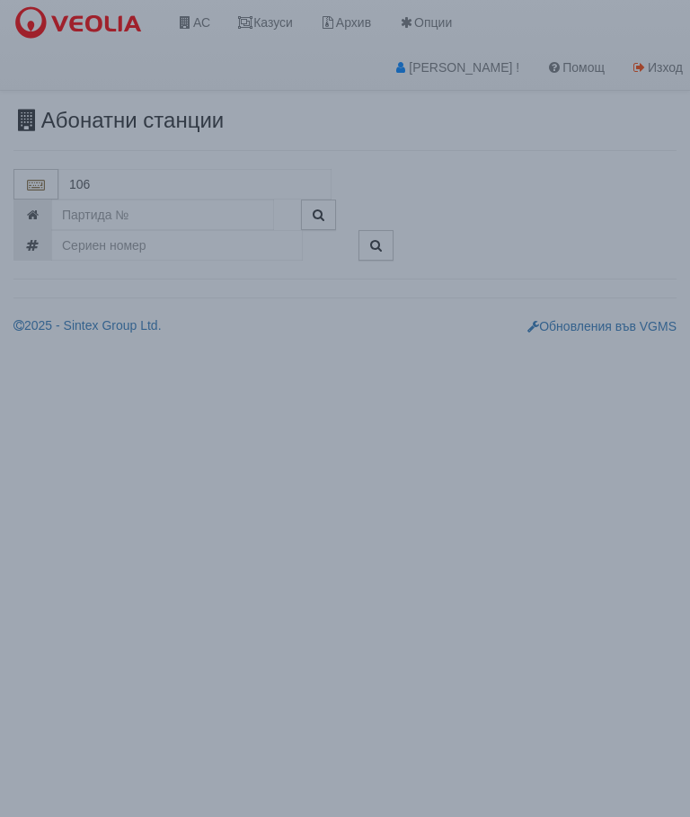
type input "106/1 - Младост - "ВЕОЛИЯ""
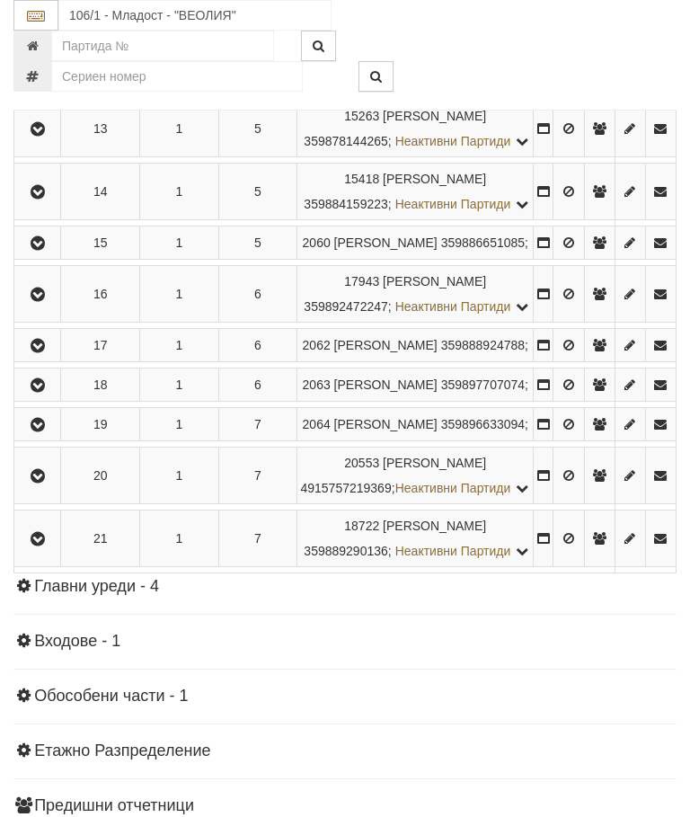
scroll to position [1054, 0]
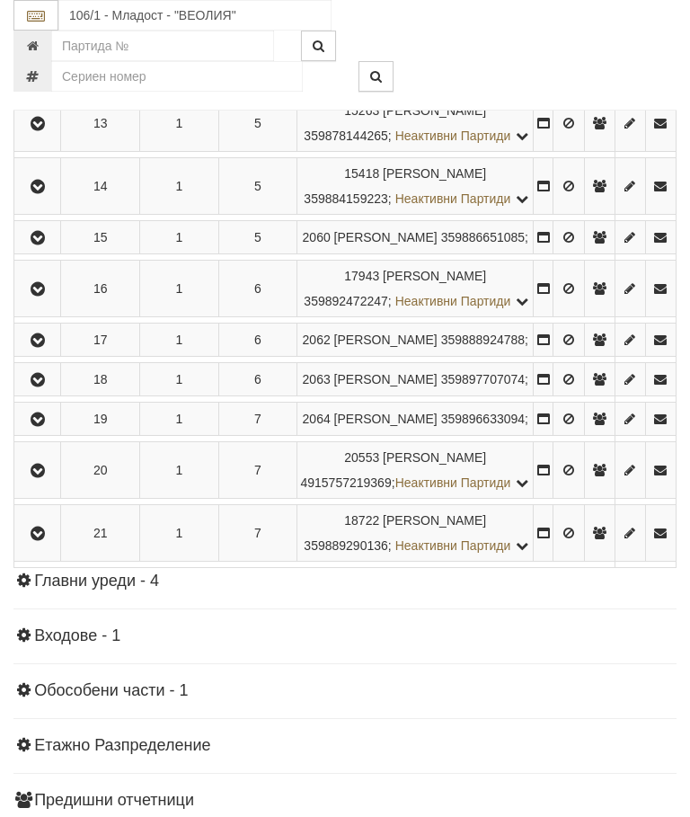
click at [39, 244] on icon "button" at bounding box center [38, 238] width 22 height 13
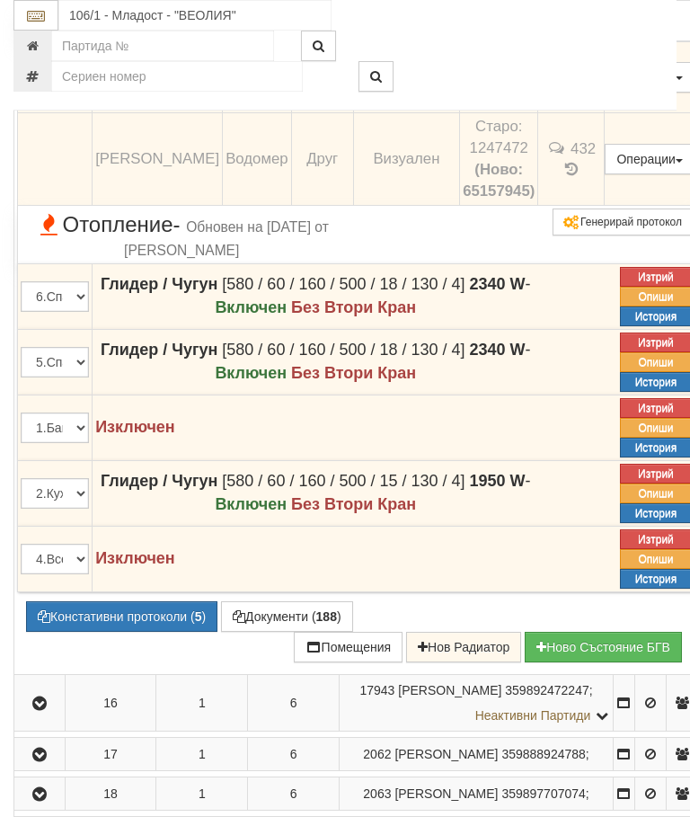
scroll to position [1374, 0]
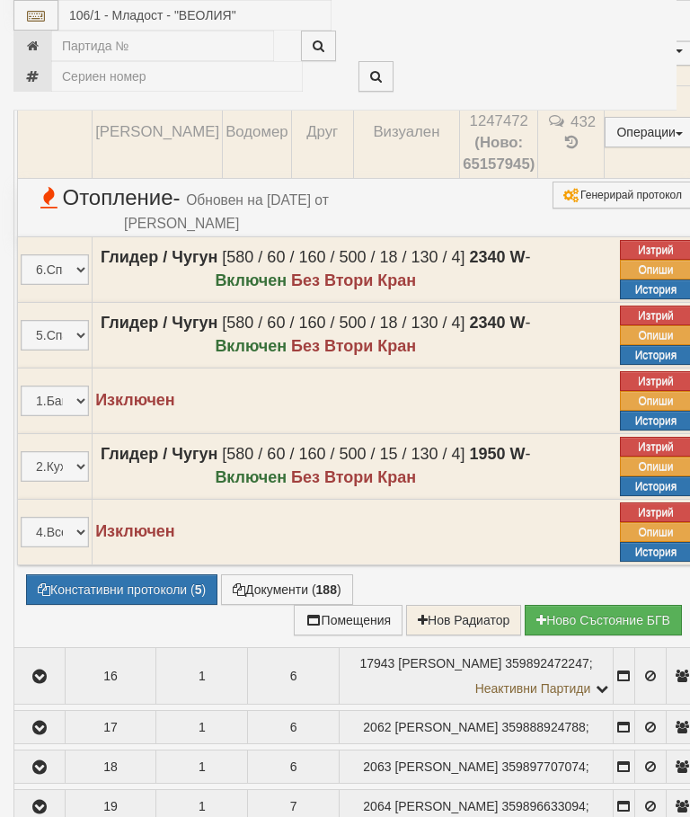
select select "10"
select select "1"
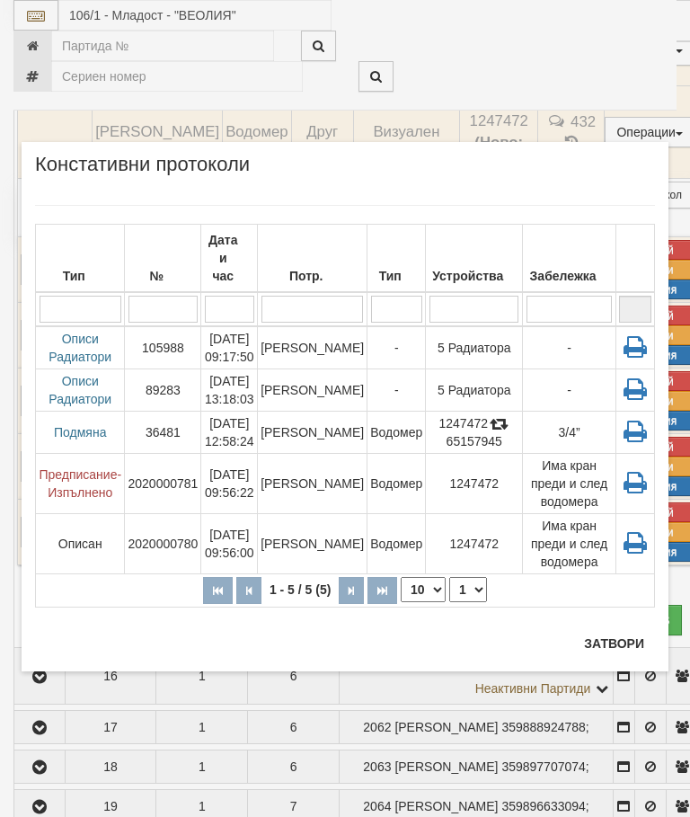
click at [604, 635] on button "Затвори" at bounding box center [614, 643] width 82 height 29
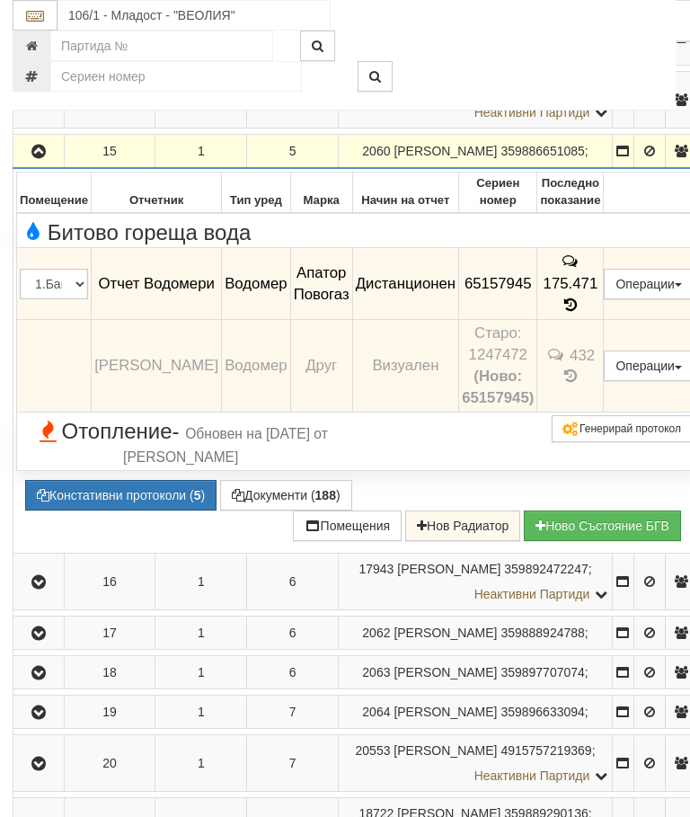
scroll to position [1139, 1]
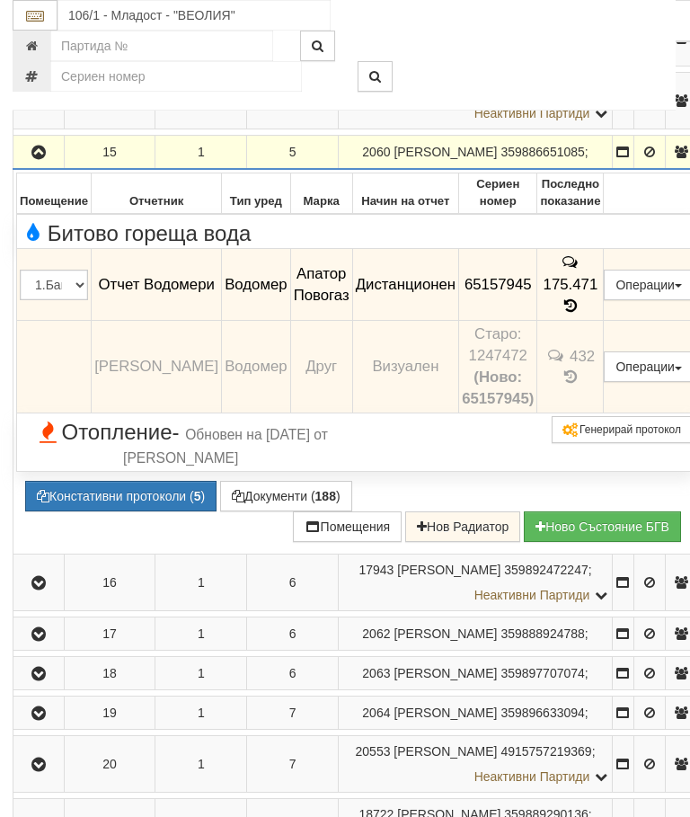
click at [39, 159] on icon "button" at bounding box center [39, 152] width 22 height 13
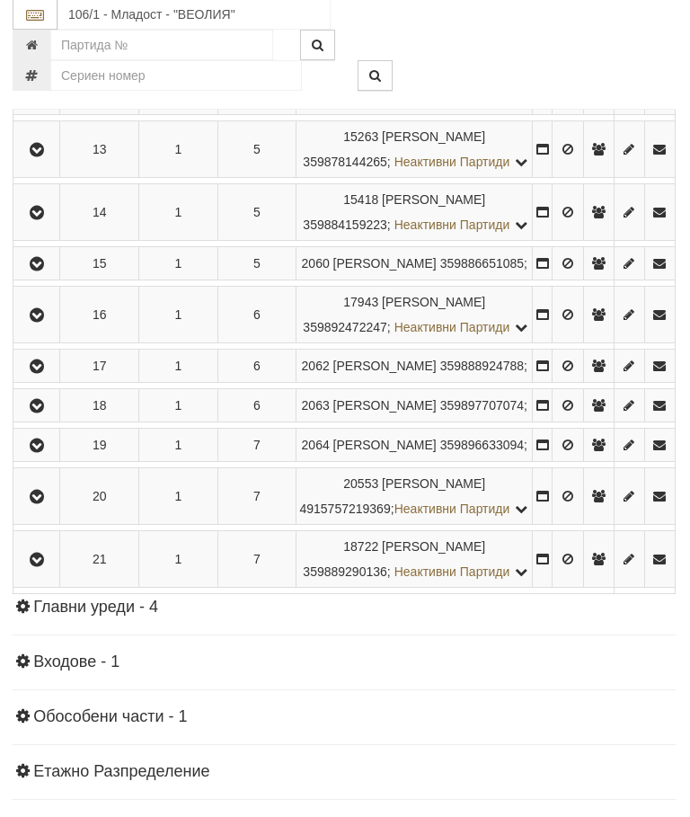
scroll to position [1028, 1]
click at [18, 277] on button "button" at bounding box center [36, 263] width 40 height 27
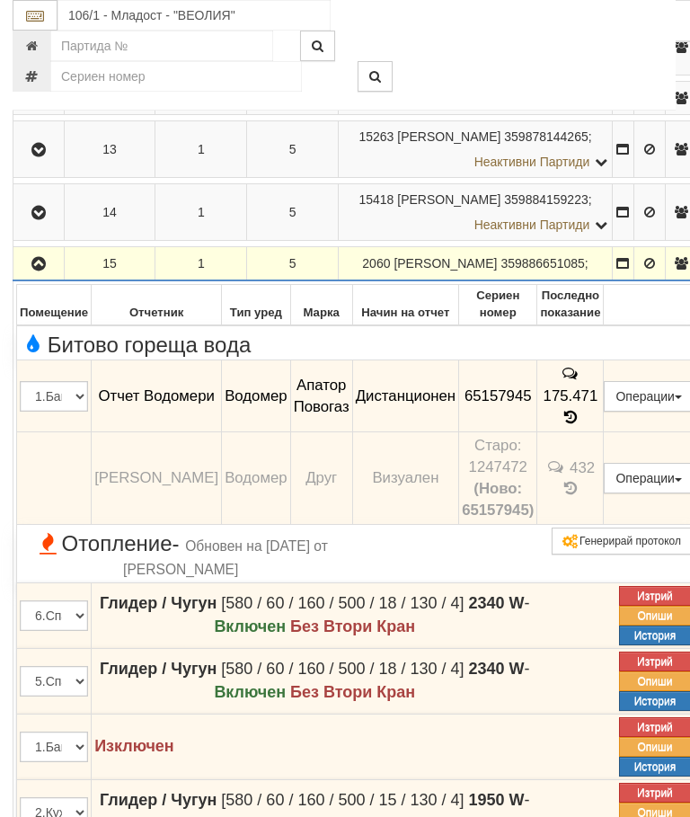
click at [0, 0] on button "Подмяна" at bounding box center [0, 0] width 0 height 0
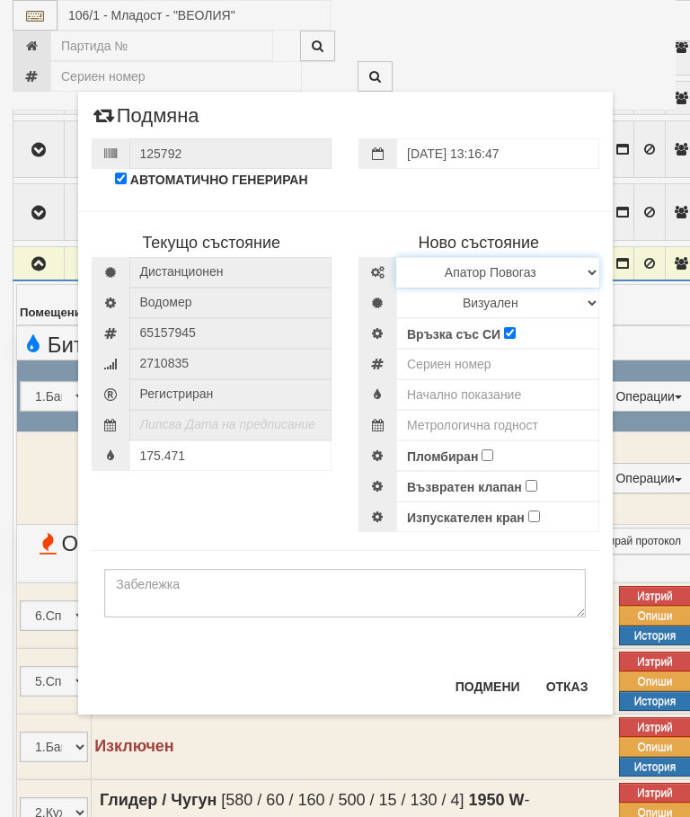
click at [476, 269] on select "Избери Марка и модел Апатор Повогаз Друг Кундис Радио Сименс Визуален Сименс Ра…" at bounding box center [497, 272] width 203 height 31
select select "ed08aeea-bb71-eb11-810c-b7de96689bdf"
click at [454, 301] on select "Визуален Дистанционен Изолирана линия БГВ Няма Oтклонение БГВ Няма Щранг БГВ" at bounding box center [497, 303] width 203 height 31
select select "2"
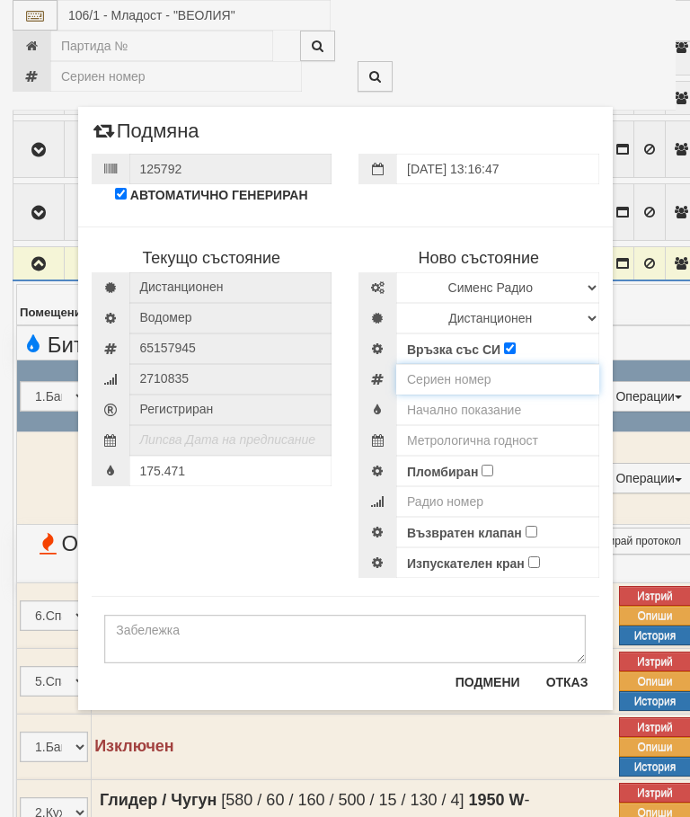
click at [458, 376] on input "number" at bounding box center [497, 379] width 203 height 31
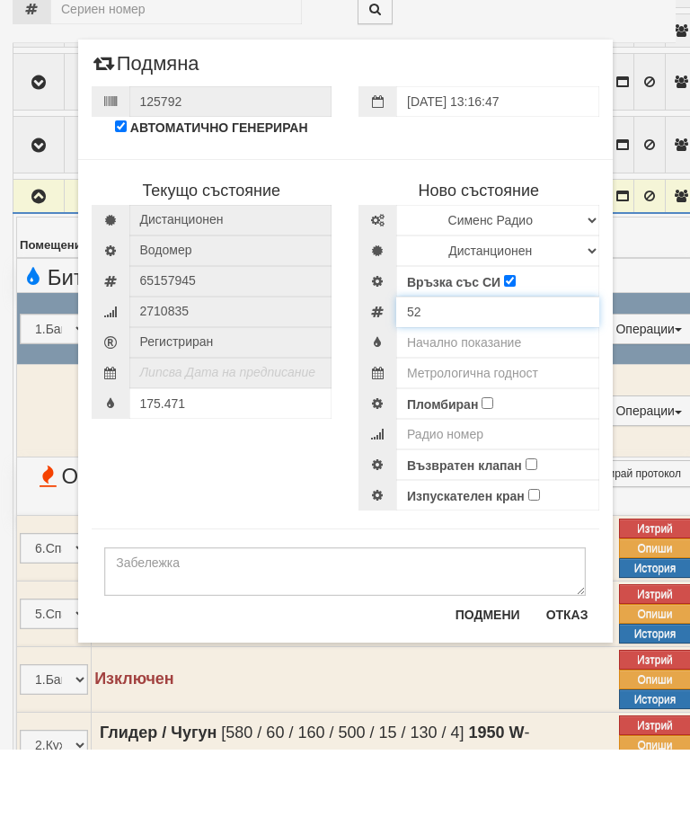
type input "5"
type input "60107102"
click at [500, 394] on input "text" at bounding box center [497, 409] width 203 height 31
type input "0.040"
click at [530, 425] on input "text" at bounding box center [497, 440] width 203 height 31
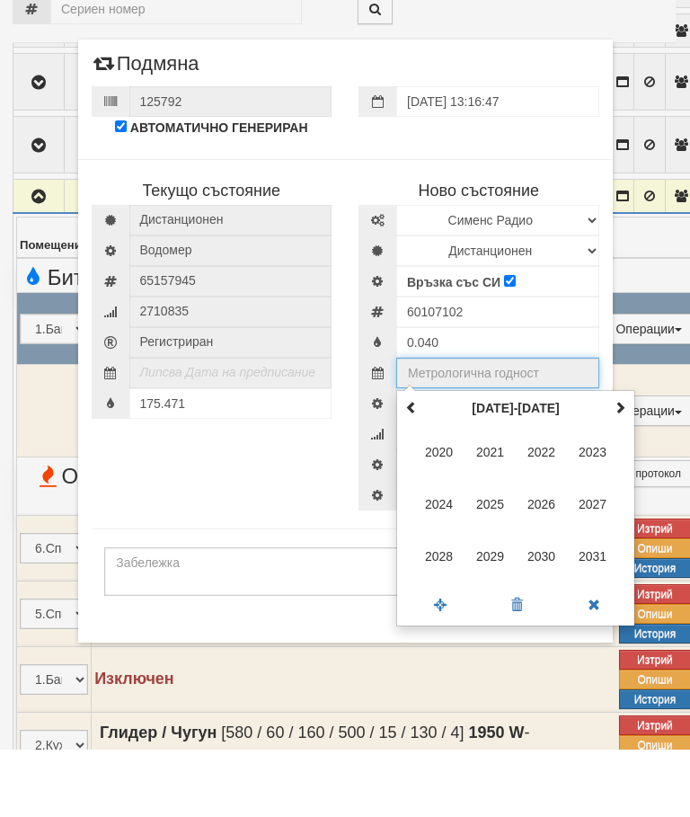
scroll to position [1028, 0]
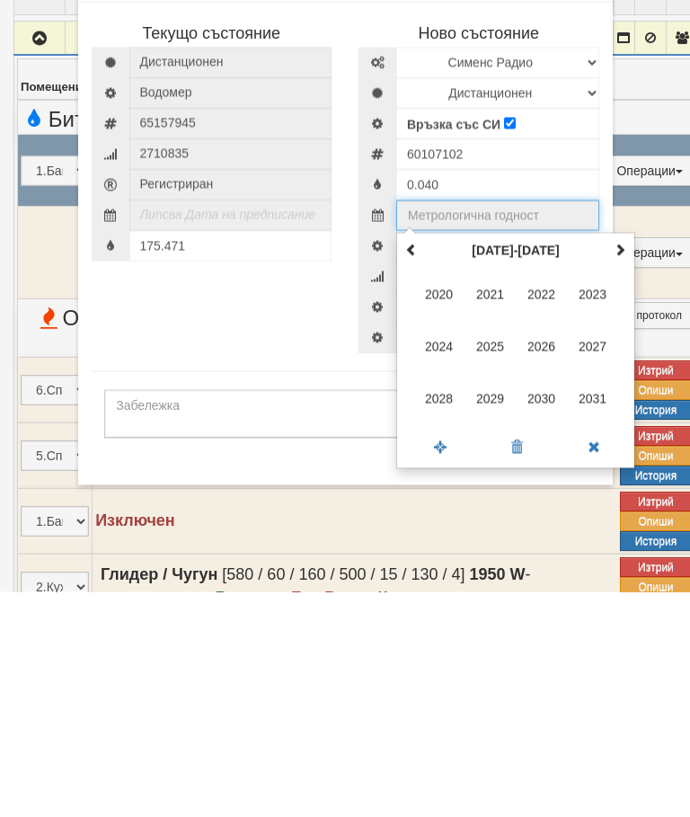
click at [623, 468] on span at bounding box center [620, 474] width 13 height 13
click at [488, 547] on span "2035" at bounding box center [490, 571] width 49 height 49
type input "2035"
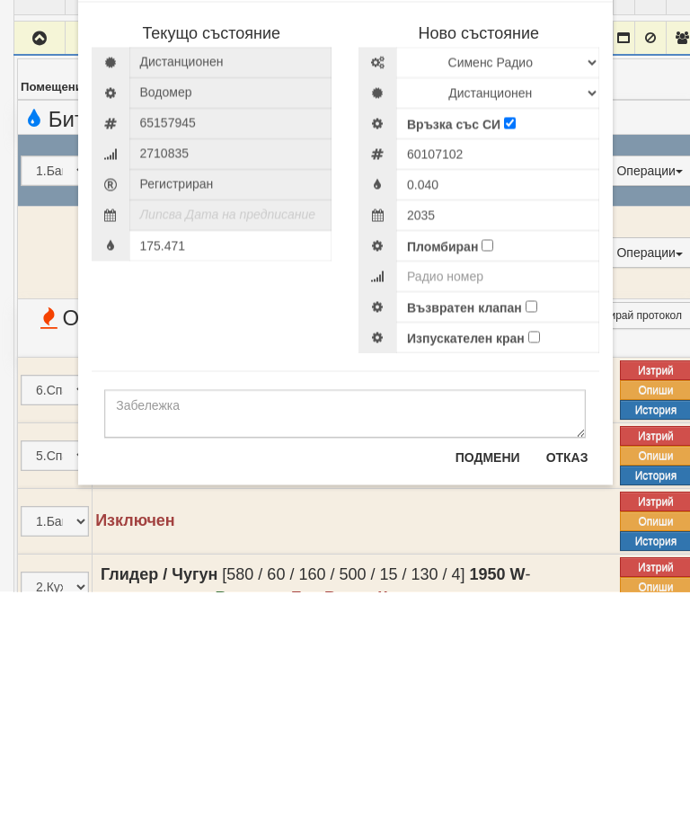
scroll to position [1253, 0]
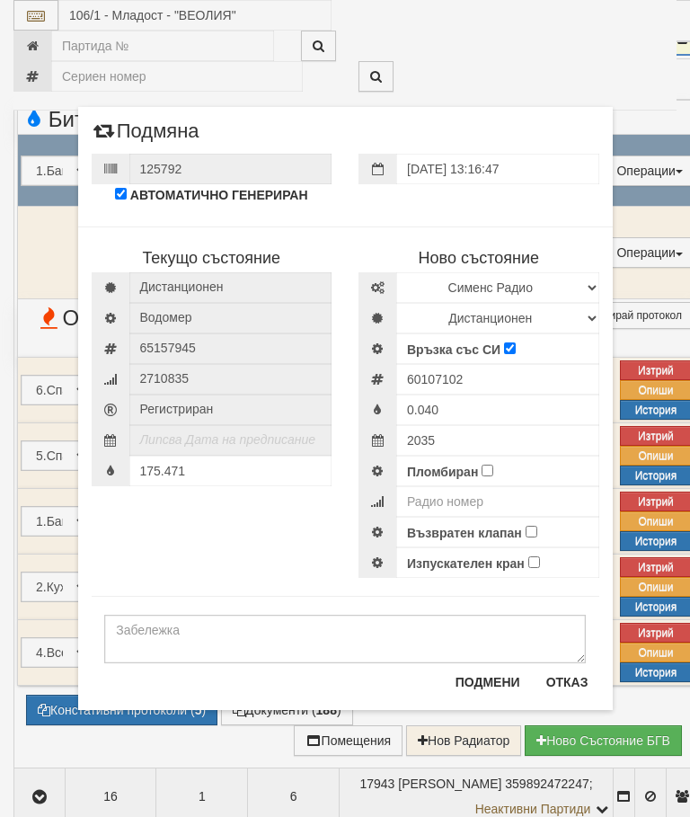
click at [493, 470] on input "Пломбиран" at bounding box center [488, 471] width 12 height 12
checkbox input "true"
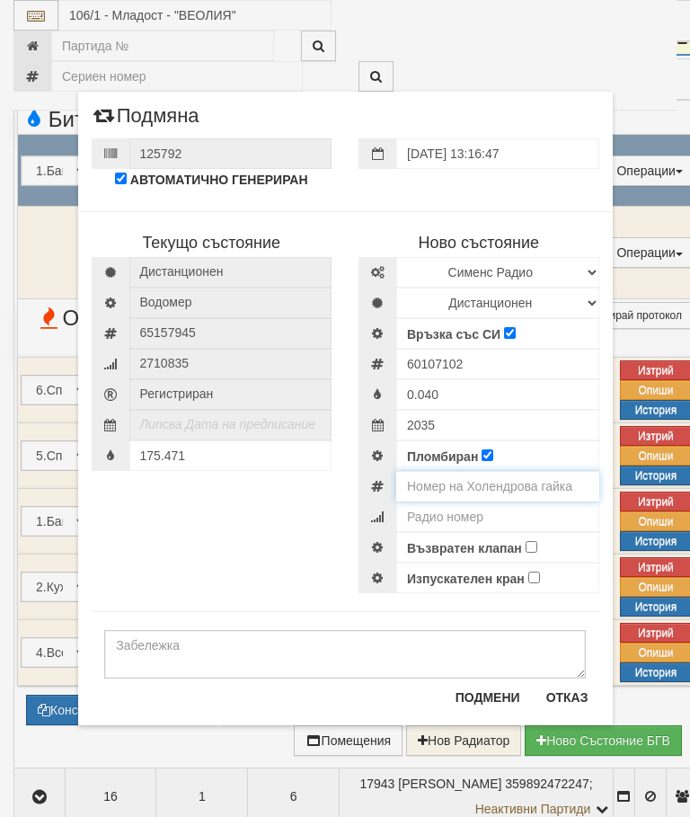
click at [549, 493] on input "number" at bounding box center [497, 486] width 203 height 31
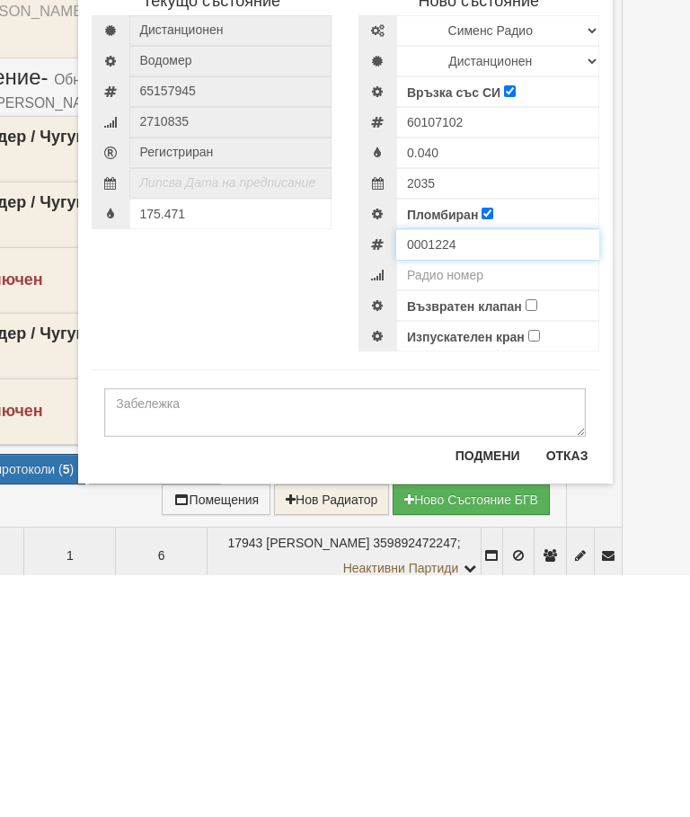
type input "0001224"
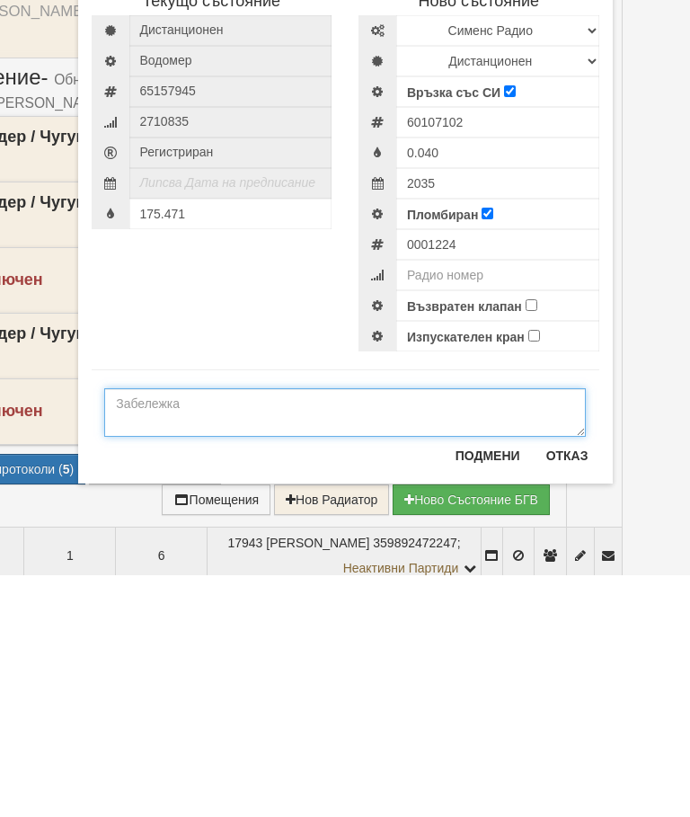
click at [138, 630] on textarea at bounding box center [345, 654] width 482 height 49
type textarea "3/4"
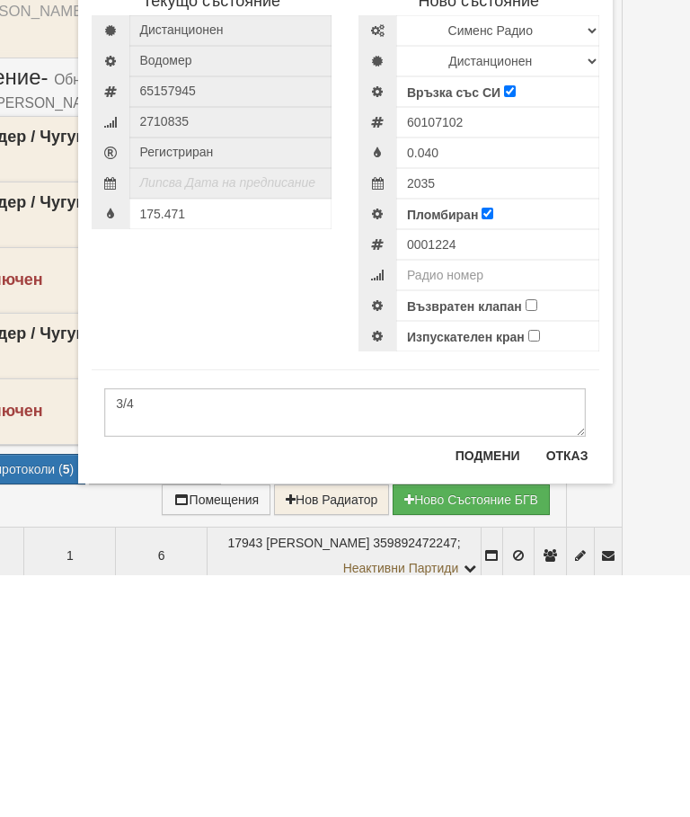
click at [534, 541] on input "Възвратен клапан" at bounding box center [532, 547] width 12 height 12
checkbox input "true"
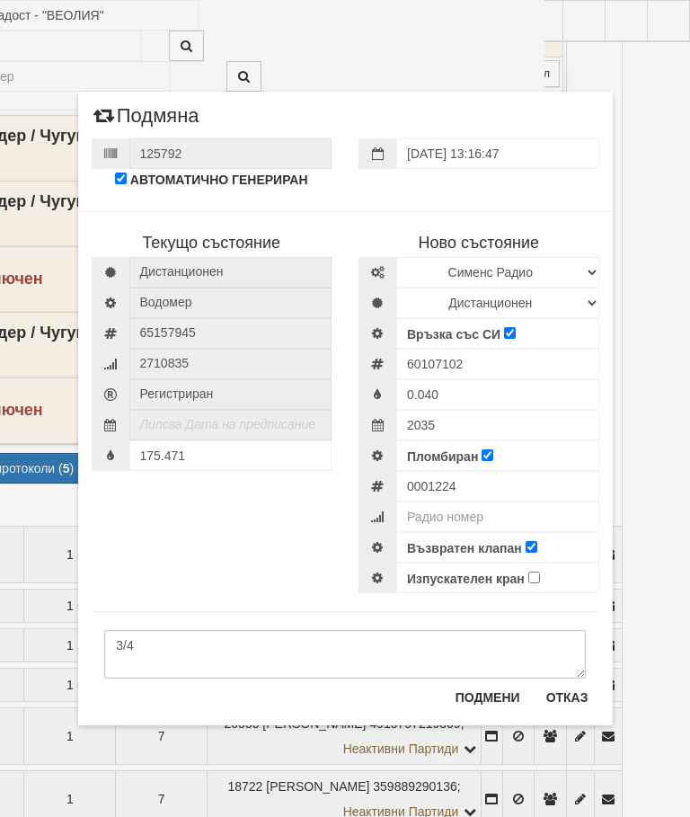
click at [484, 698] on button "Подмени" at bounding box center [488, 697] width 86 height 29
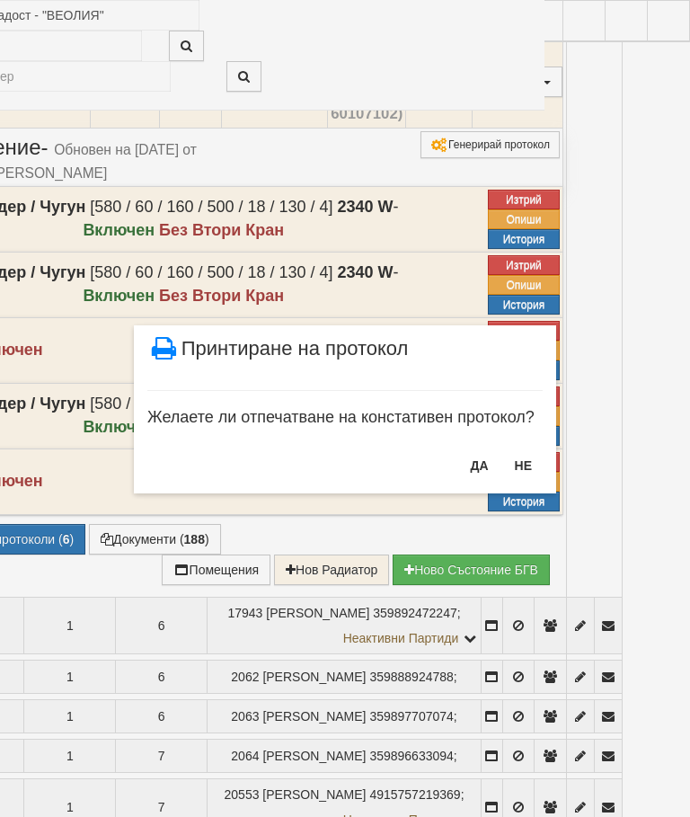
click at [480, 460] on button "ДА" at bounding box center [479, 465] width 40 height 29
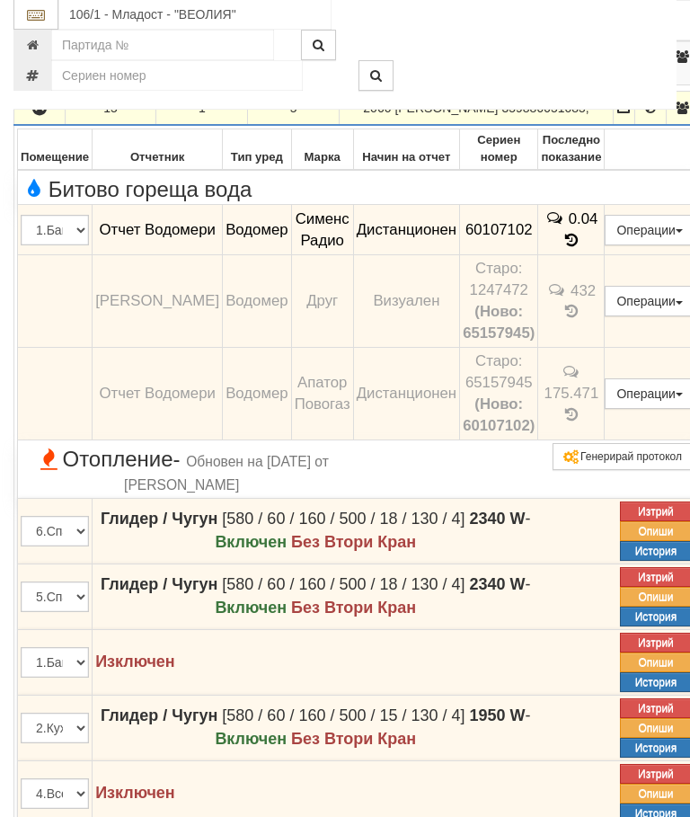
scroll to position [1182, 0]
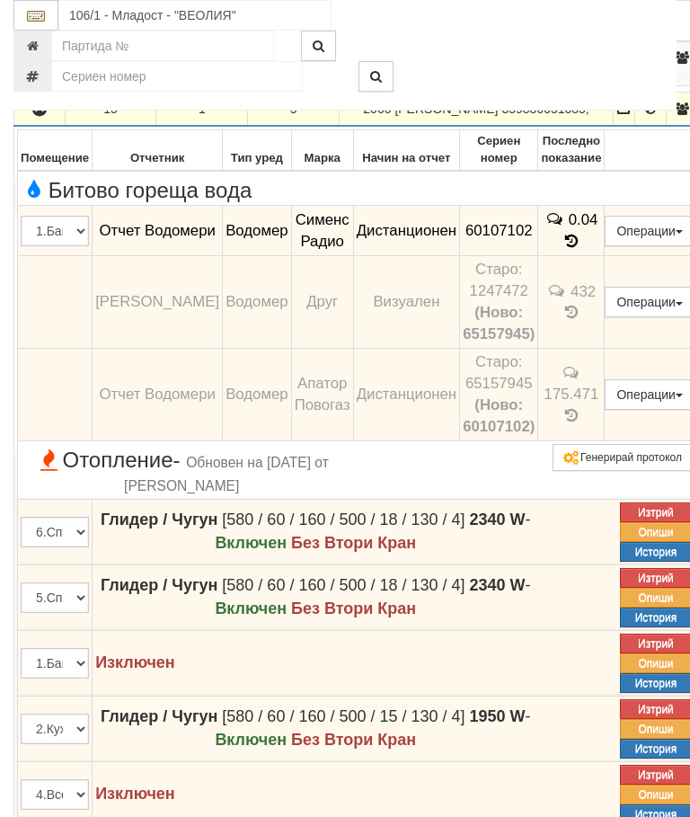
click at [37, 116] on icon "button" at bounding box center [40, 109] width 22 height 13
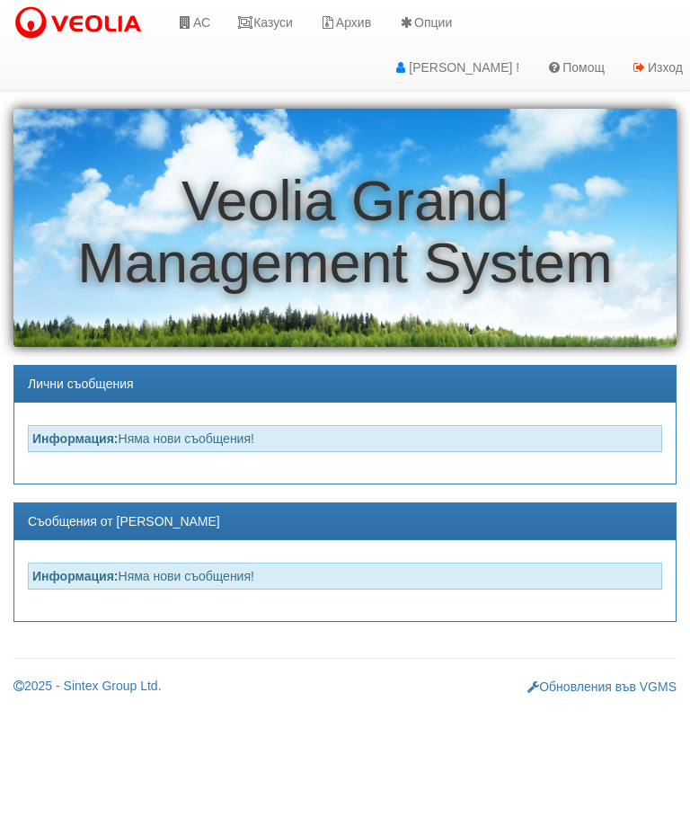
click at [274, 22] on link "Казуси" at bounding box center [265, 22] width 83 height 45
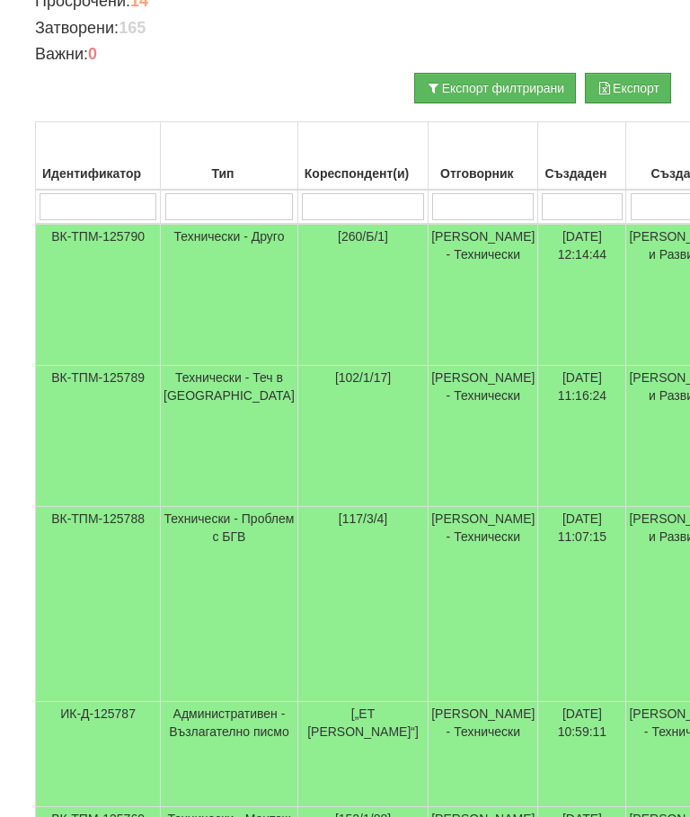
scroll to position [208, 0]
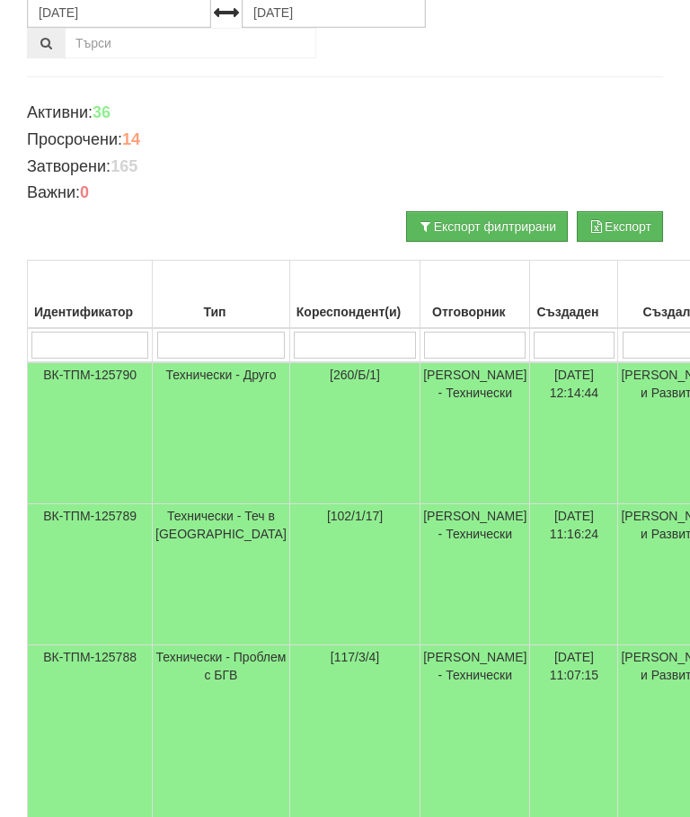
click at [322, 347] on input "search" at bounding box center [355, 345] width 122 height 27
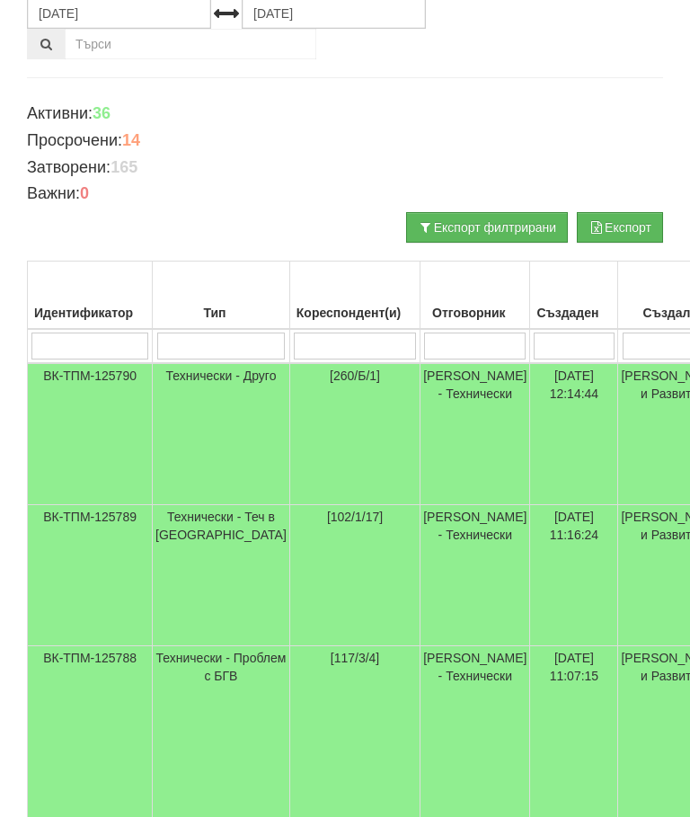
type input "1"
type input "106"
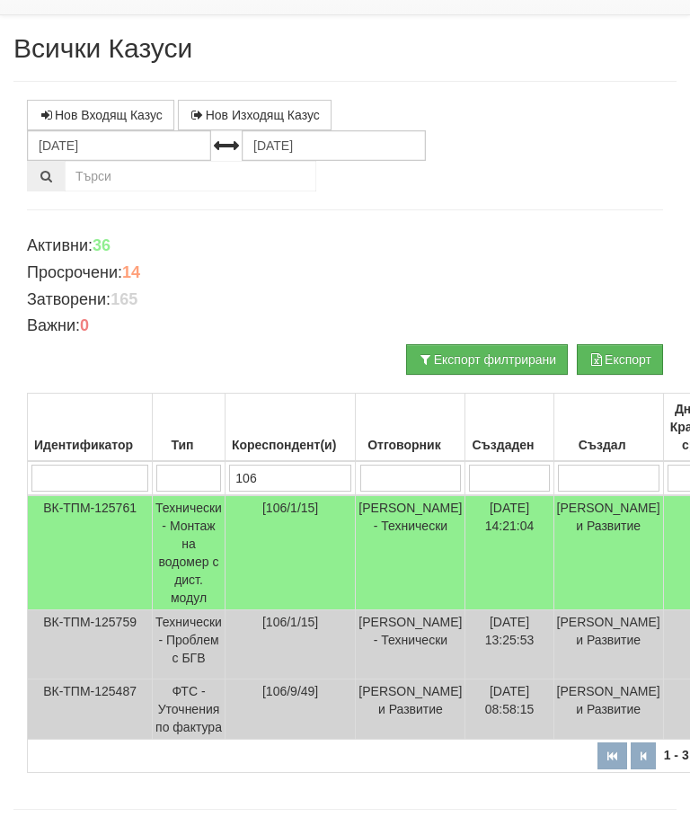
scroll to position [143, 0]
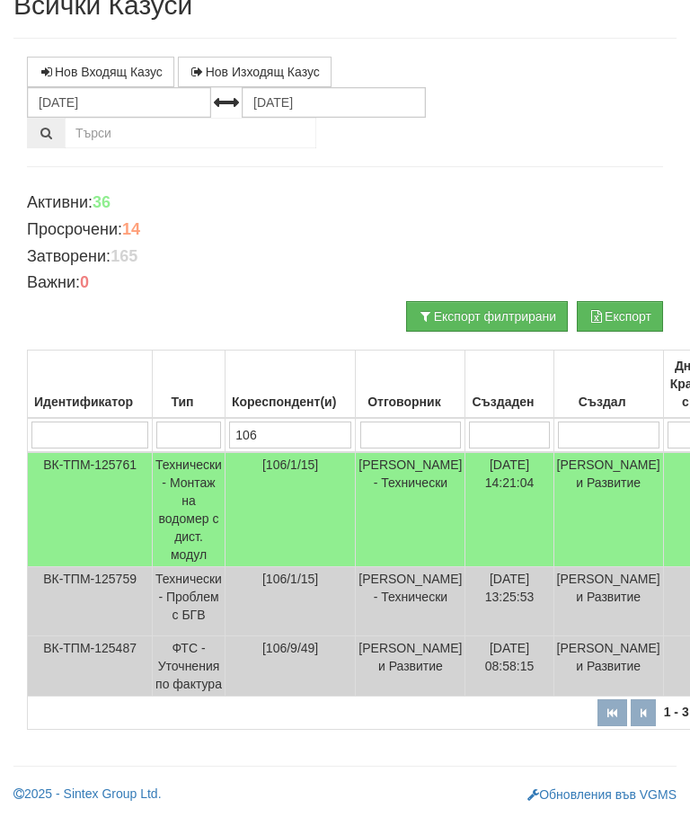
type input "106"
click at [188, 484] on td "Технически - Монтаж на водомер с дист. модул" at bounding box center [189, 509] width 73 height 115
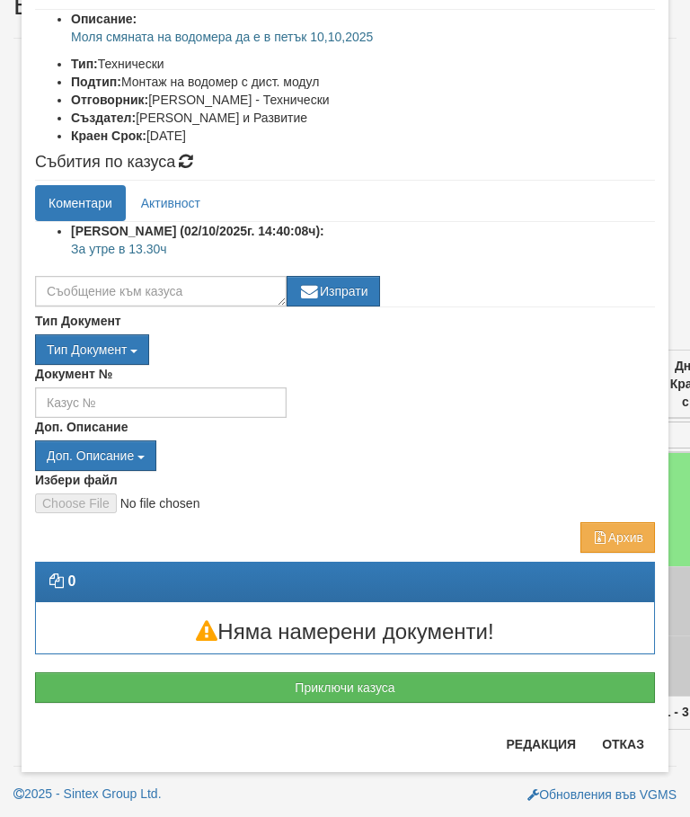
scroll to position [232, 0]
click at [369, 690] on button "Приключи казуса" at bounding box center [345, 687] width 620 height 31
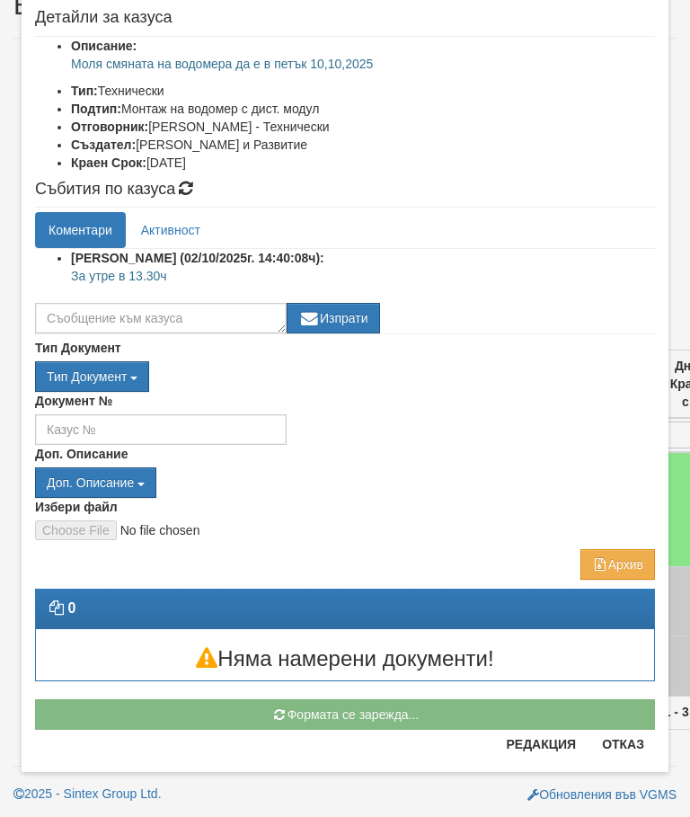
scroll to position [205, 0]
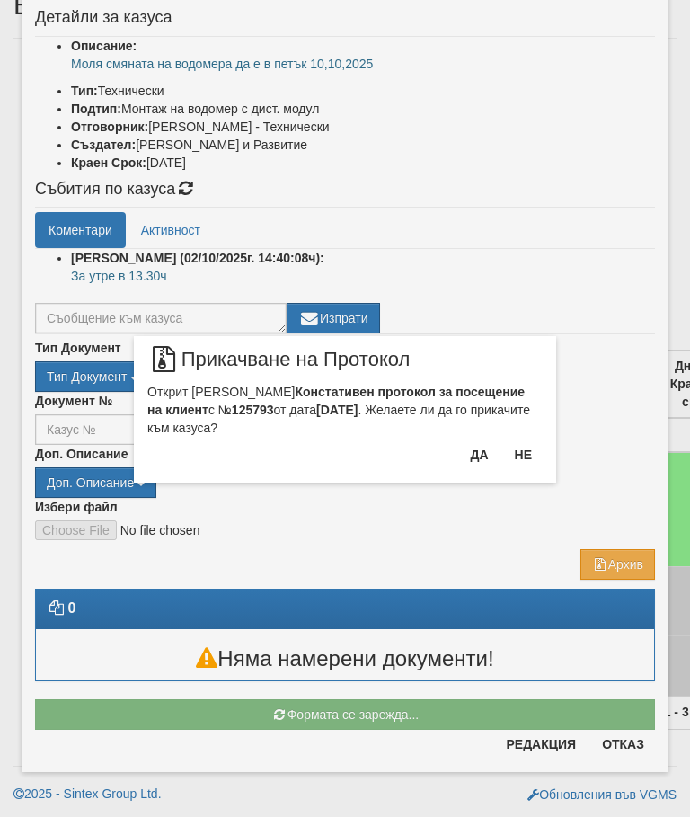
click at [470, 447] on button "Да" at bounding box center [479, 454] width 40 height 29
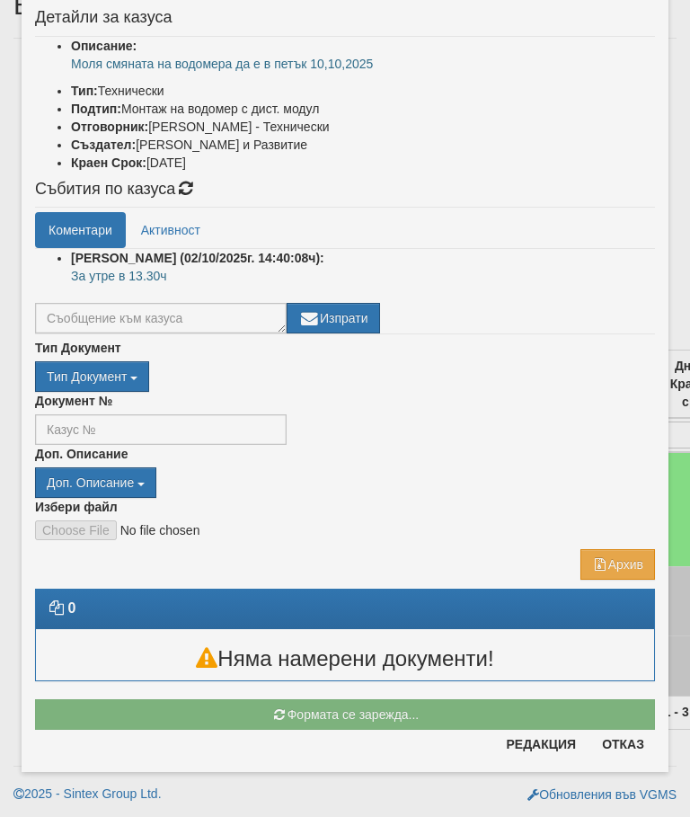
scroll to position [45, 0]
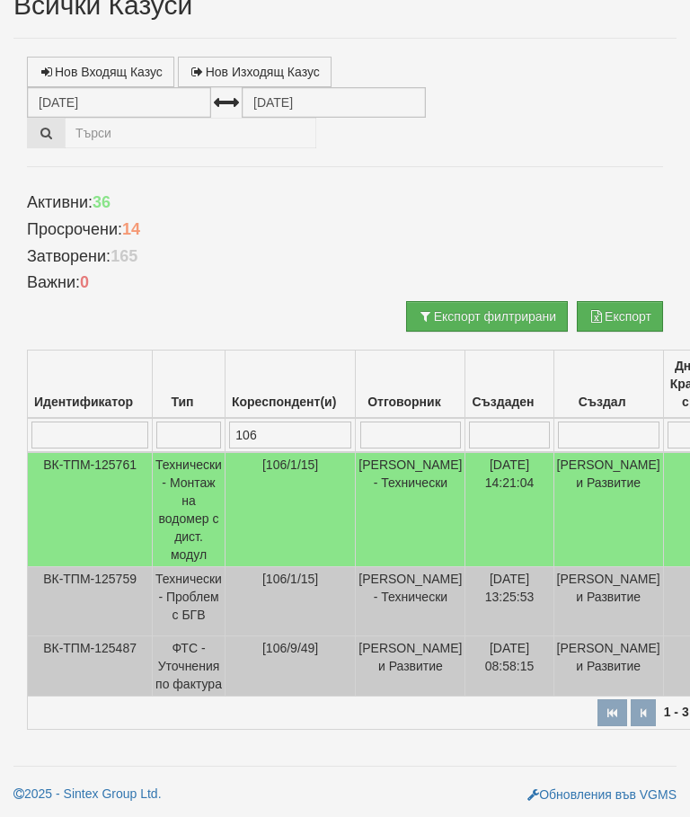
select select "10"
select select "1"
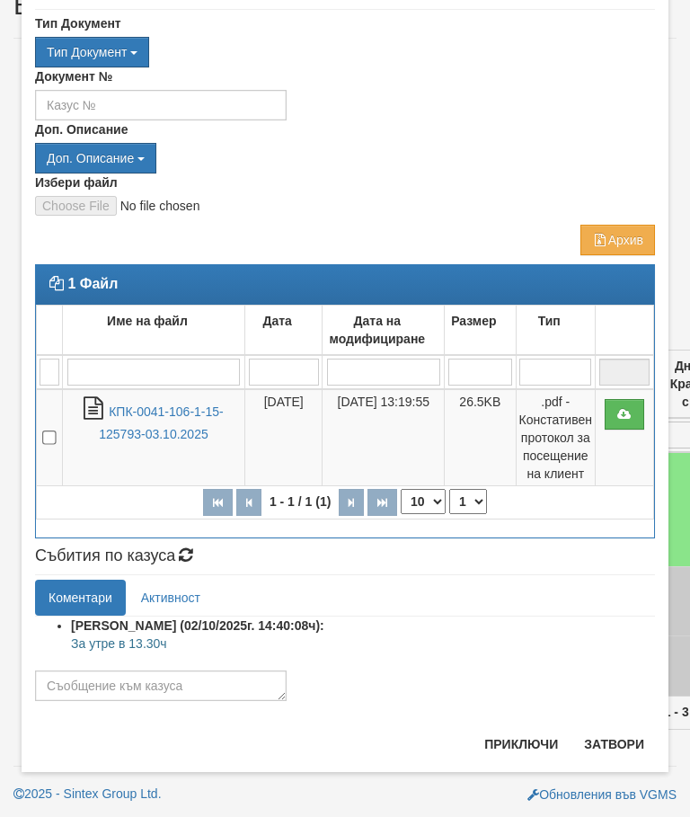
scroll to position [83, 0]
click at [81, 679] on textarea at bounding box center [161, 685] width 252 height 31
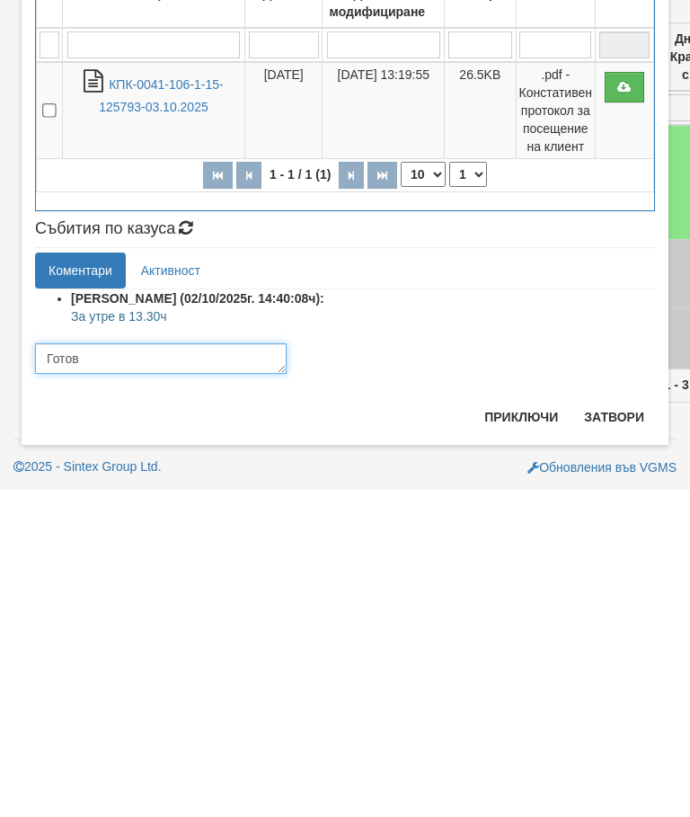
type textarea "Готов"
click at [522, 730] on button "Приключи" at bounding box center [520, 744] width 95 height 29
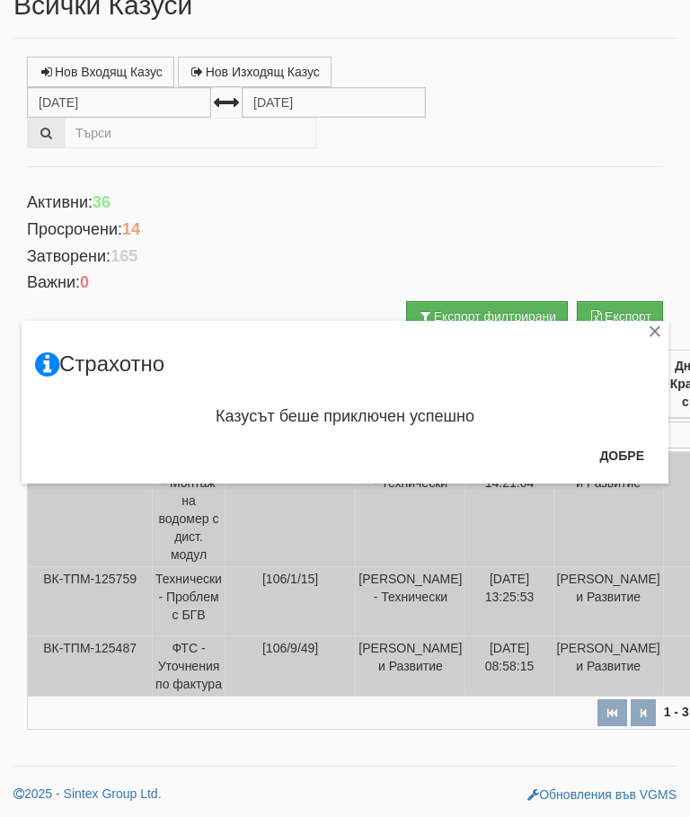
click at [615, 465] on button "Добре" at bounding box center [621, 455] width 66 height 29
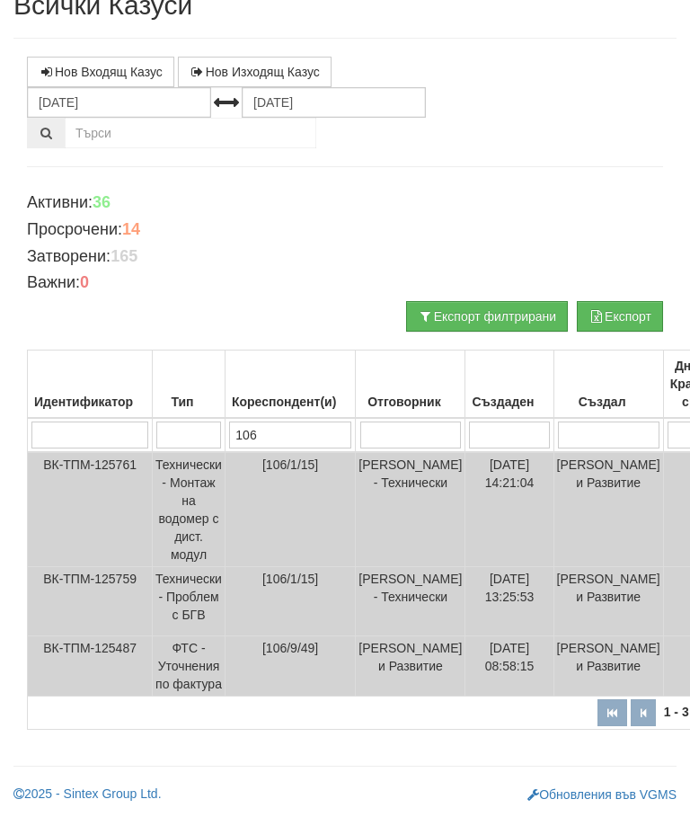
scroll to position [0, 0]
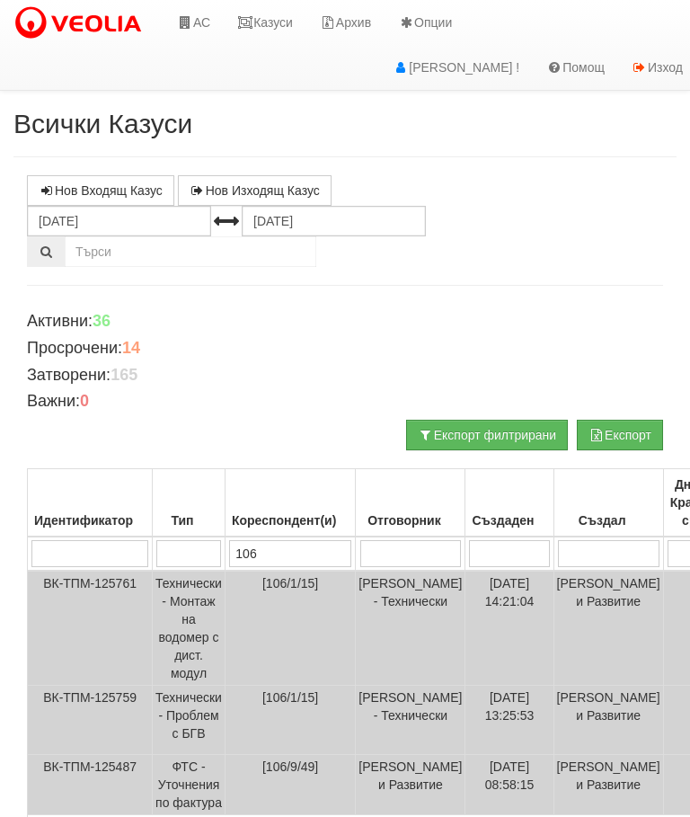
click at [285, 20] on link "Казуси" at bounding box center [265, 22] width 83 height 45
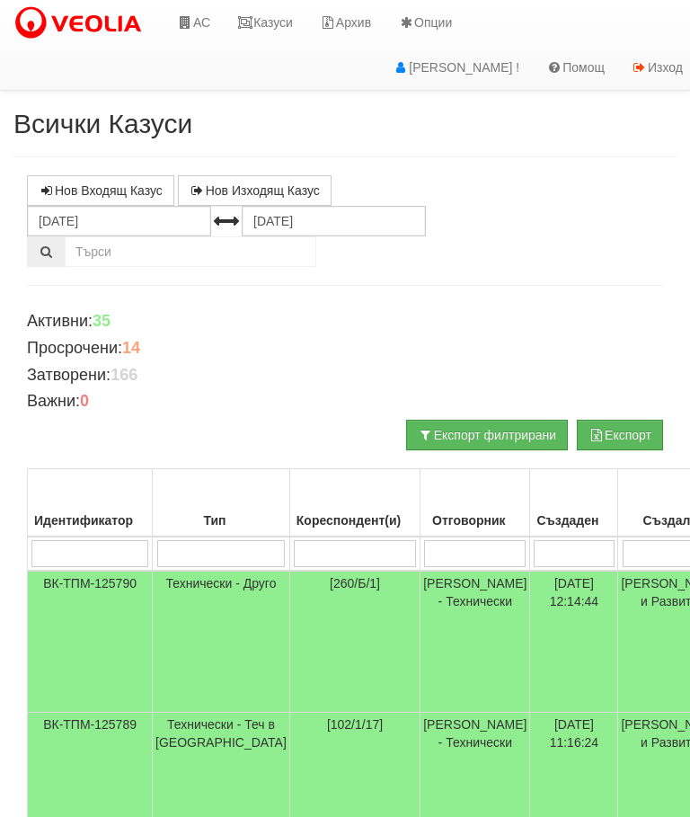
click at [277, 18] on link "Казуси" at bounding box center [265, 22] width 83 height 45
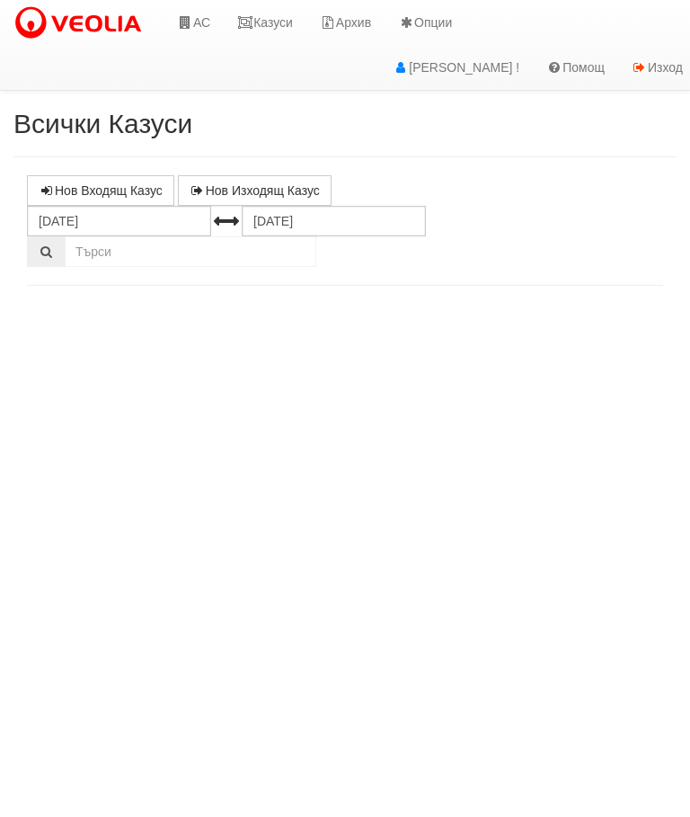
select select "10"
select select "1"
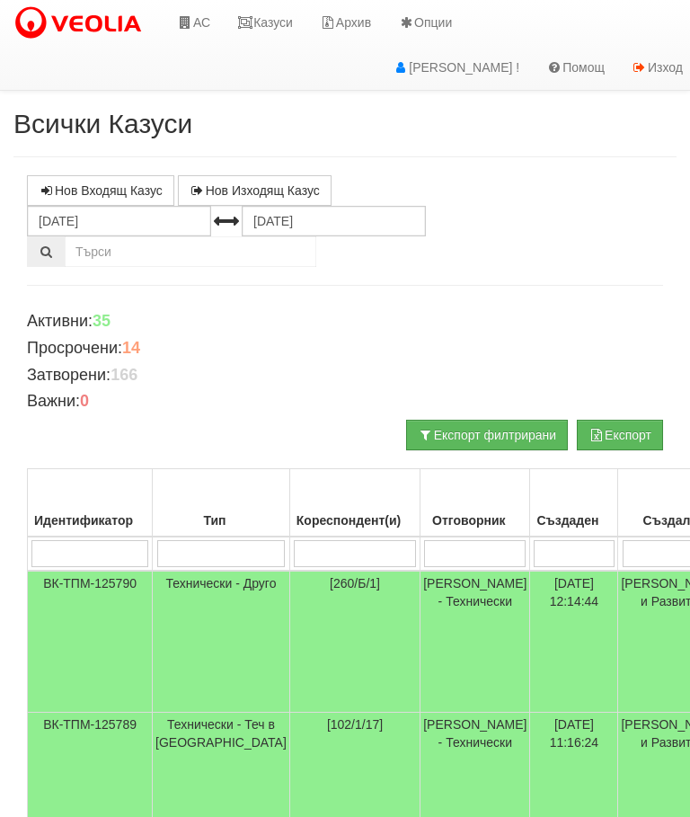
click at [274, 26] on link "Казуси" at bounding box center [265, 22] width 83 height 45
click at [276, 23] on link "Казуси" at bounding box center [265, 22] width 83 height 45
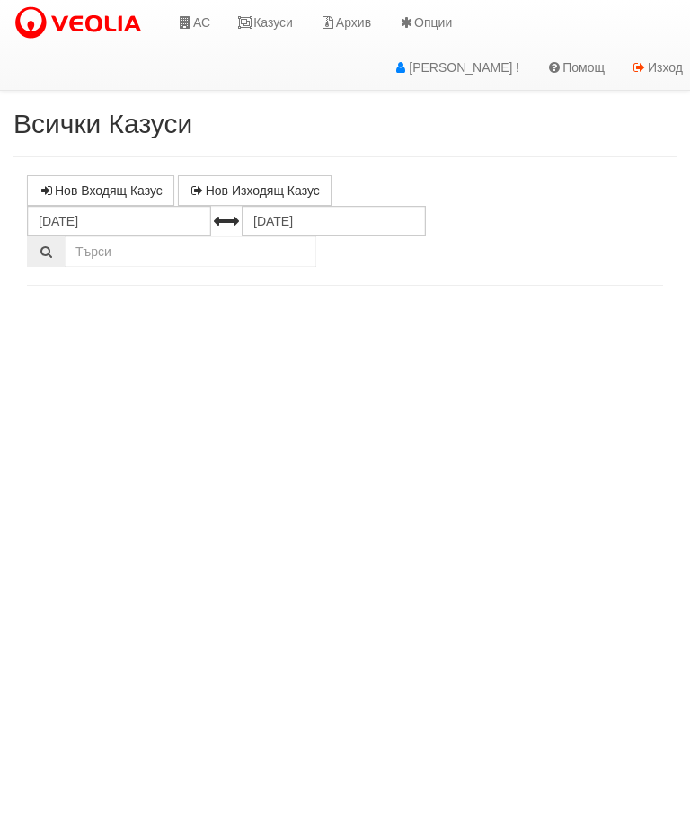
select select "10"
select select "1"
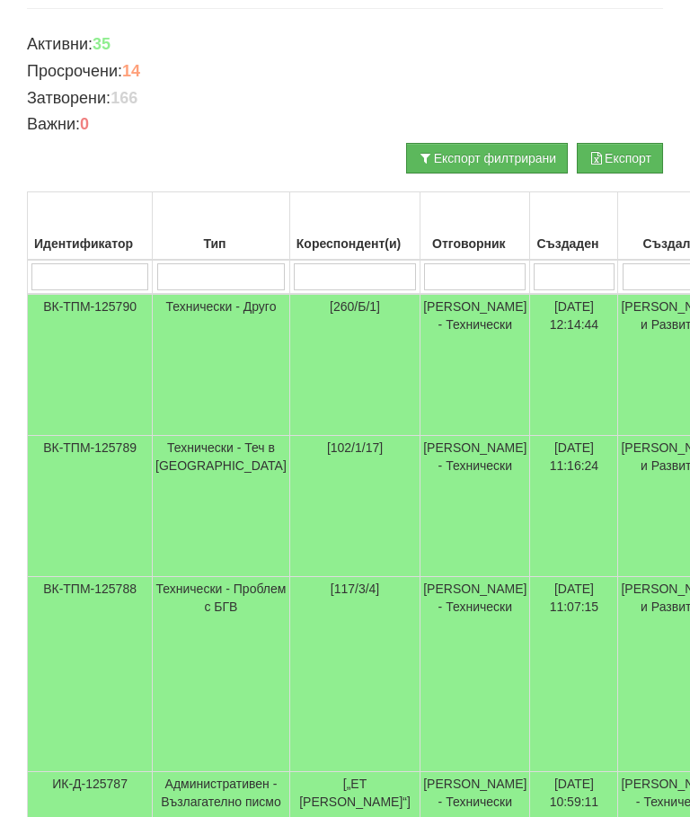
scroll to position [90, 0]
